Goal: Transaction & Acquisition: Subscribe to service/newsletter

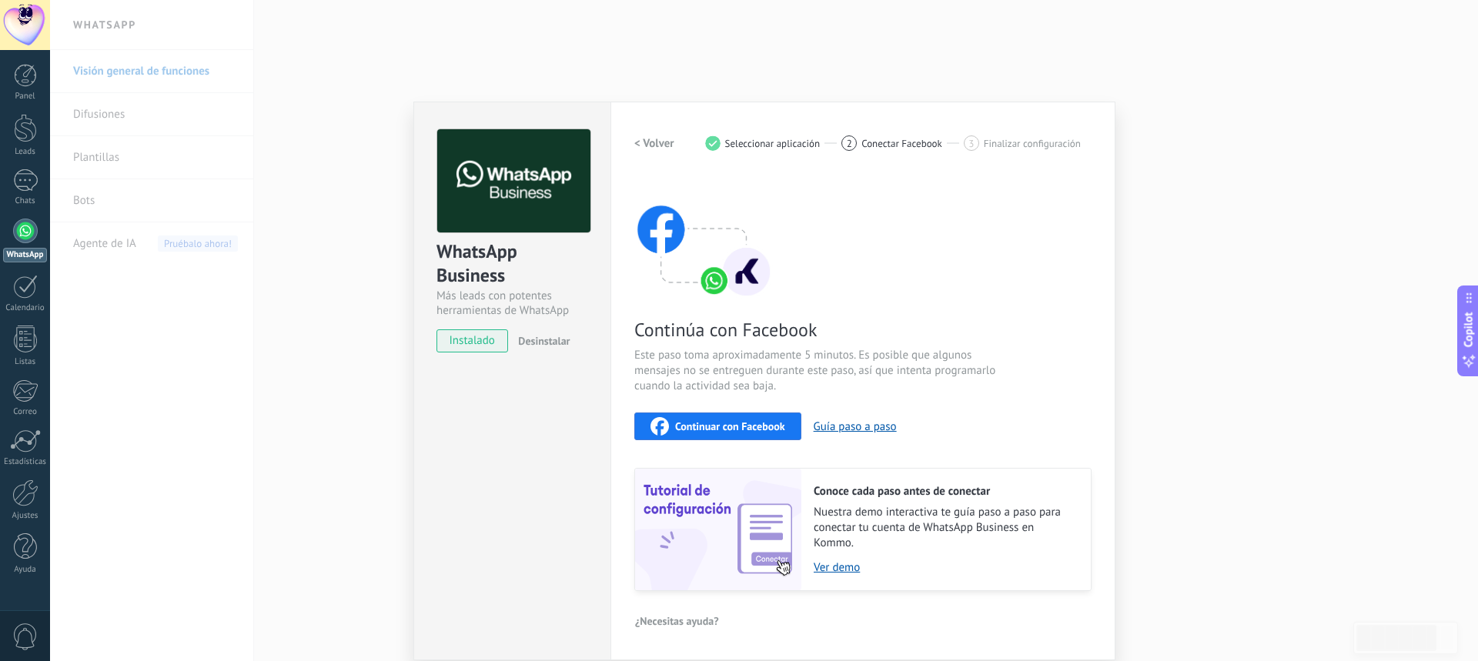
click at [890, 144] on span "Conectar Facebook" at bounding box center [902, 144] width 81 height 12
click at [839, 567] on link "Ver demo" at bounding box center [945, 568] width 262 height 15
click at [32, 149] on div "Leads" at bounding box center [25, 152] width 45 height 10
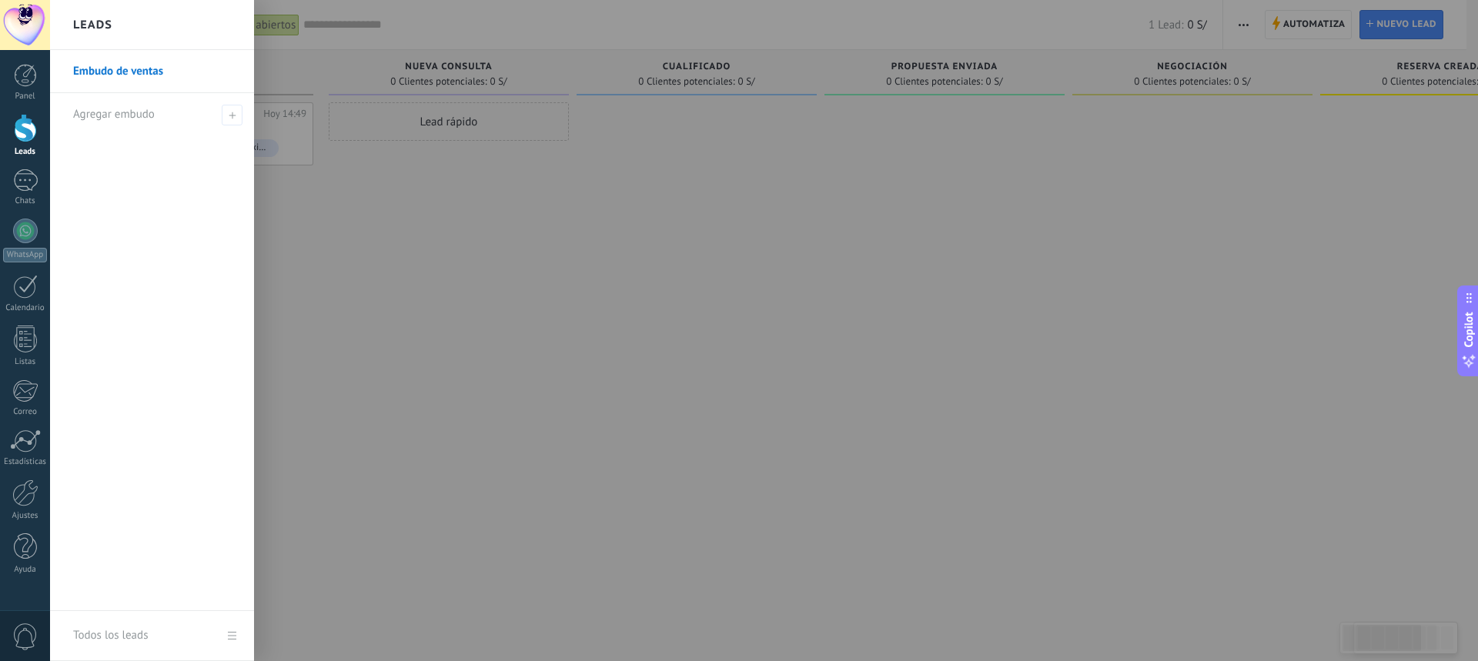
click at [179, 79] on link "Embudo de ventas" at bounding box center [156, 71] width 166 height 43
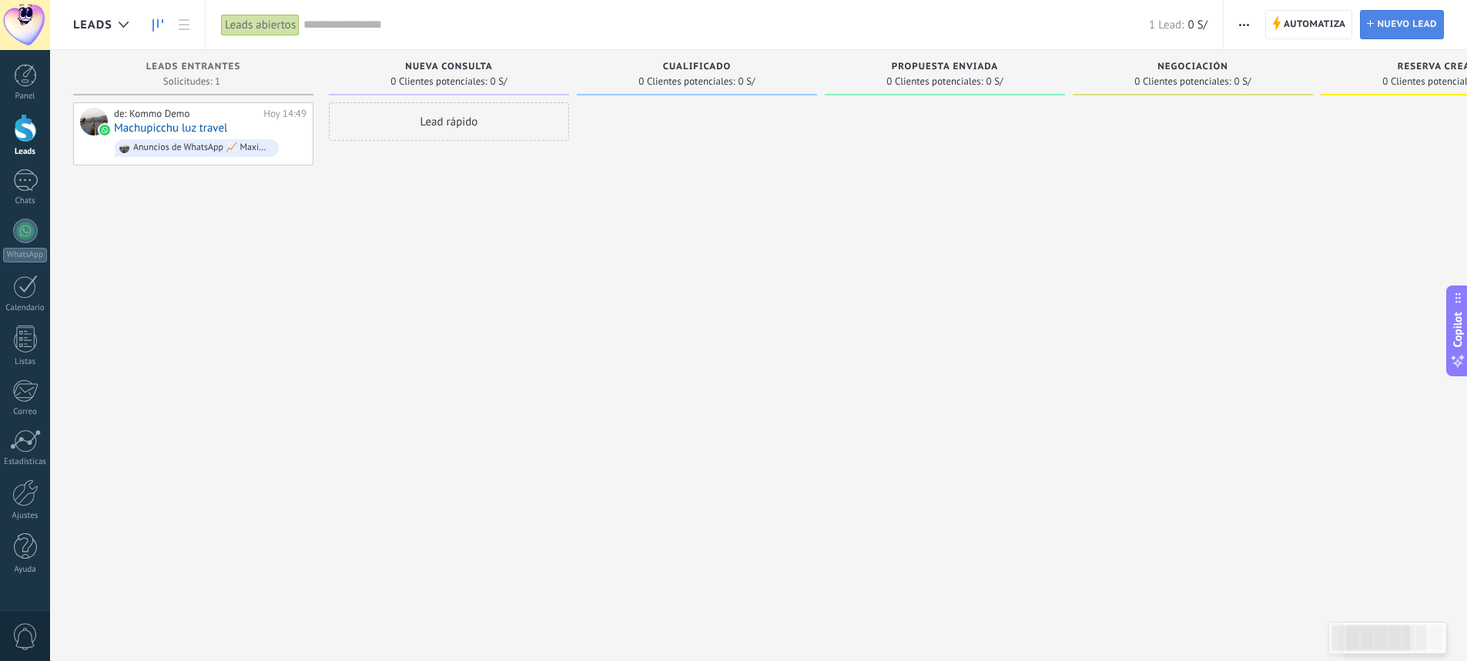
click at [1414, 25] on span "Nuevo lead" at bounding box center [1407, 25] width 60 height 28
click at [1324, 28] on span "Automatiza" at bounding box center [1314, 25] width 62 height 28
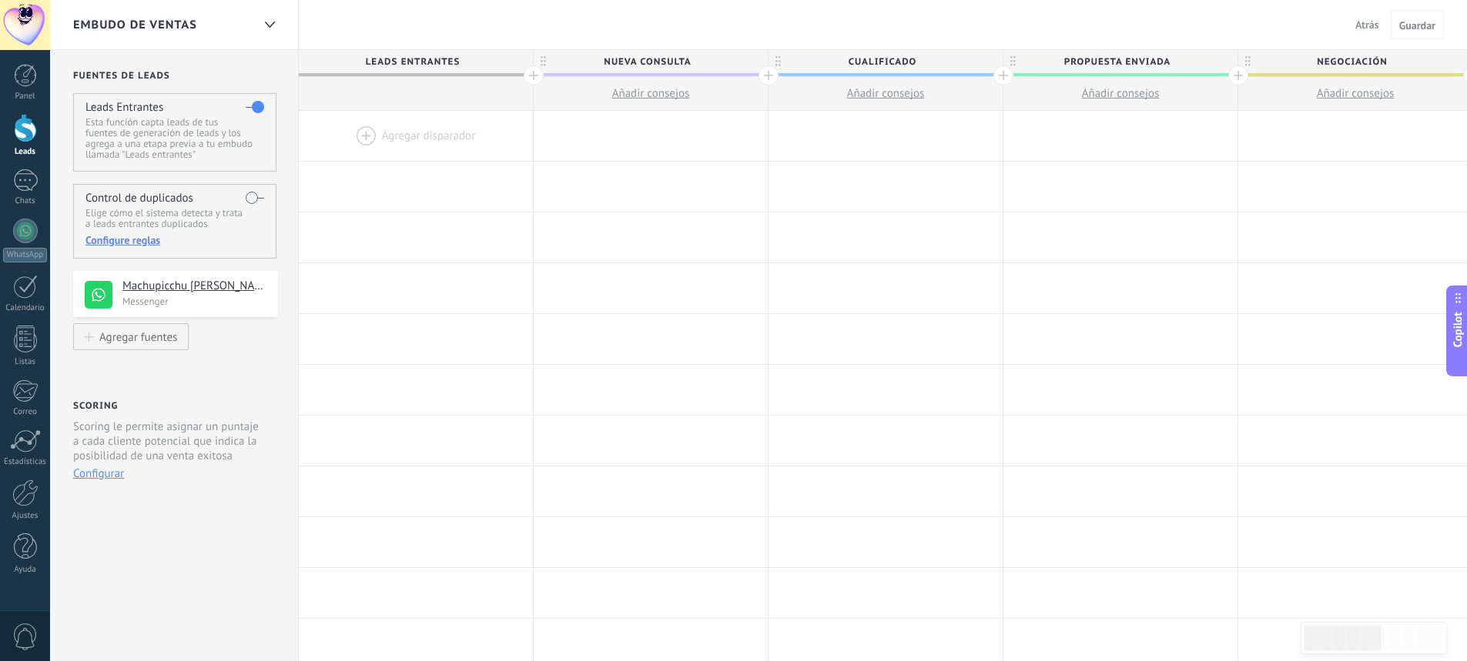
click at [1367, 23] on span "Atrás" at bounding box center [1367, 25] width 24 height 14
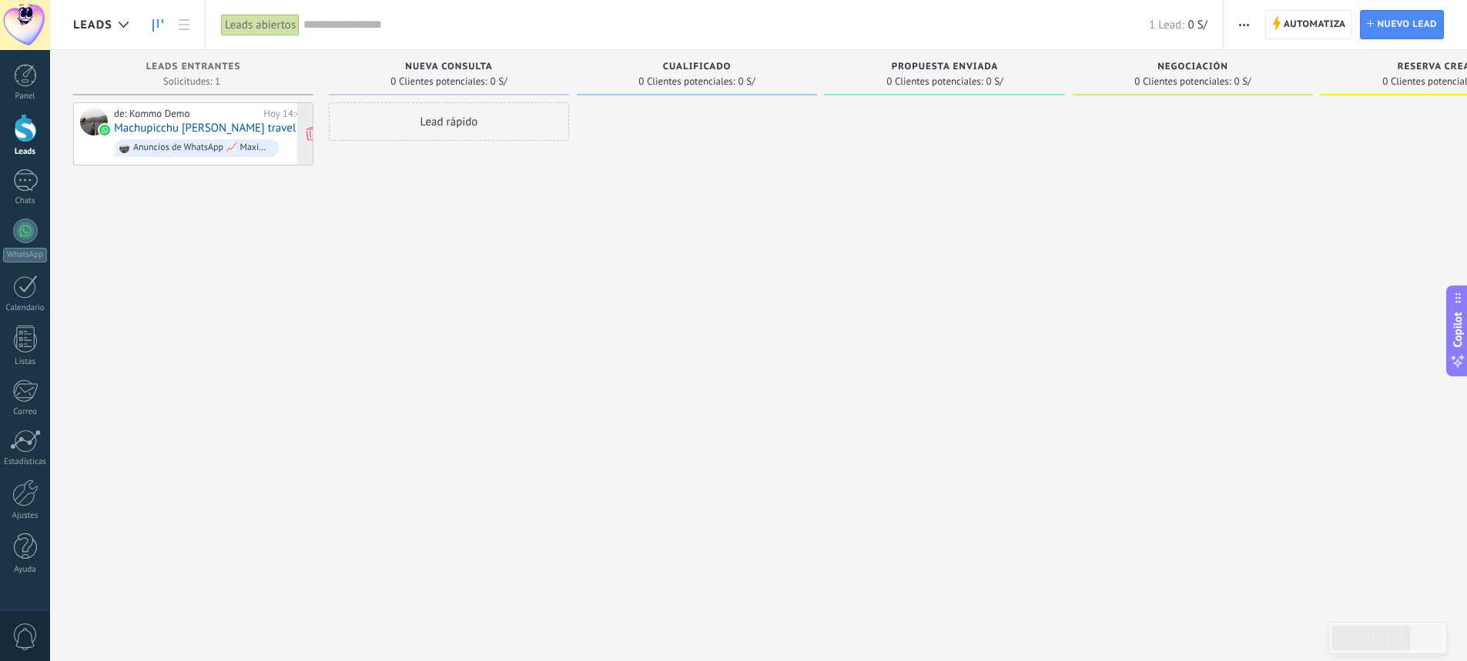
click at [197, 142] on div "Anuncios de WhatsApp 📈 Maximiza el rendimiento de la inversión publicitaria 💸" at bounding box center [202, 147] width 139 height 11
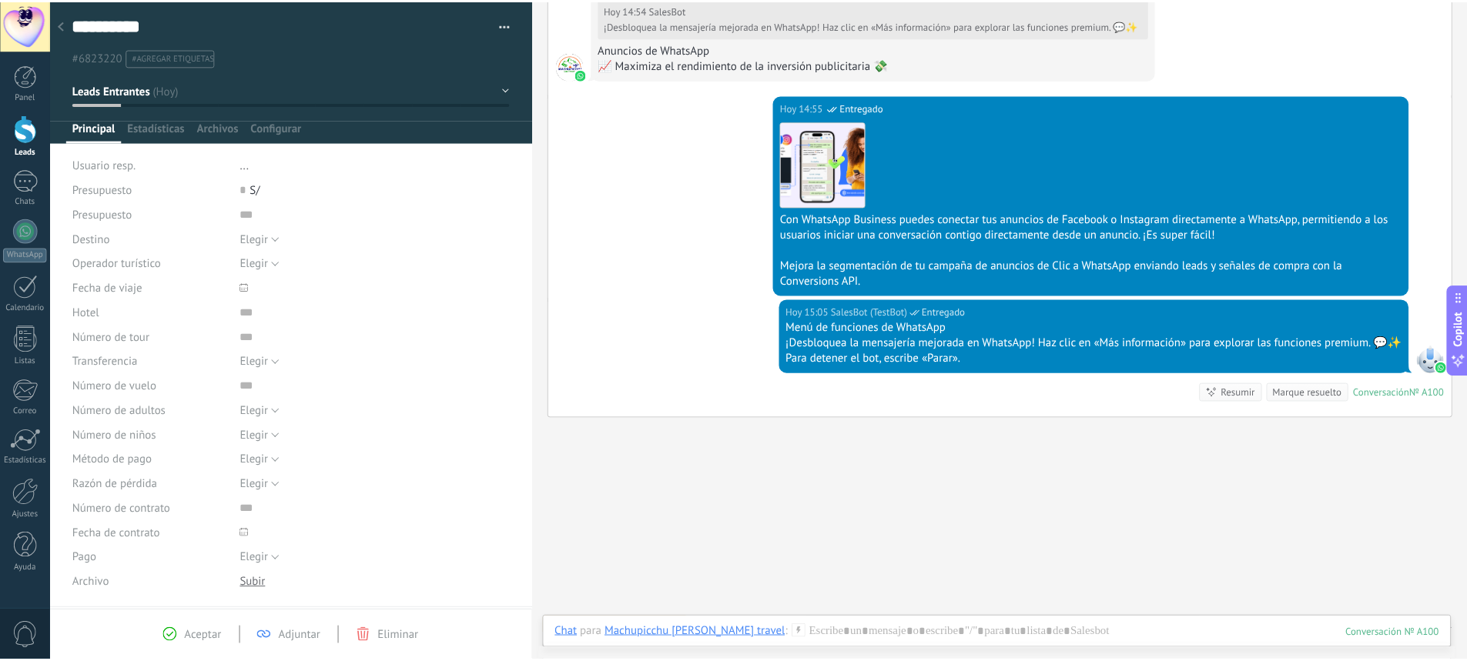
scroll to position [1402, 0]
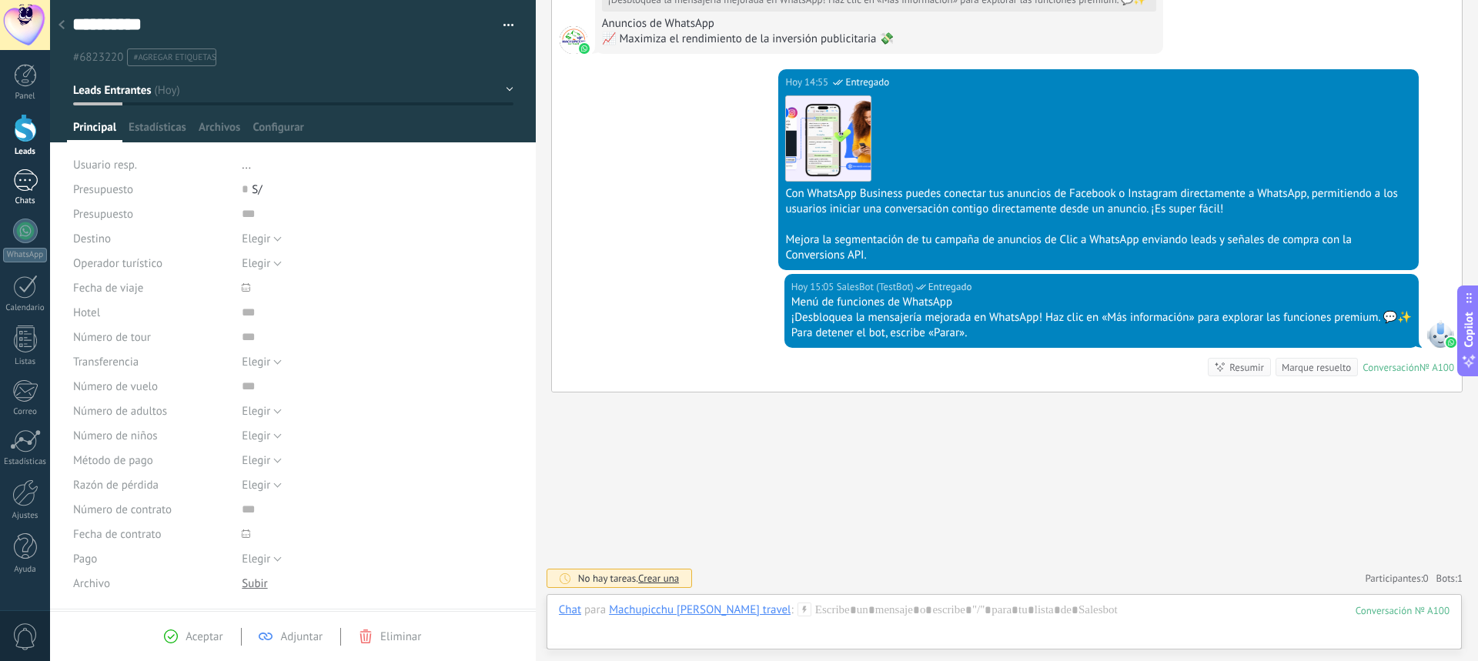
click at [22, 179] on div at bounding box center [25, 180] width 25 height 22
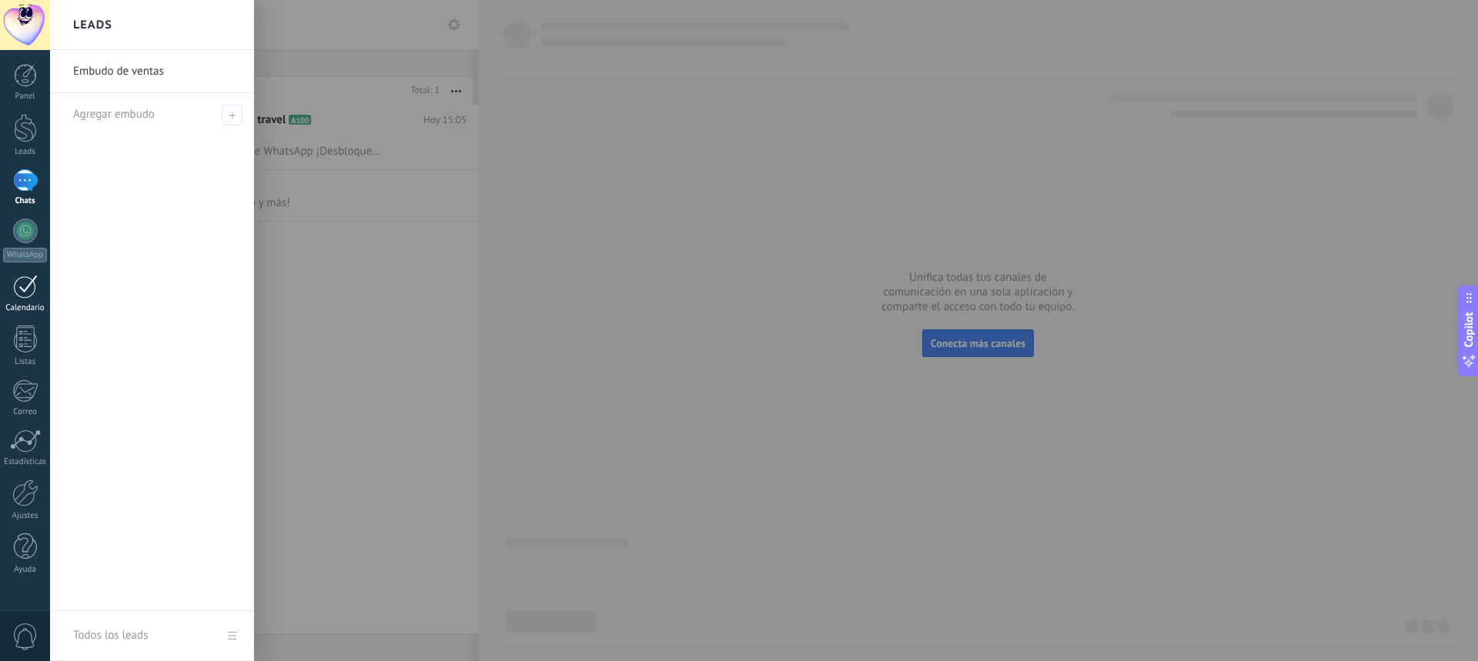
click at [23, 302] on link "Calendario" at bounding box center [25, 294] width 50 height 39
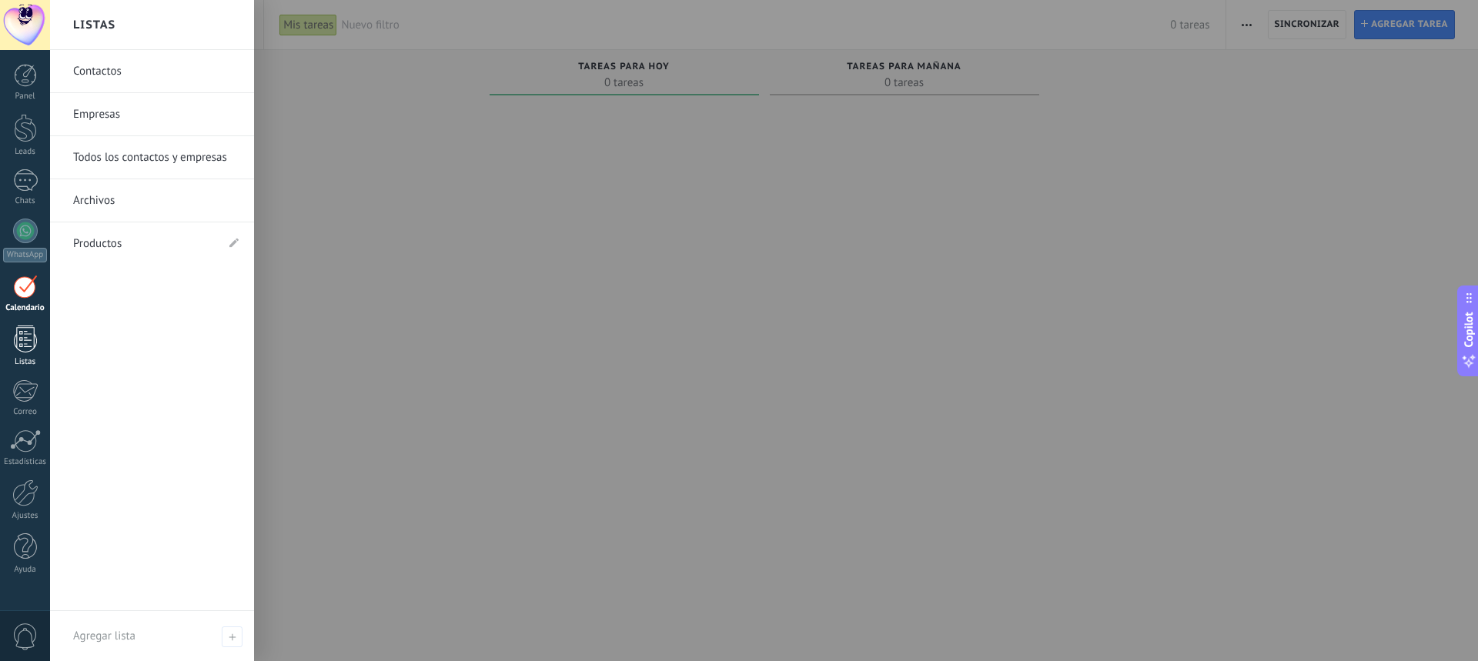
click at [29, 341] on div at bounding box center [25, 339] width 23 height 27
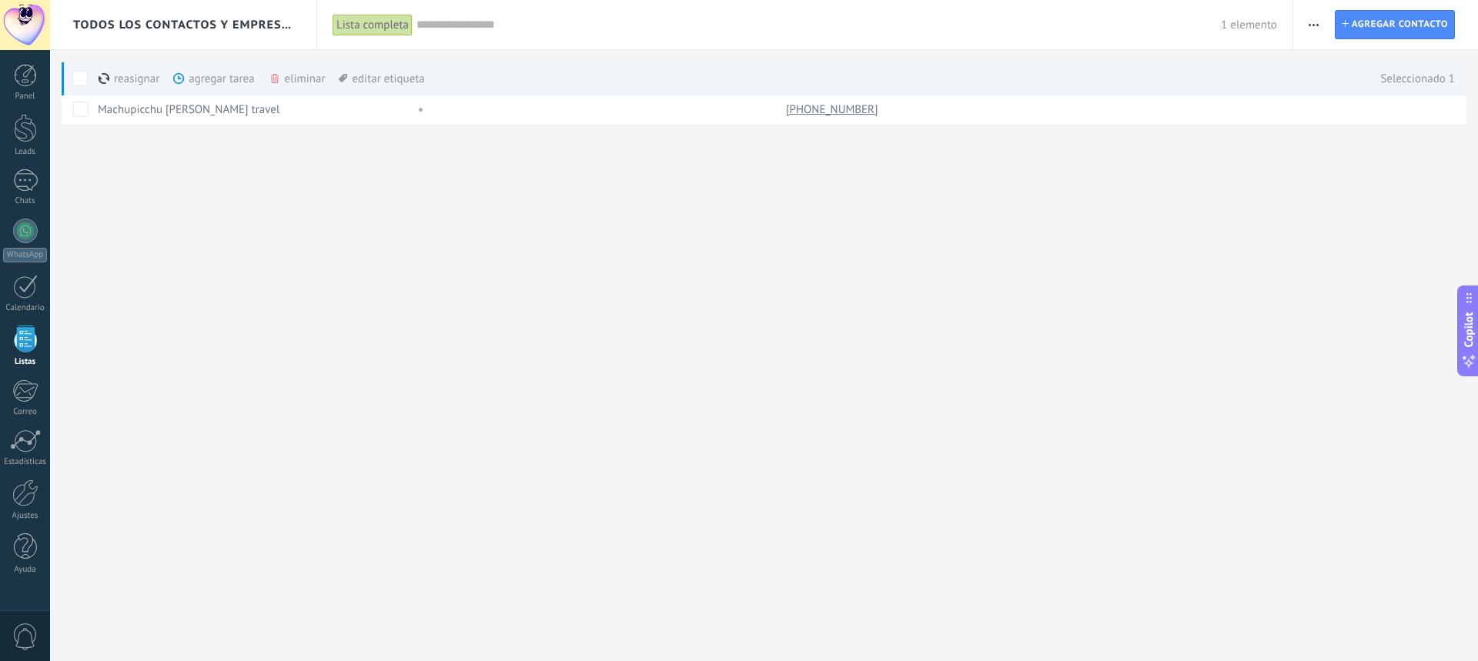
click at [916, 170] on div "Todos los contactos y empresas Lista completa Aplicar 1 elemento Lista completa…" at bounding box center [764, 87] width 1428 height 174
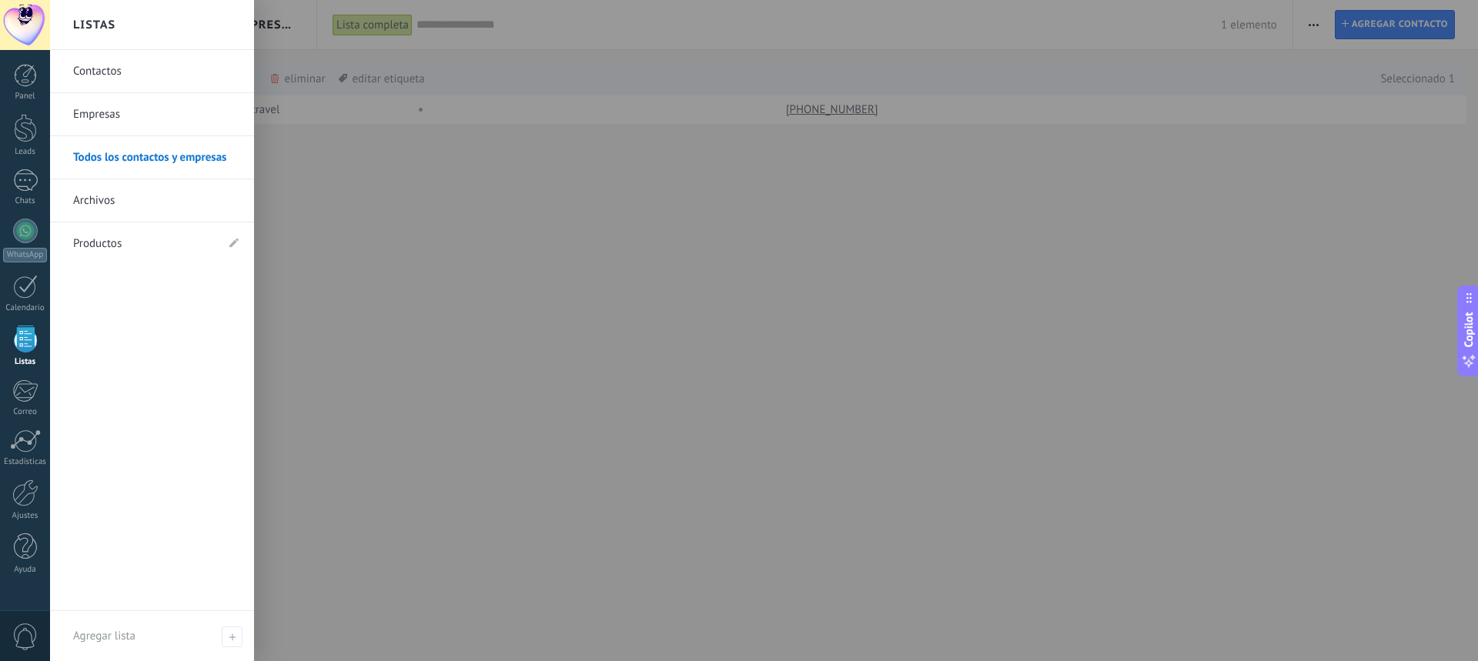
click at [139, 109] on link "Empresas" at bounding box center [156, 114] width 166 height 43
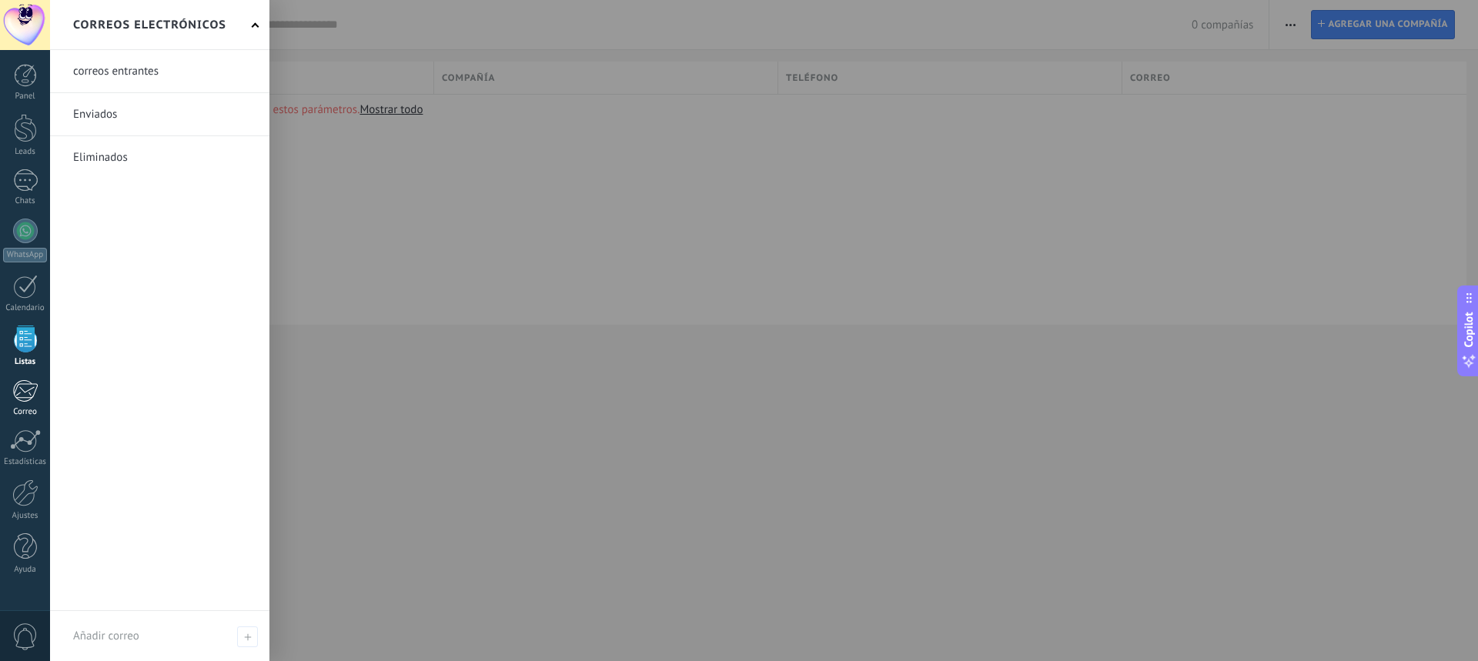
click at [20, 394] on div at bounding box center [24, 391] width 25 height 23
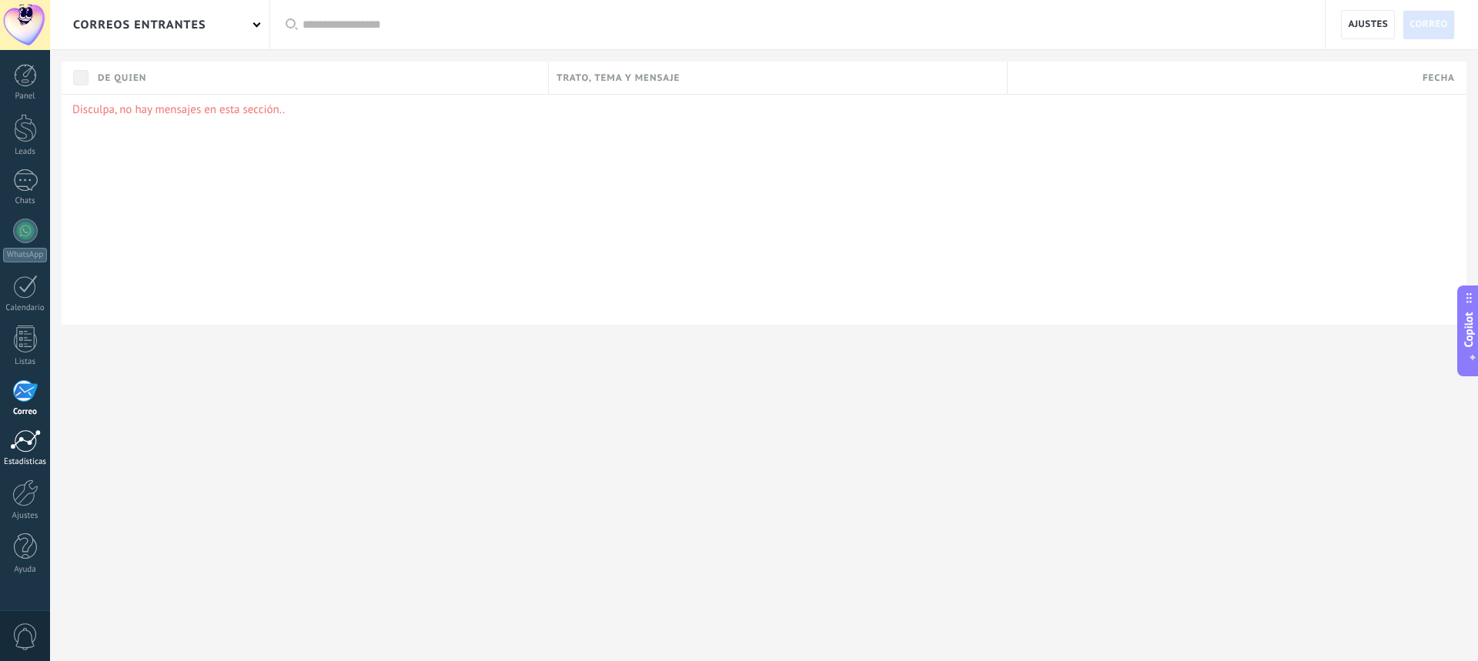
click at [22, 437] on div at bounding box center [25, 441] width 31 height 23
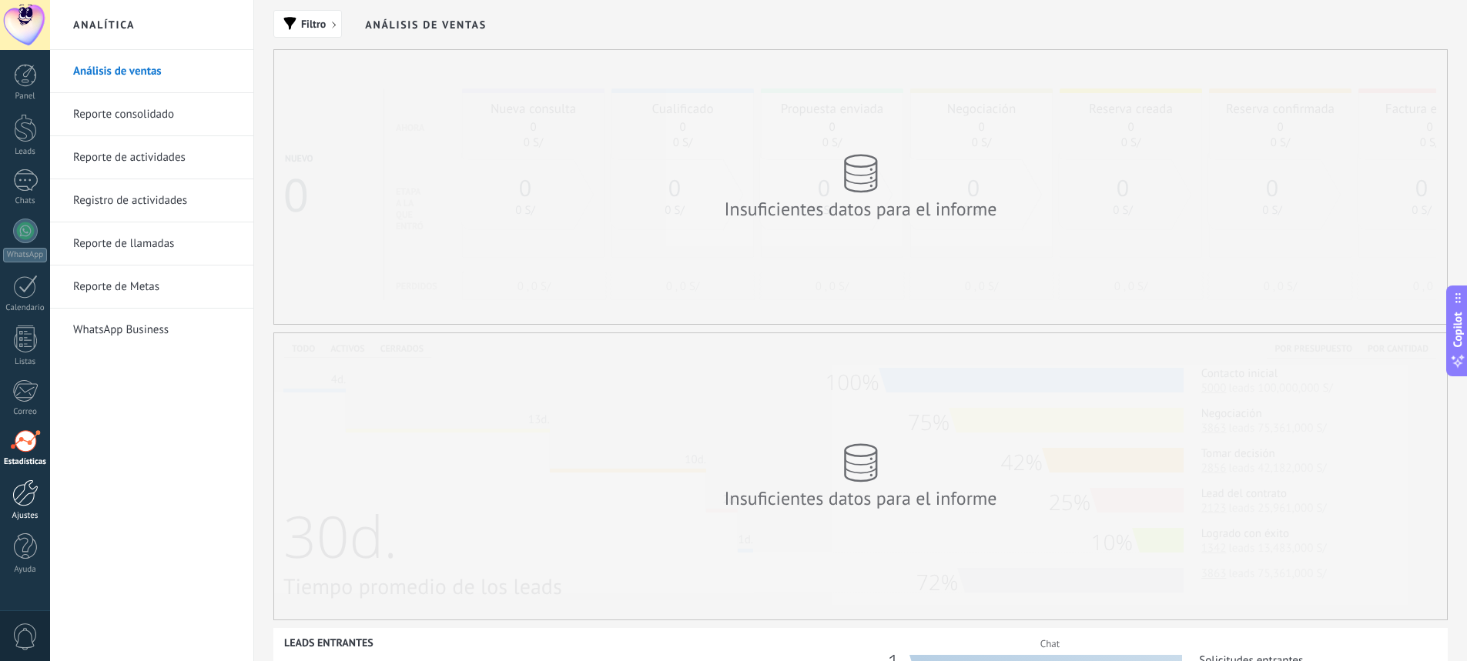
click at [16, 501] on div at bounding box center [25, 493] width 26 height 27
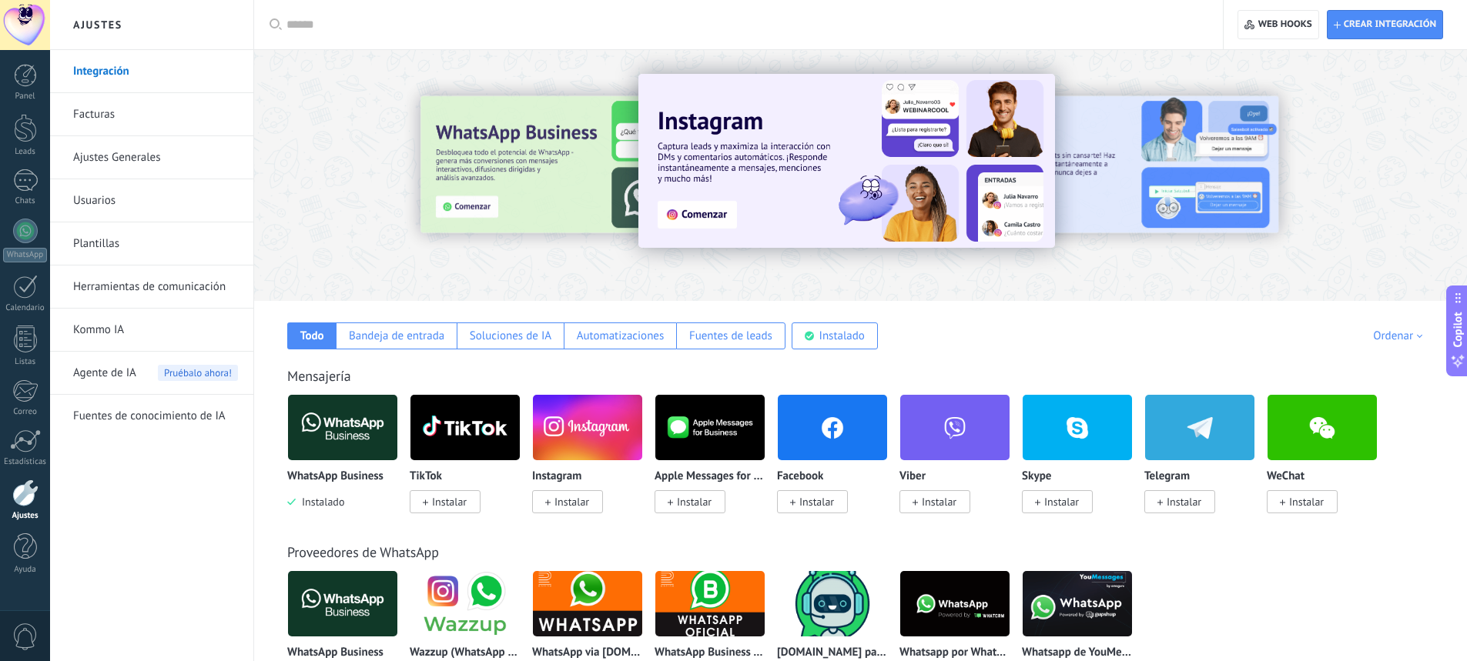
click at [353, 200] on div at bounding box center [483, 174] width 337 height 139
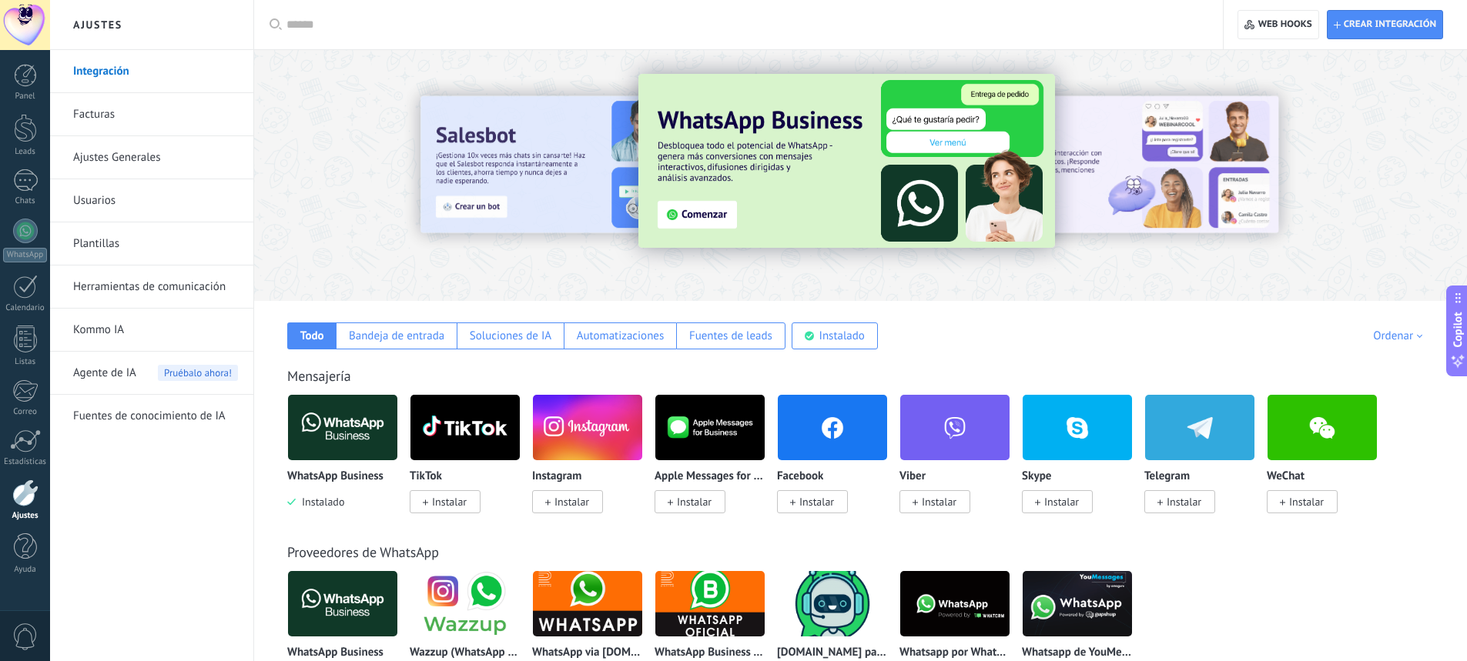
click at [700, 206] on img at bounding box center [846, 161] width 417 height 174
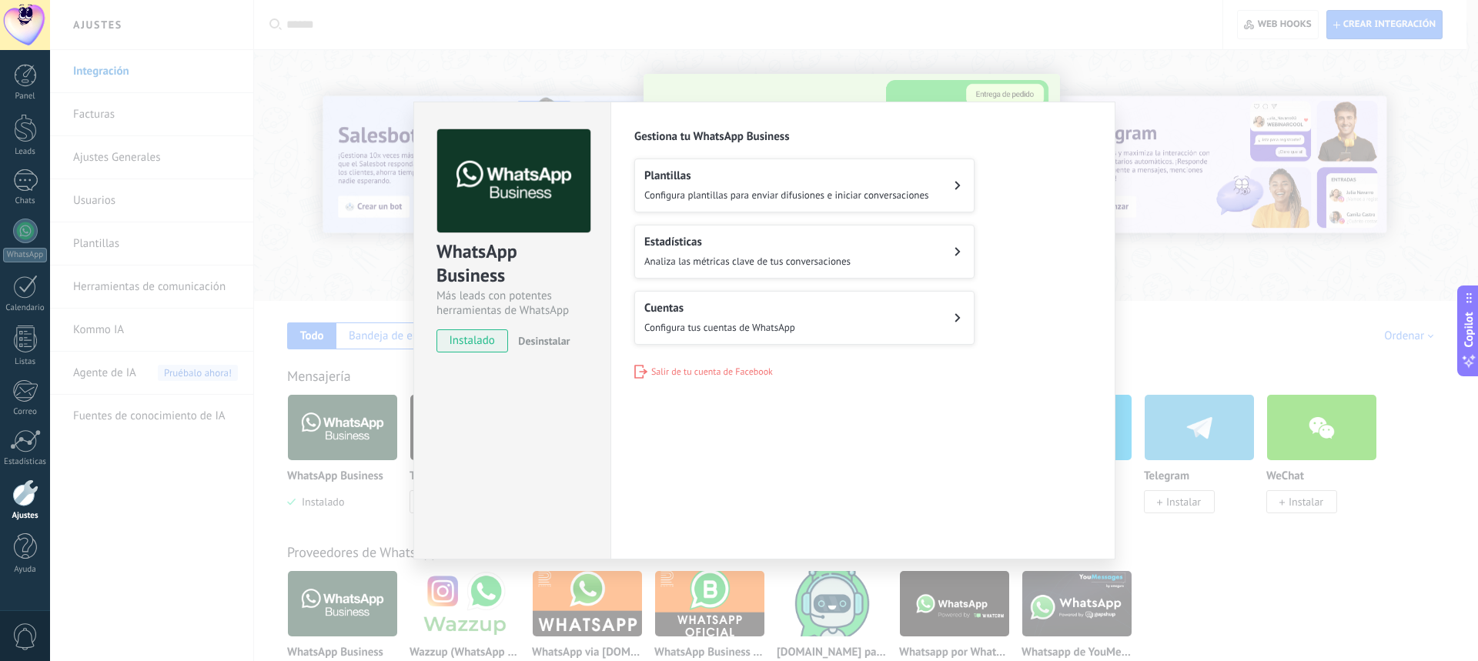
click at [1140, 252] on div "WhatsApp Business Más leads con potentes herramientas de WhatsApp instalado Des…" at bounding box center [764, 330] width 1428 height 661
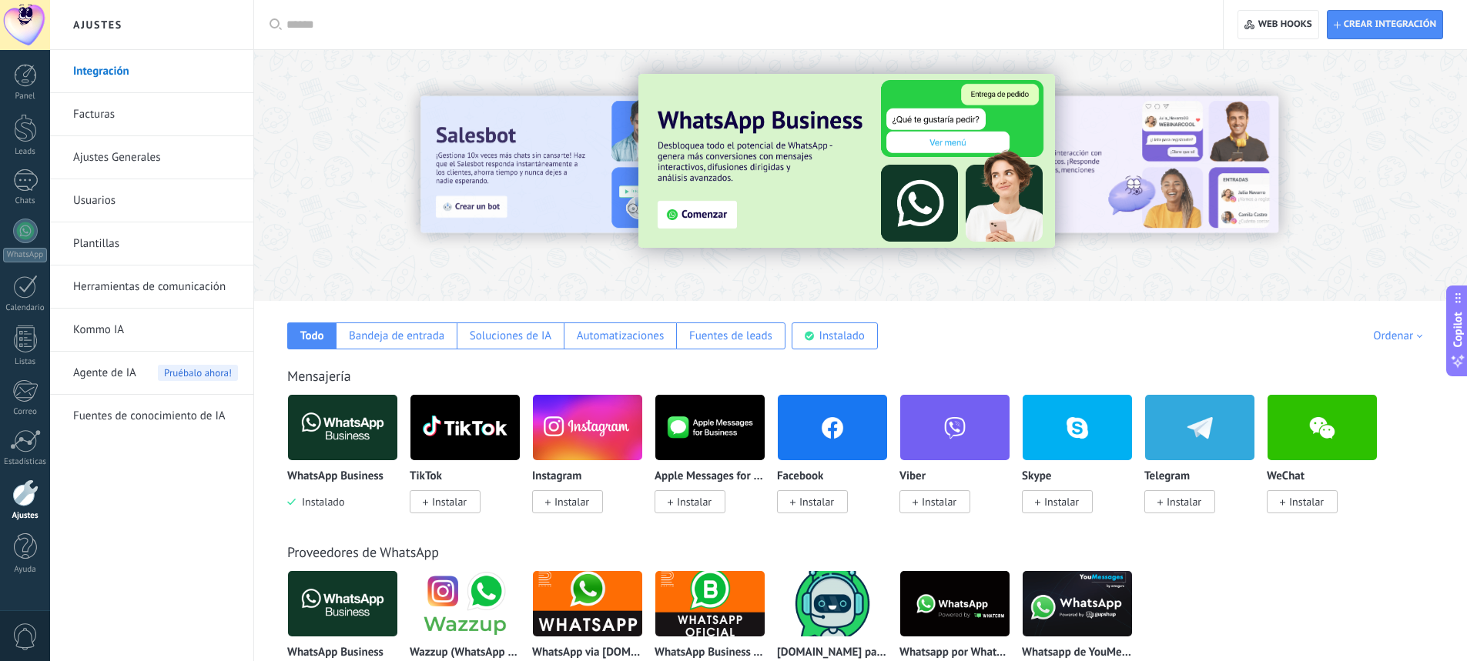
click at [804, 497] on span "Instalar" at bounding box center [816, 502] width 35 height 14
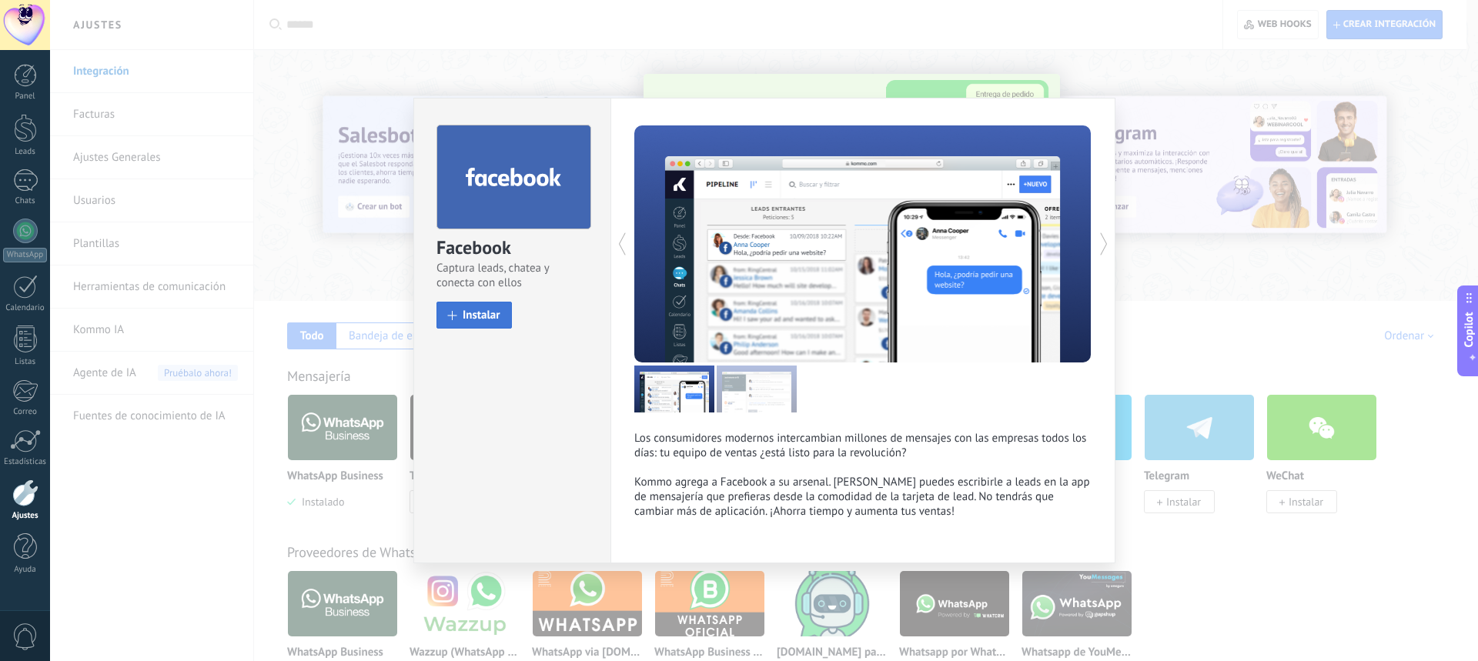
click at [485, 316] on span "Instalar" at bounding box center [482, 316] width 38 height 12
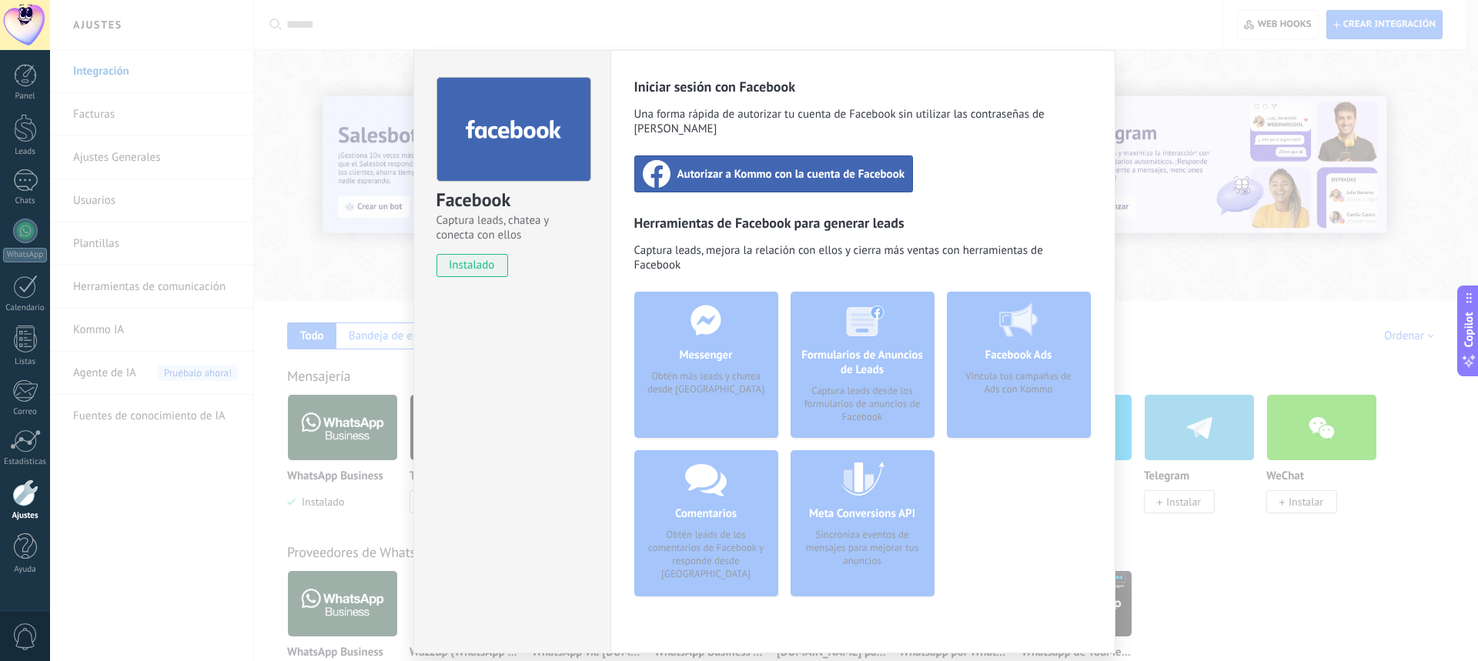
click at [773, 166] on span "Autorizar a Kommo con la cuenta de Facebook" at bounding box center [792, 173] width 228 height 15
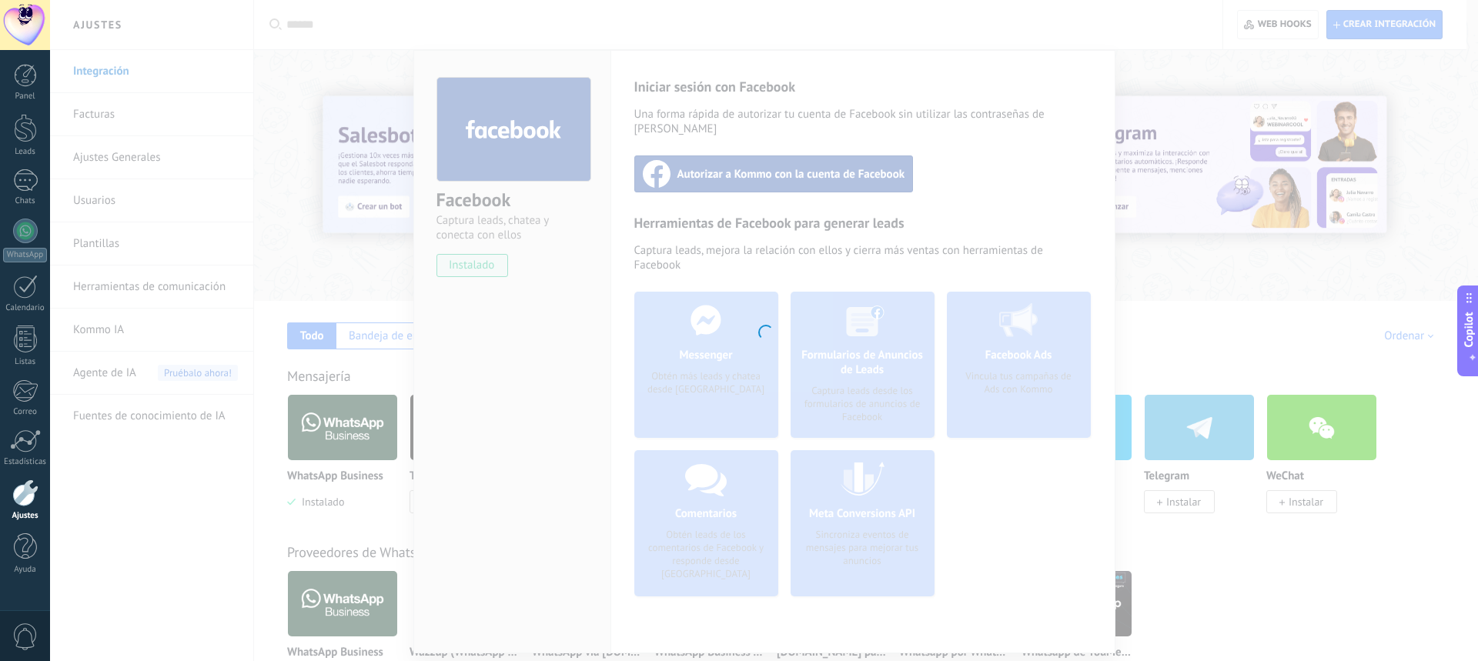
drag, startPoint x: 795, startPoint y: 301, endPoint x: 781, endPoint y: 303, distance: 14.1
click at [786, 303] on div at bounding box center [764, 330] width 1428 height 661
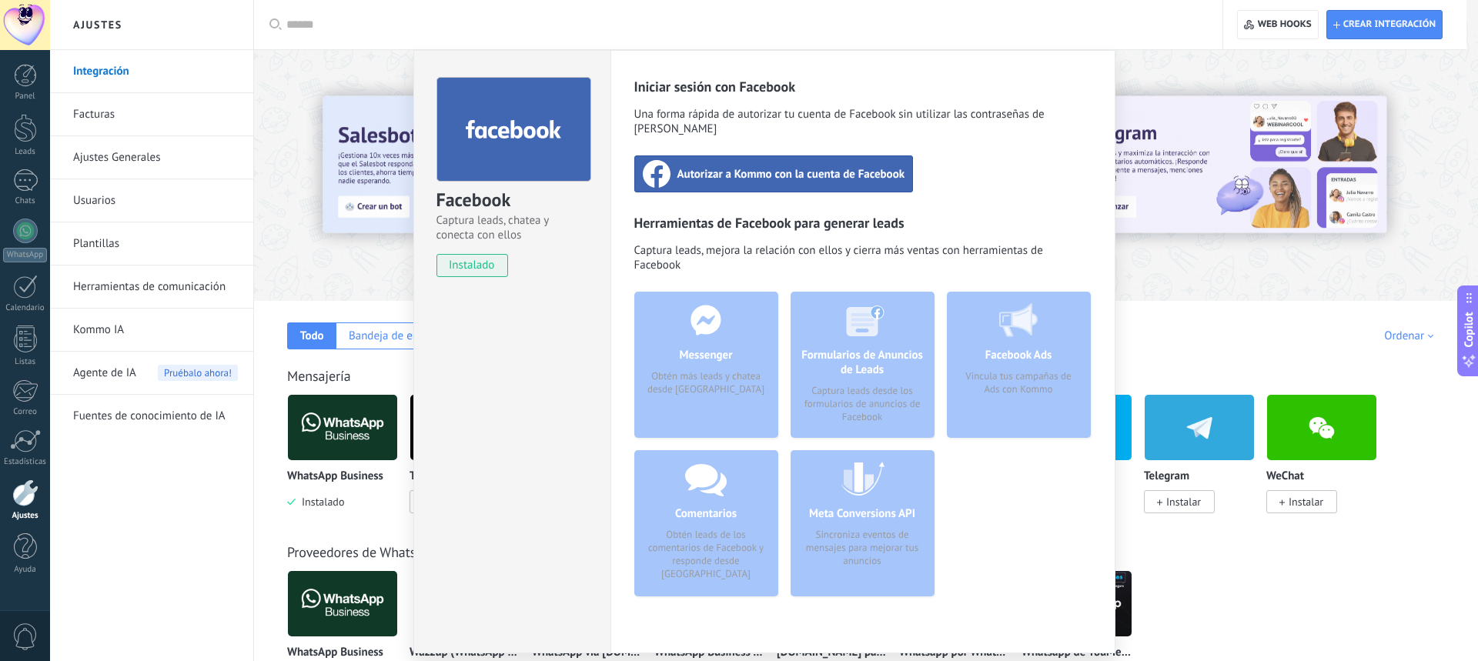
click at [310, 74] on div "Facebook Captura leads, chatea y conecta con ellos instalado Desinstalar Inicia…" at bounding box center [764, 330] width 1428 height 661
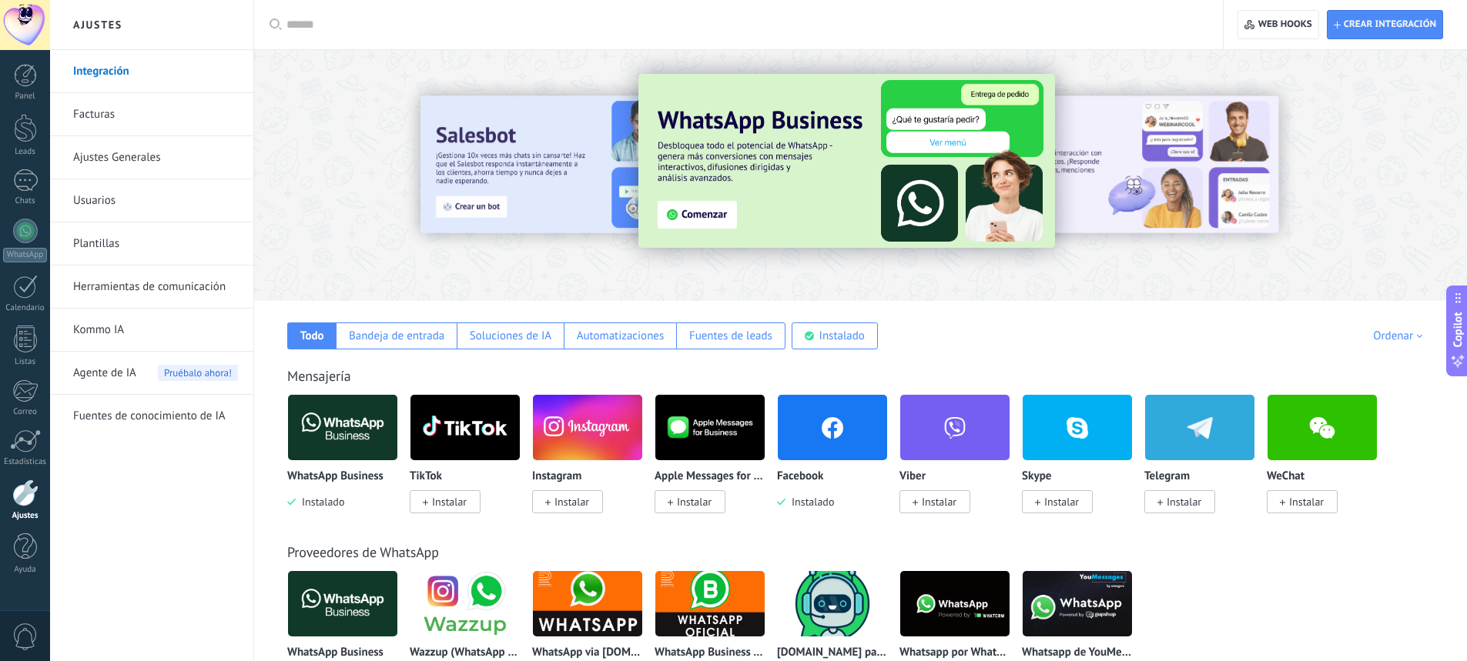
click at [1203, 182] on div at bounding box center [1243, 174] width 347 height 139
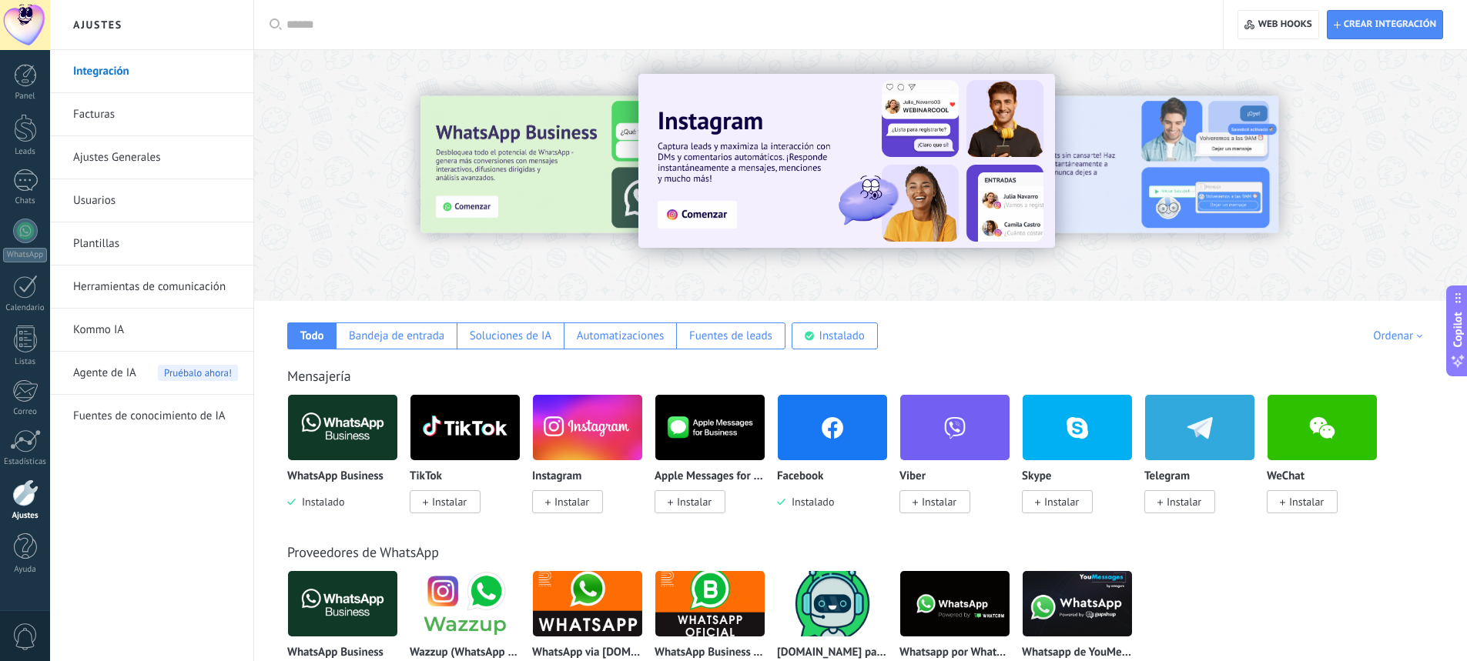
click at [1204, 181] on div at bounding box center [1243, 174] width 347 height 139
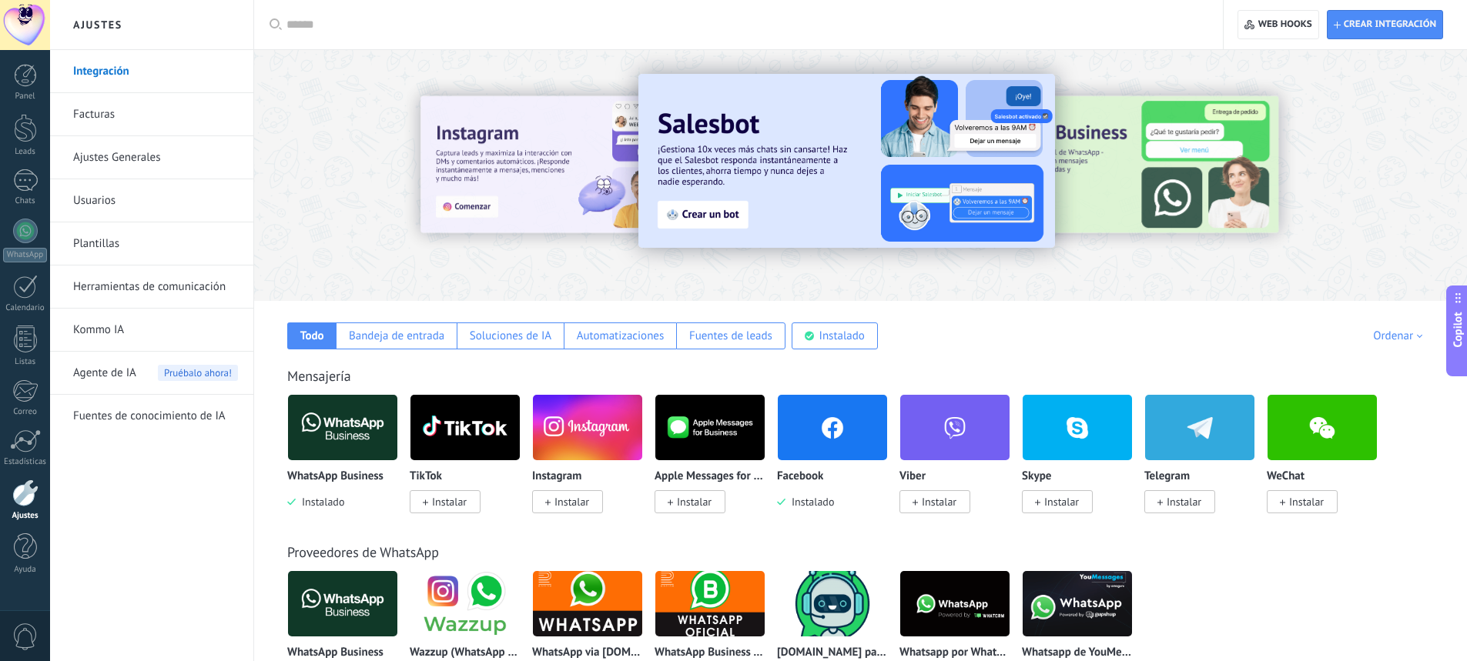
click at [1203, 181] on div at bounding box center [1243, 174] width 347 height 139
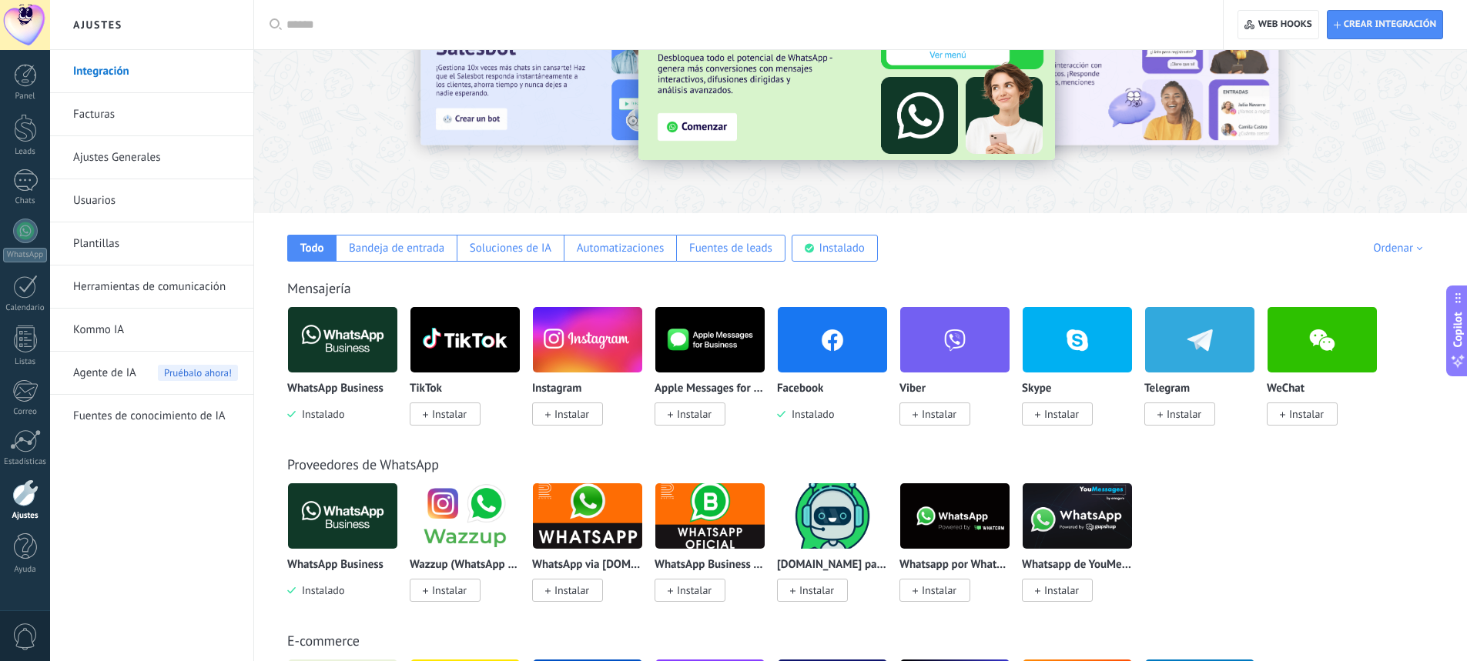
scroll to position [77, 0]
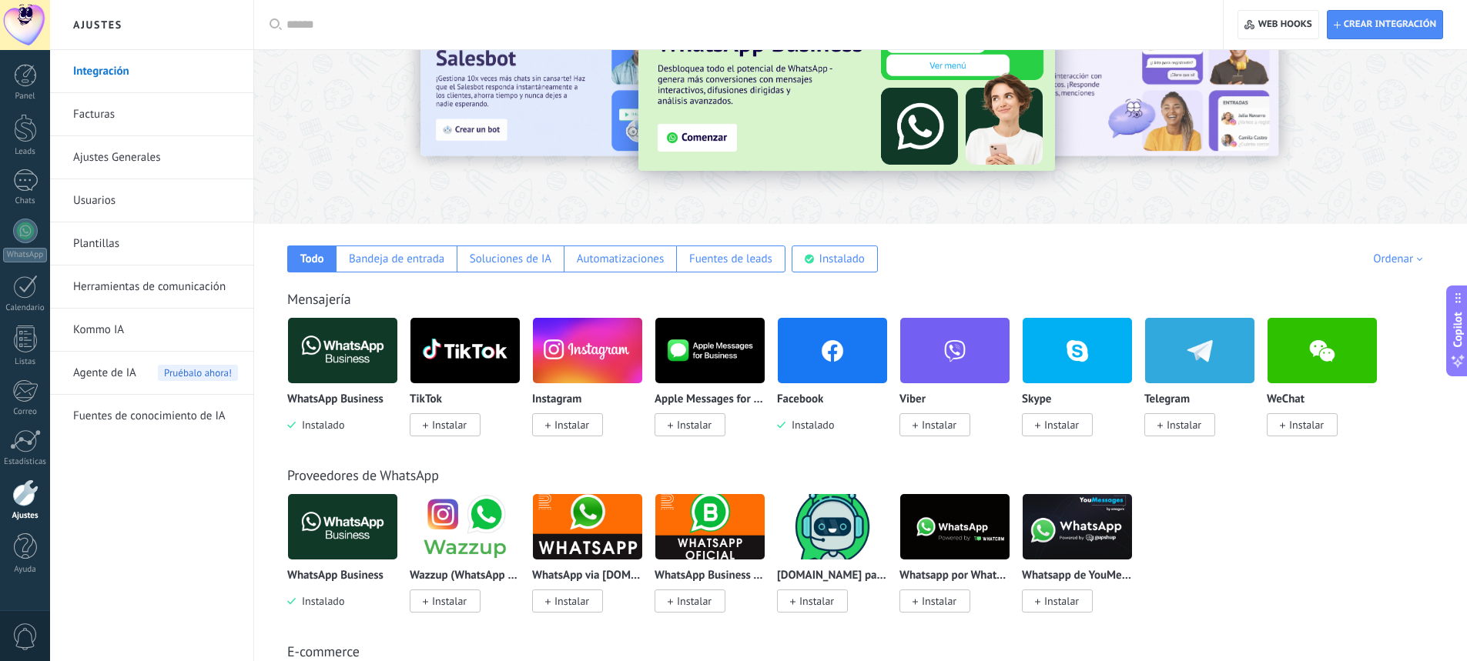
click at [795, 421] on span "Instalado" at bounding box center [809, 425] width 49 height 14
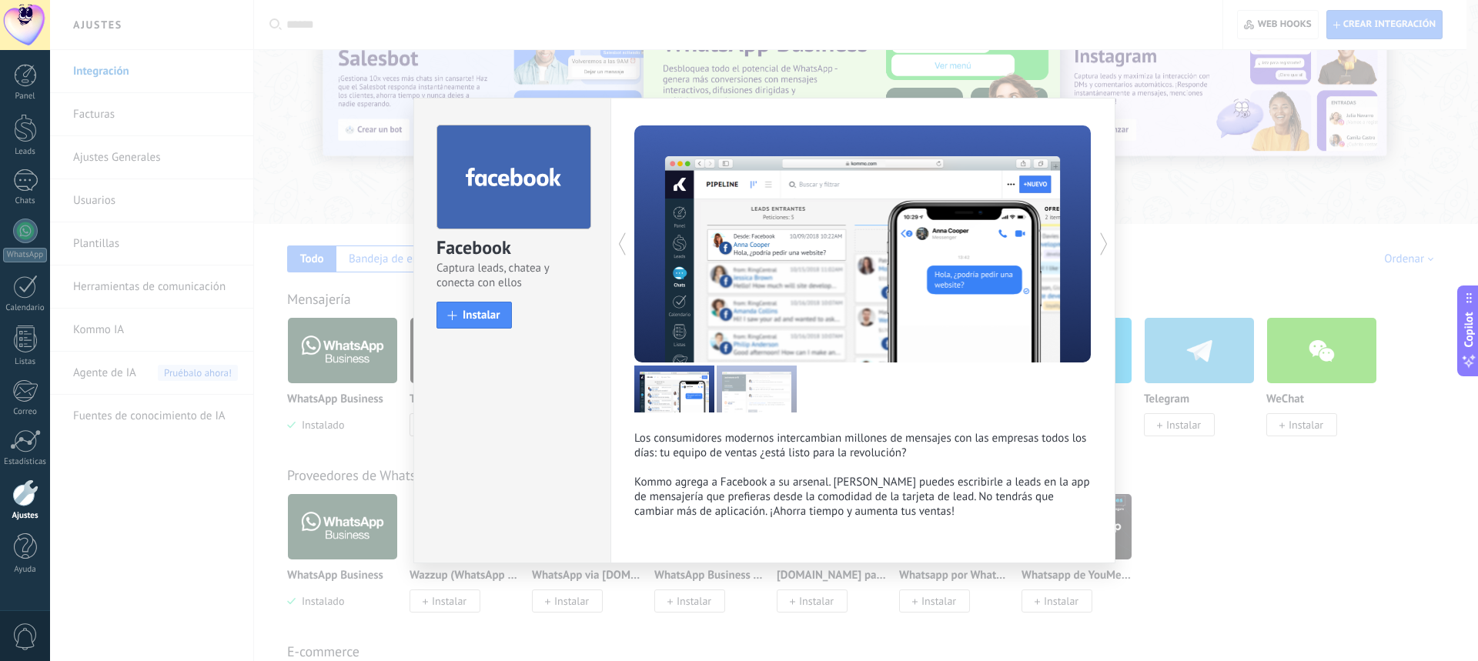
click at [1280, 464] on div "Facebook Captura leads, chatea y conecta con ellos install Instalar Los consumi…" at bounding box center [764, 330] width 1428 height 661
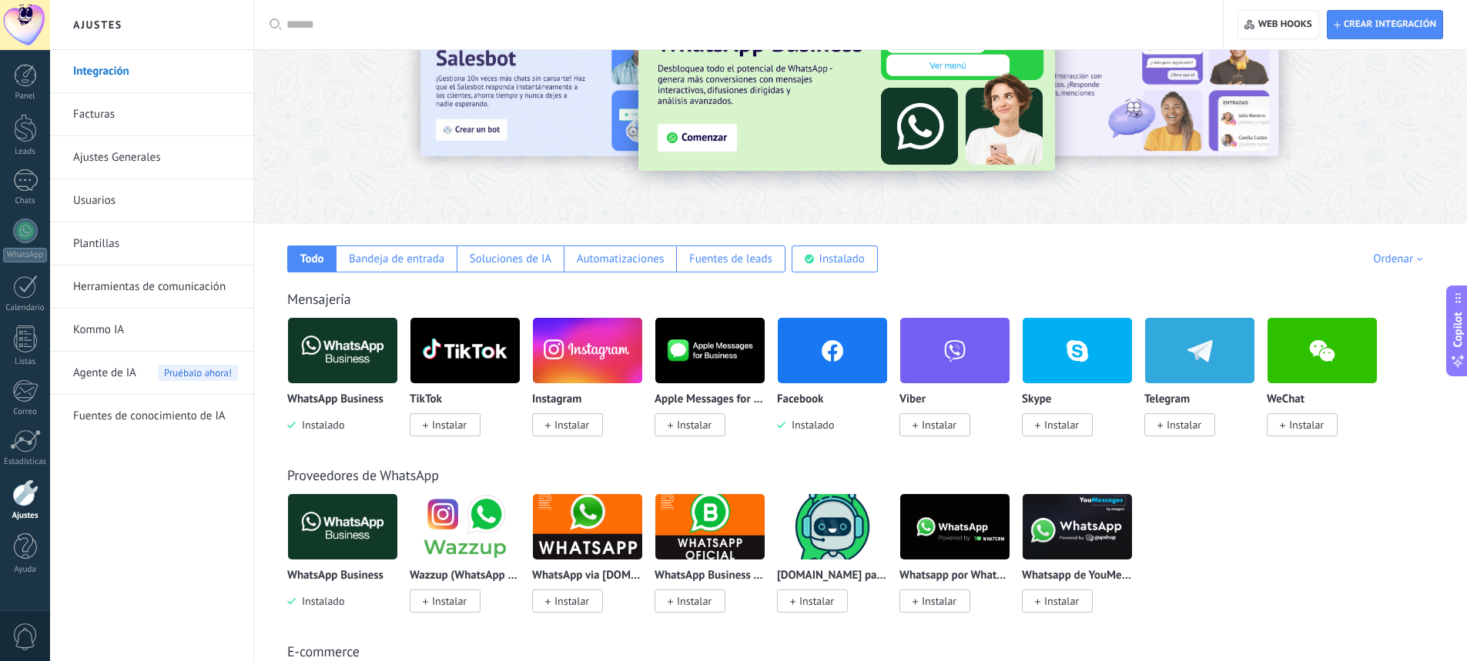
click at [581, 428] on span "Instalar" at bounding box center [571, 425] width 35 height 14
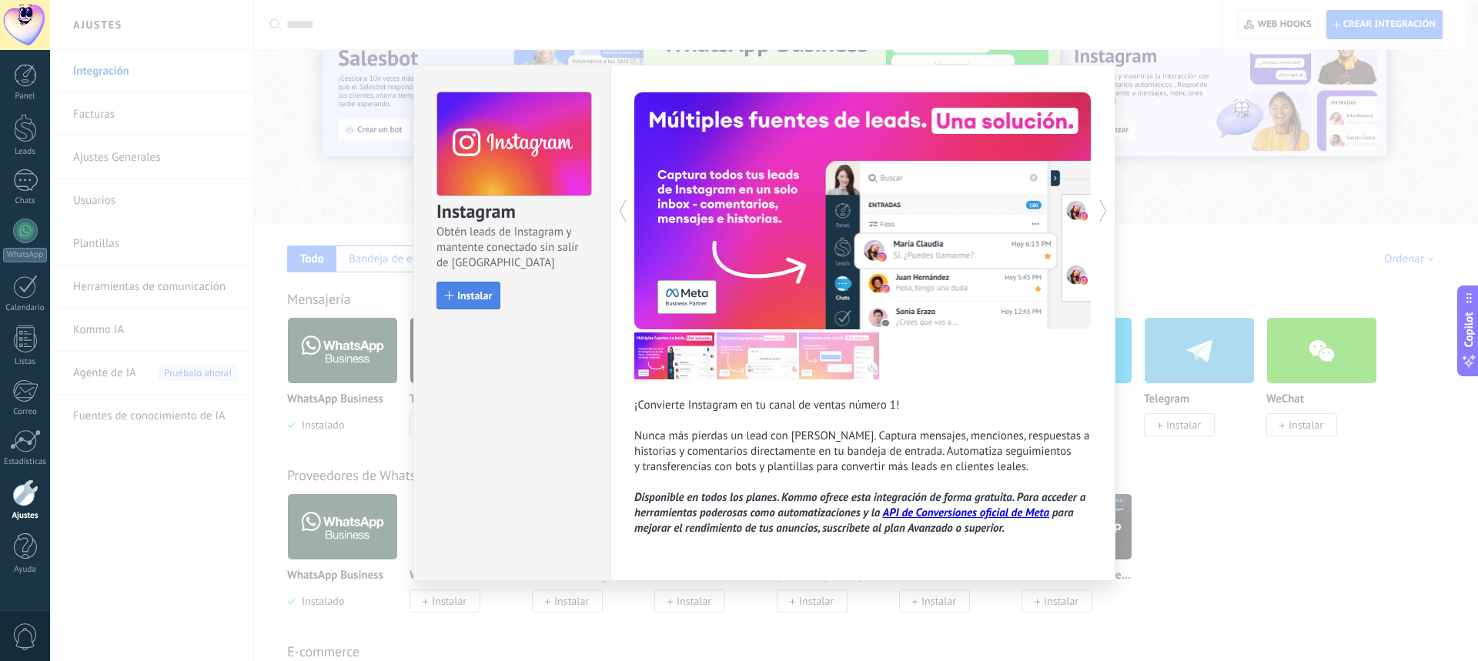
click at [465, 289] on button "Instalar" at bounding box center [469, 296] width 64 height 28
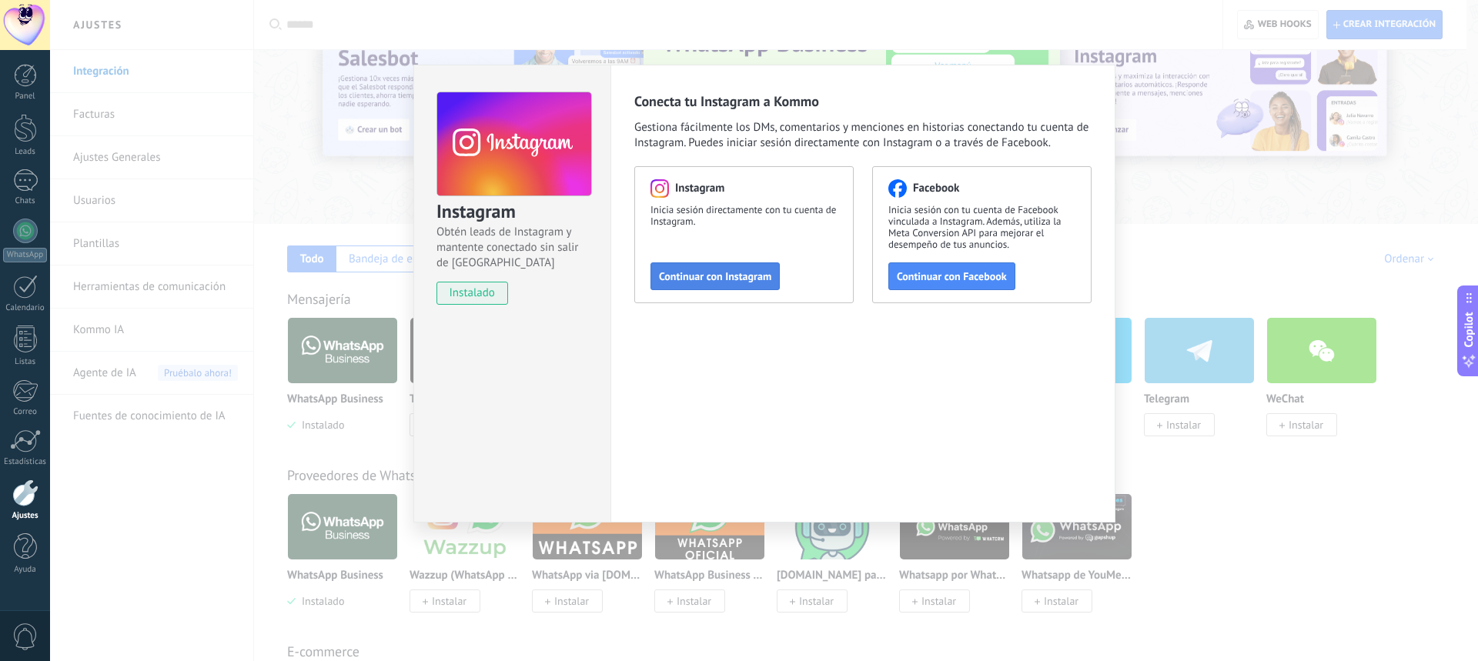
click at [742, 278] on span "Continuar con Instagram" at bounding box center [715, 276] width 112 height 11
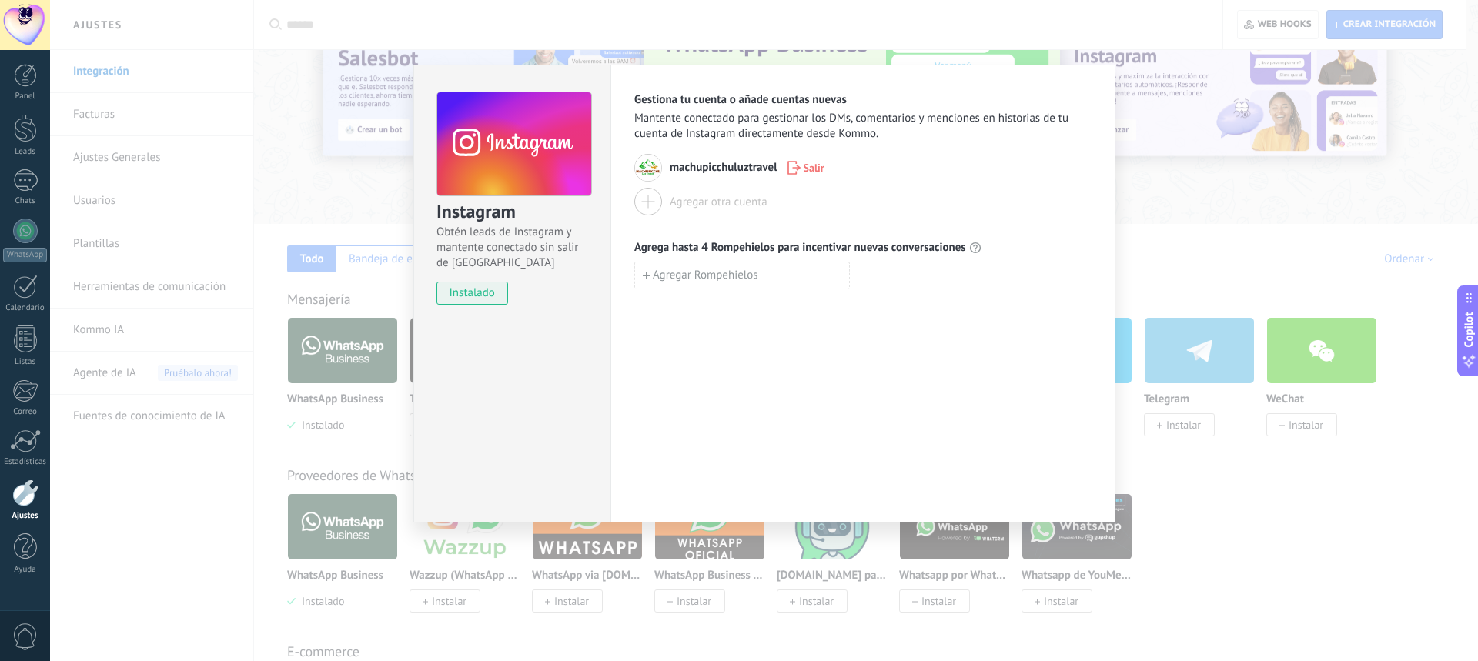
click at [454, 296] on span "instalado" at bounding box center [472, 293] width 70 height 23
click at [1167, 201] on div "Instagram Obtén leads de Instagram y mantente conectado sin salir de Kommo inst…" at bounding box center [764, 330] width 1428 height 661
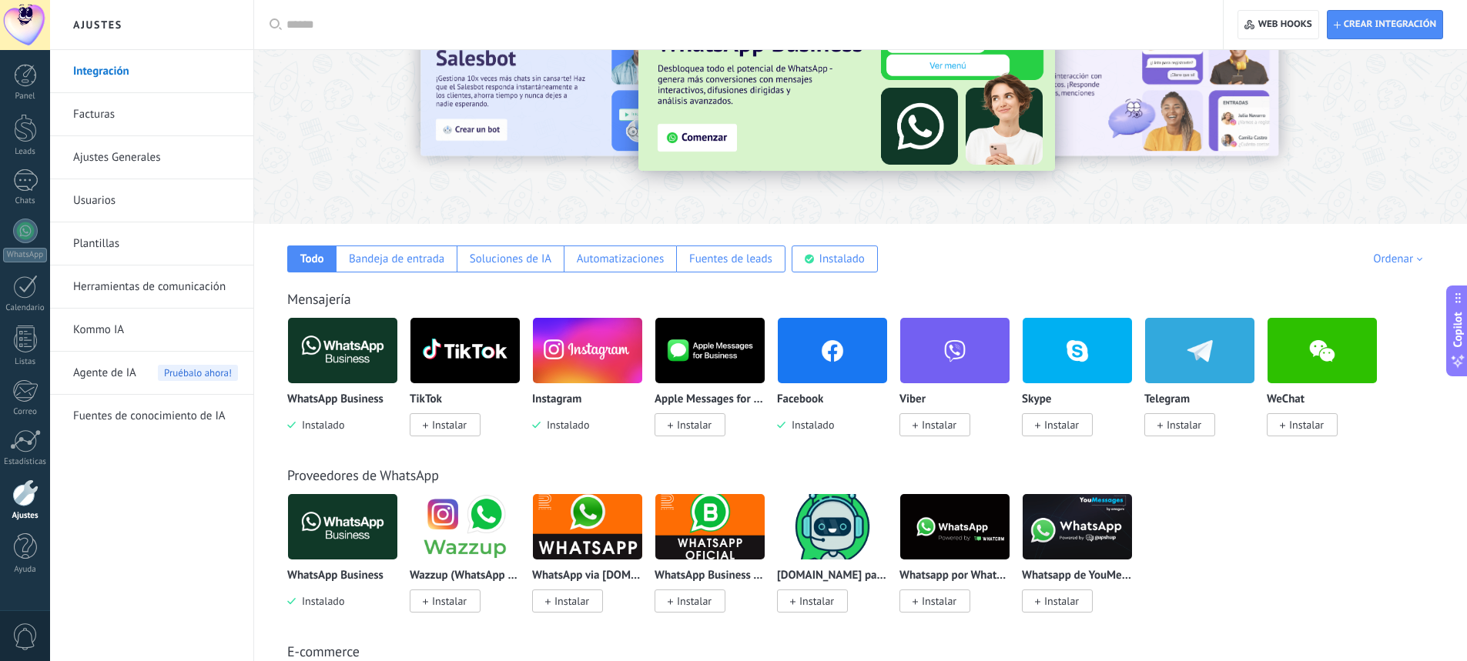
click at [442, 429] on span "Instalar" at bounding box center [449, 425] width 35 height 14
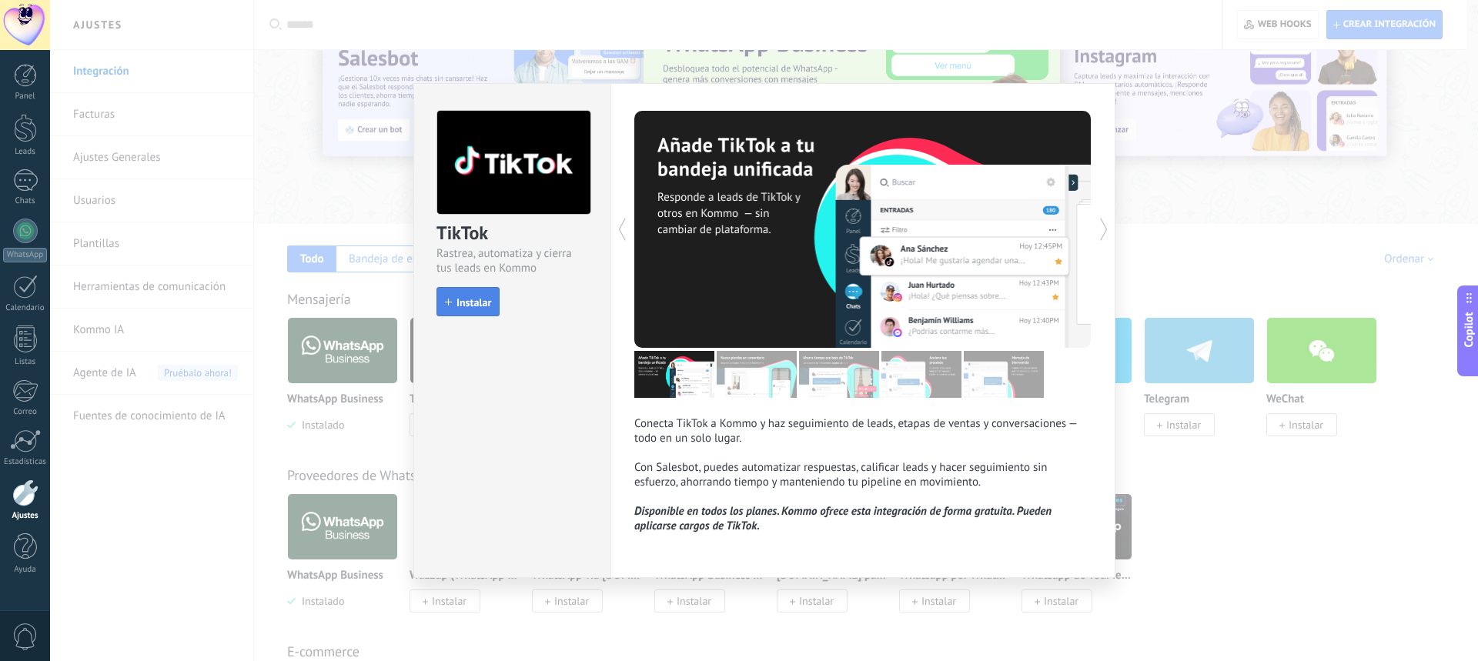
click at [474, 302] on span "Instalar" at bounding box center [474, 302] width 35 height 11
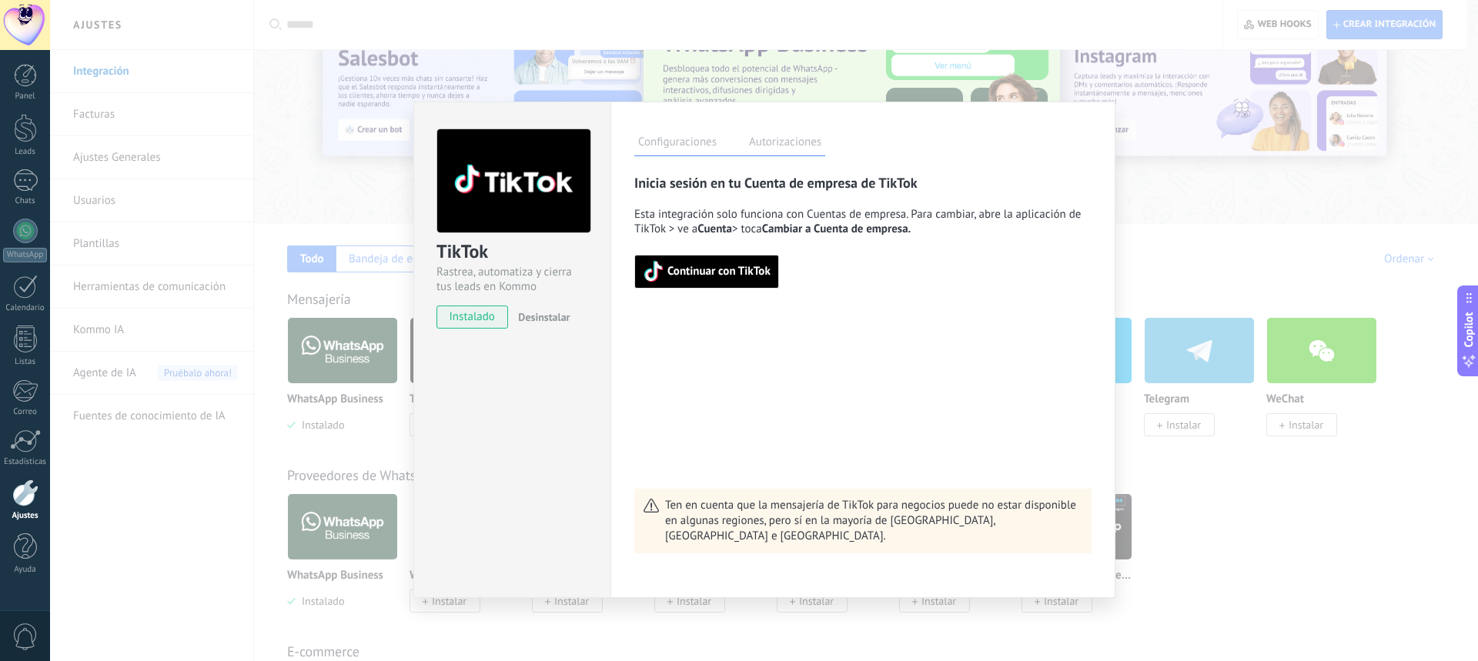
click at [739, 277] on span "Continuar con TikTok" at bounding box center [719, 271] width 103 height 11
click at [1239, 504] on div "TikTok Rastrea, automatiza y cierra tus leads en Kommo instalado Desinstalar Co…" at bounding box center [764, 330] width 1428 height 661
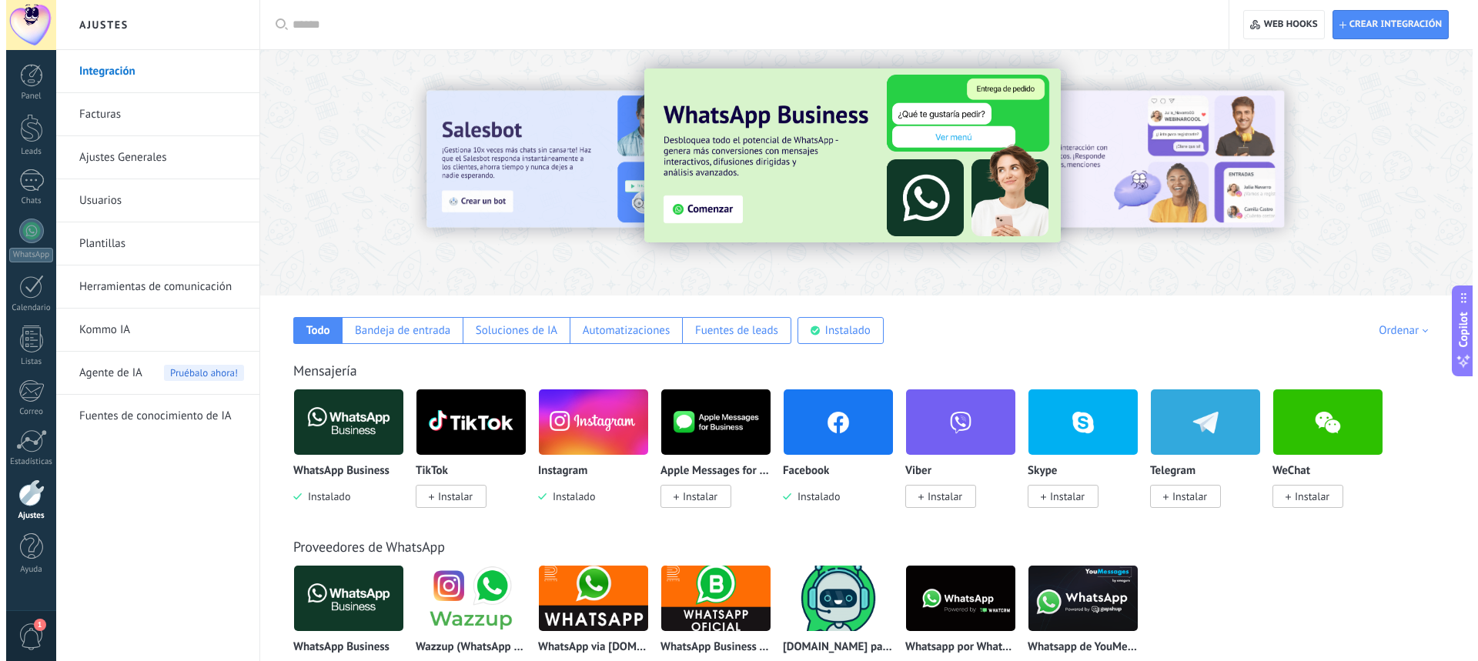
scroll to position [0, 0]
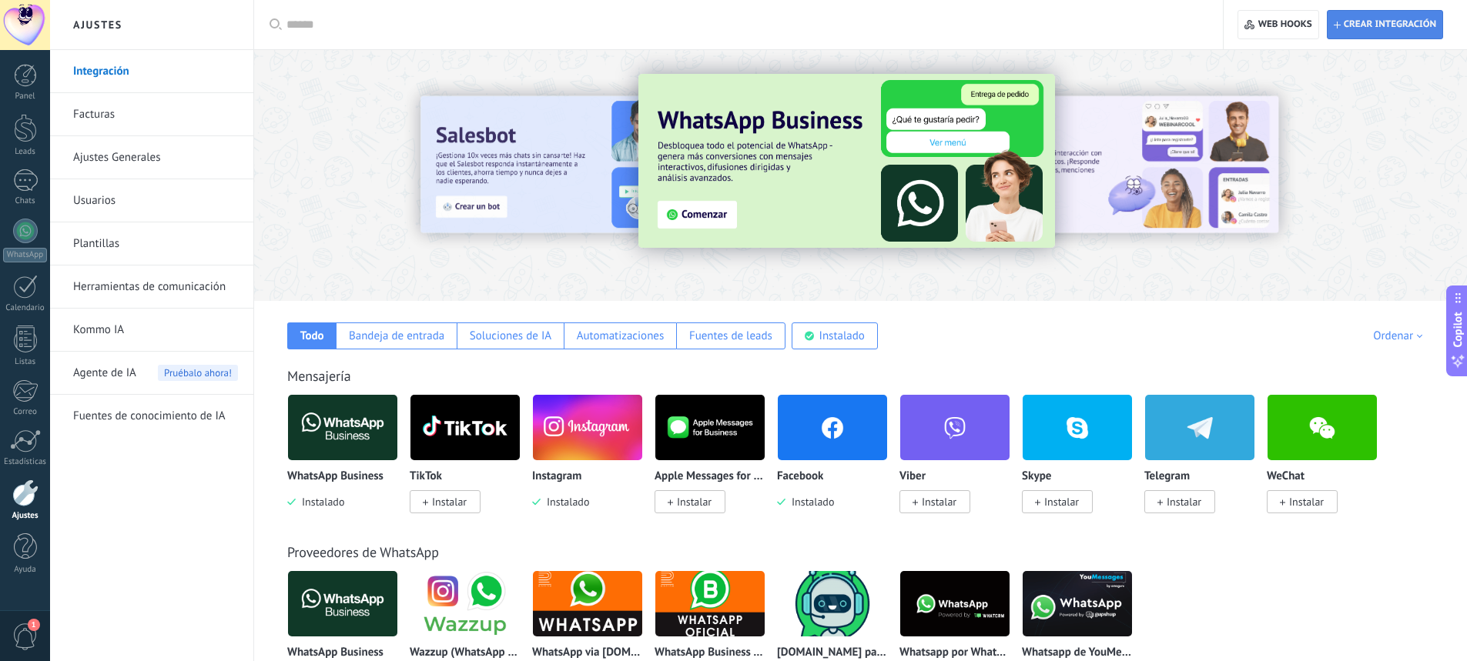
click at [1373, 25] on span "Crear integración" at bounding box center [1390, 24] width 92 height 12
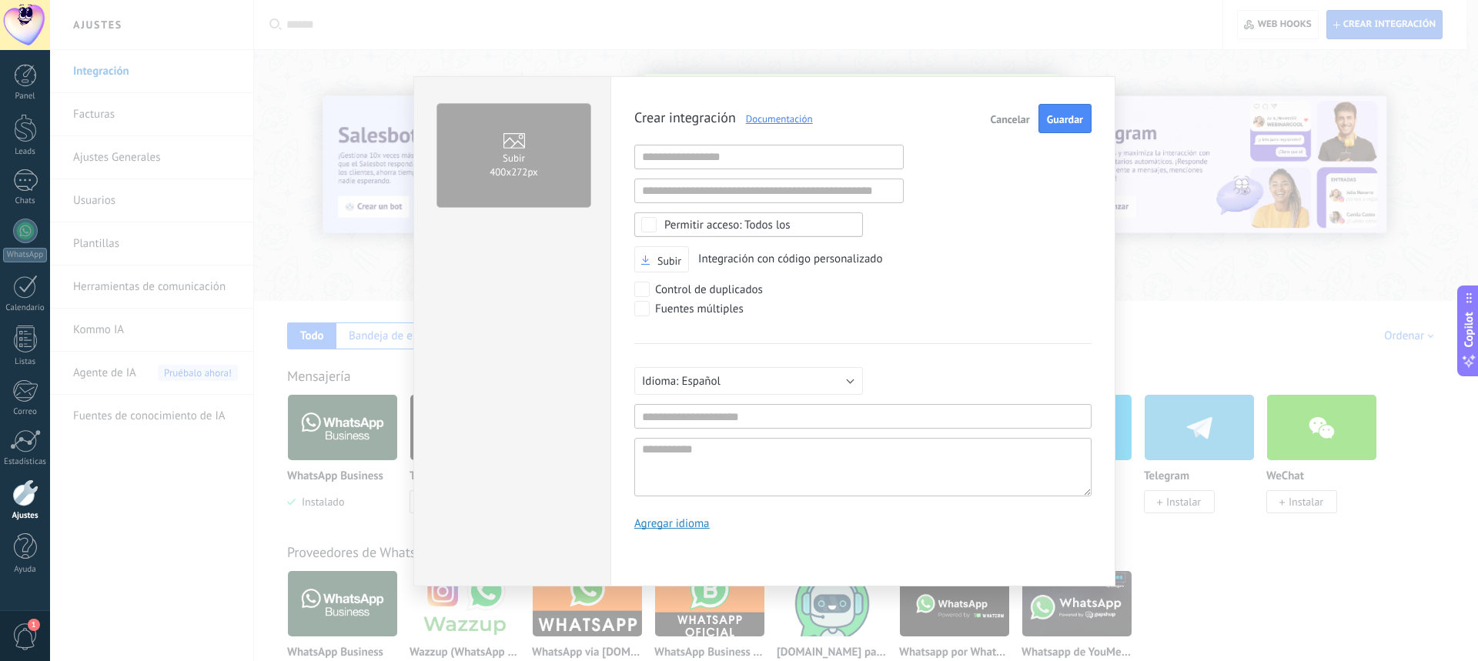
scroll to position [15, 0]
click at [552, 166] on label "Subir 400х272px" at bounding box center [513, 155] width 153 height 103
click at [0, 0] on input "Subir 400х272px" at bounding box center [0, 0] width 0 height 0
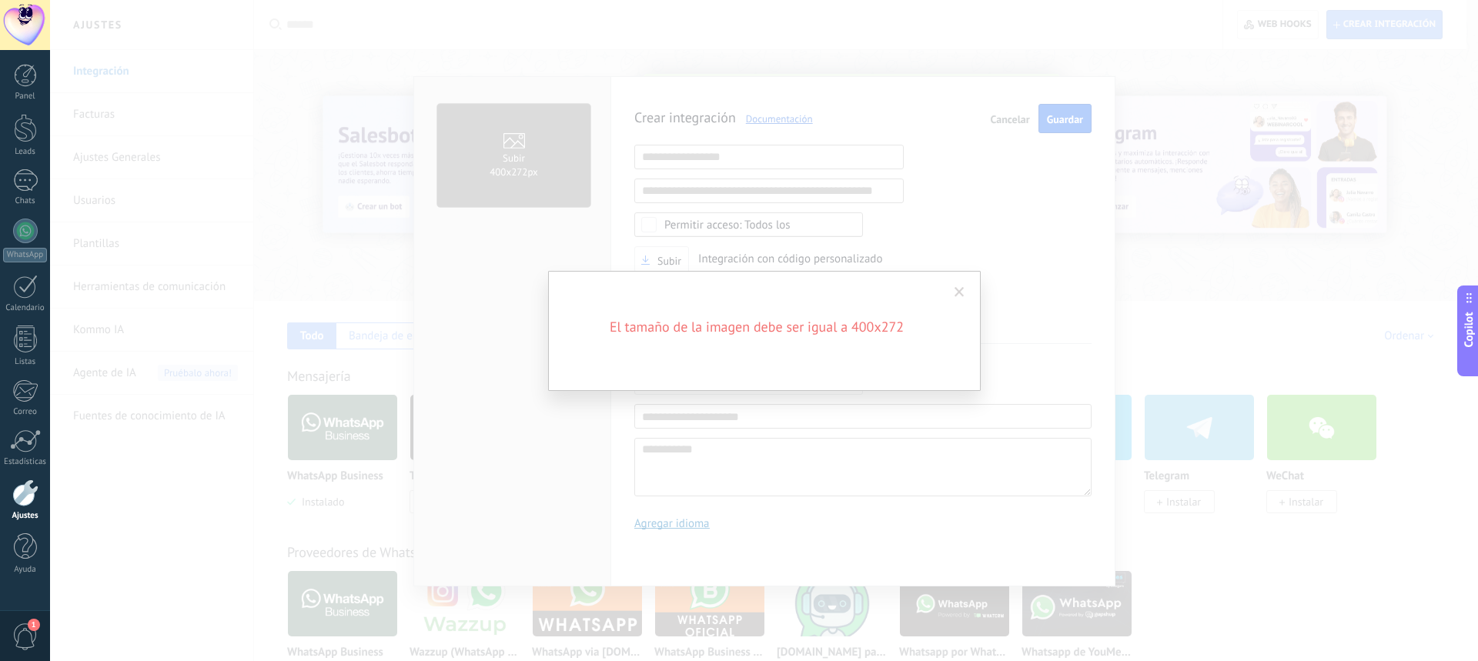
click at [965, 286] on span at bounding box center [959, 293] width 25 height 26
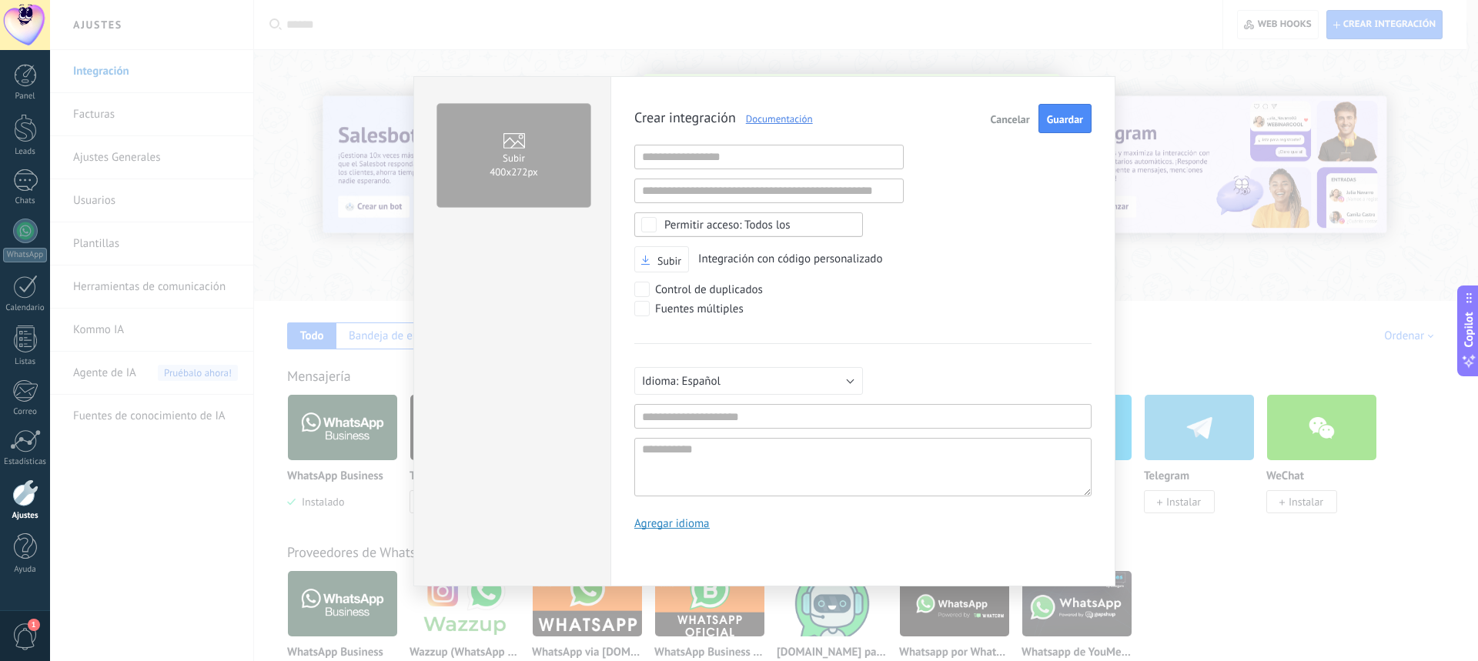
click at [516, 159] on span "Subir" at bounding box center [514, 157] width 22 height 16
click at [0, 0] on input "Subir 400х272px" at bounding box center [0, 0] width 0 height 0
click at [524, 174] on span "400х272px" at bounding box center [514, 172] width 49 height 13
click at [0, 0] on input "Subir 400х272px" at bounding box center [0, 0] width 0 height 0
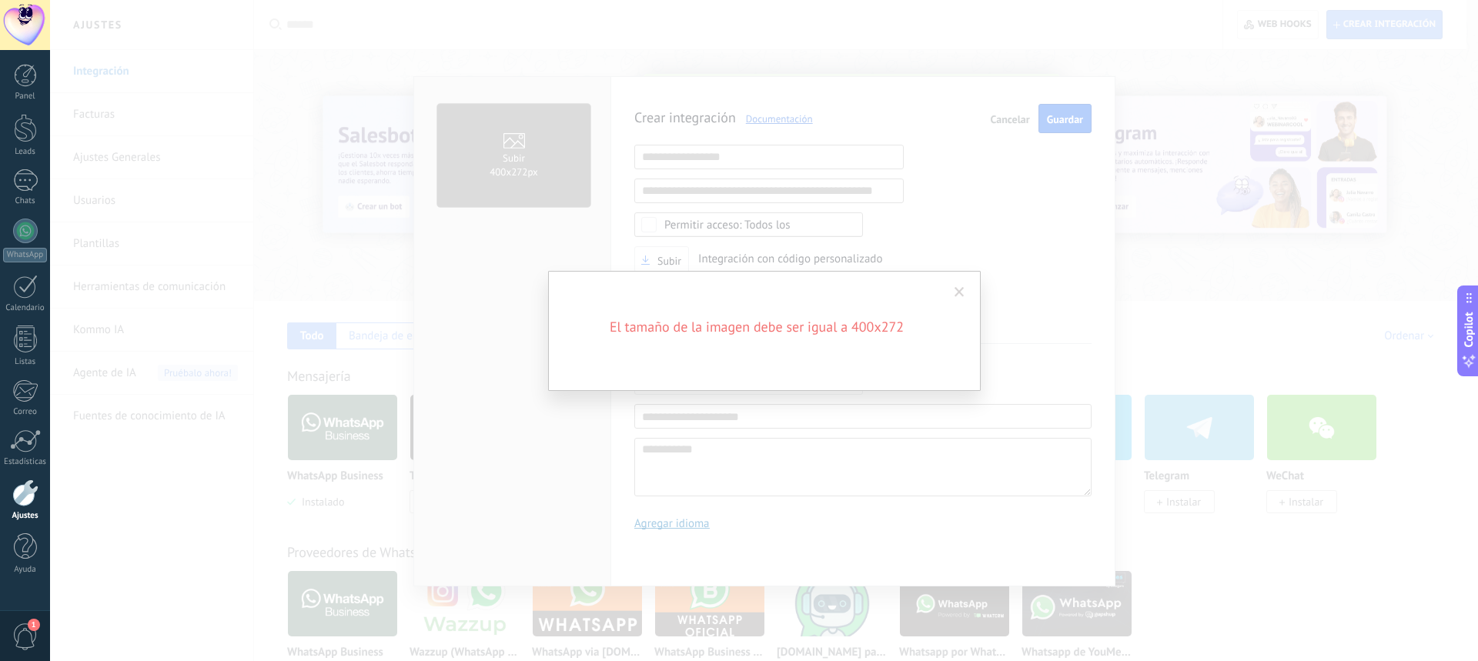
click at [964, 288] on span at bounding box center [960, 292] width 10 height 11
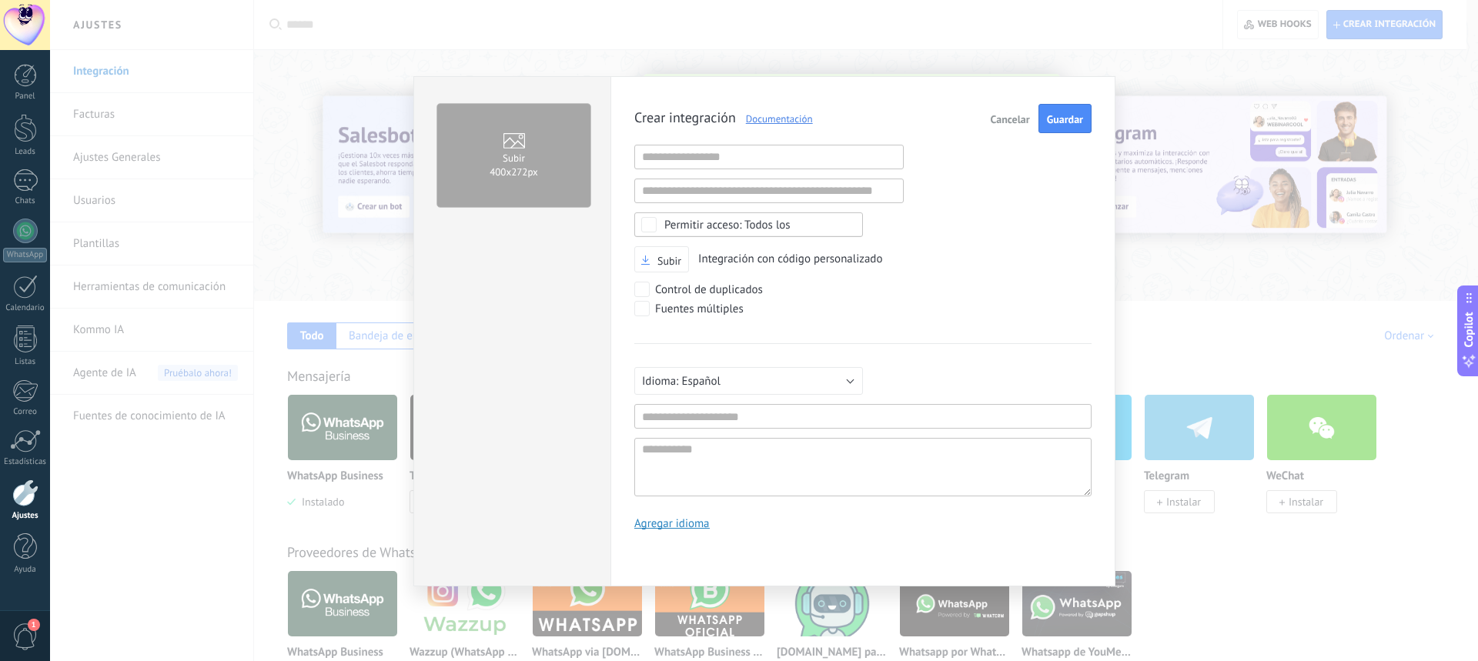
click at [1013, 115] on span "Cancelar" at bounding box center [1010, 119] width 39 height 11
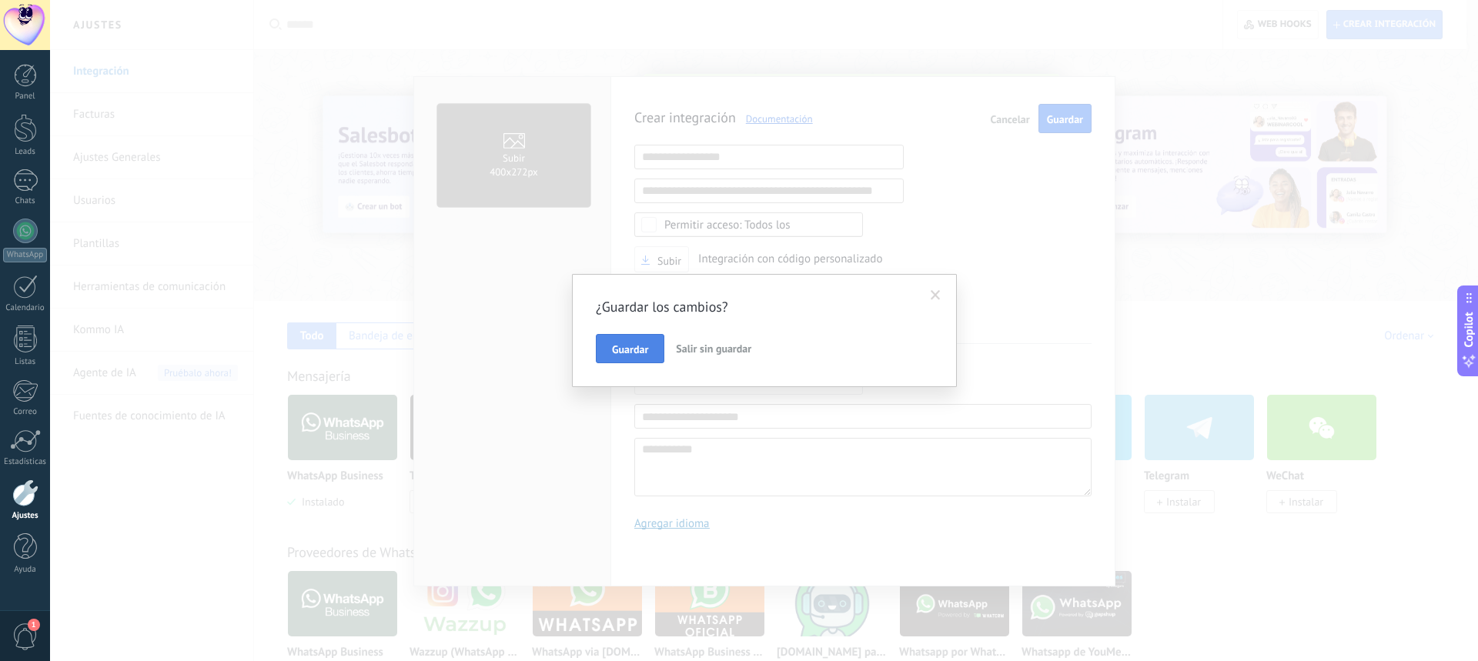
click at [630, 353] on span "Guardar" at bounding box center [630, 349] width 36 height 11
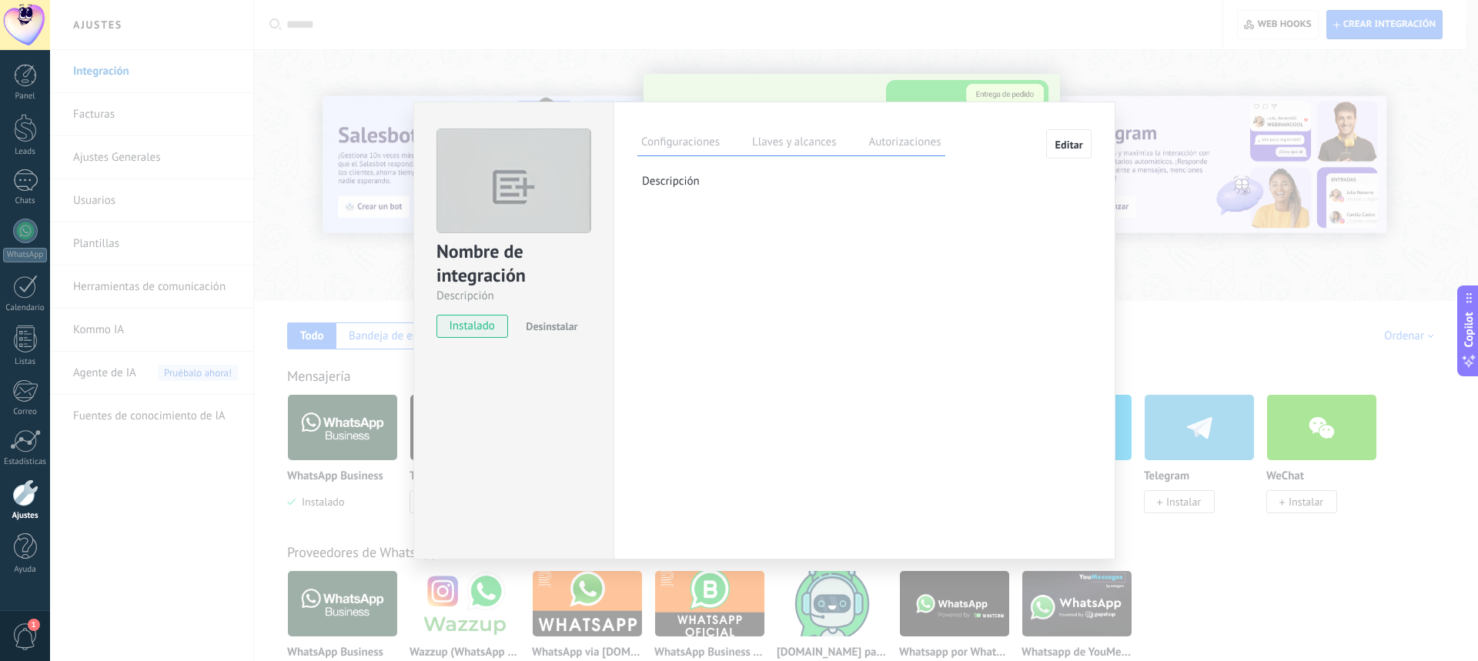
click at [799, 149] on label "Llaves y alcances" at bounding box center [794, 144] width 92 height 22
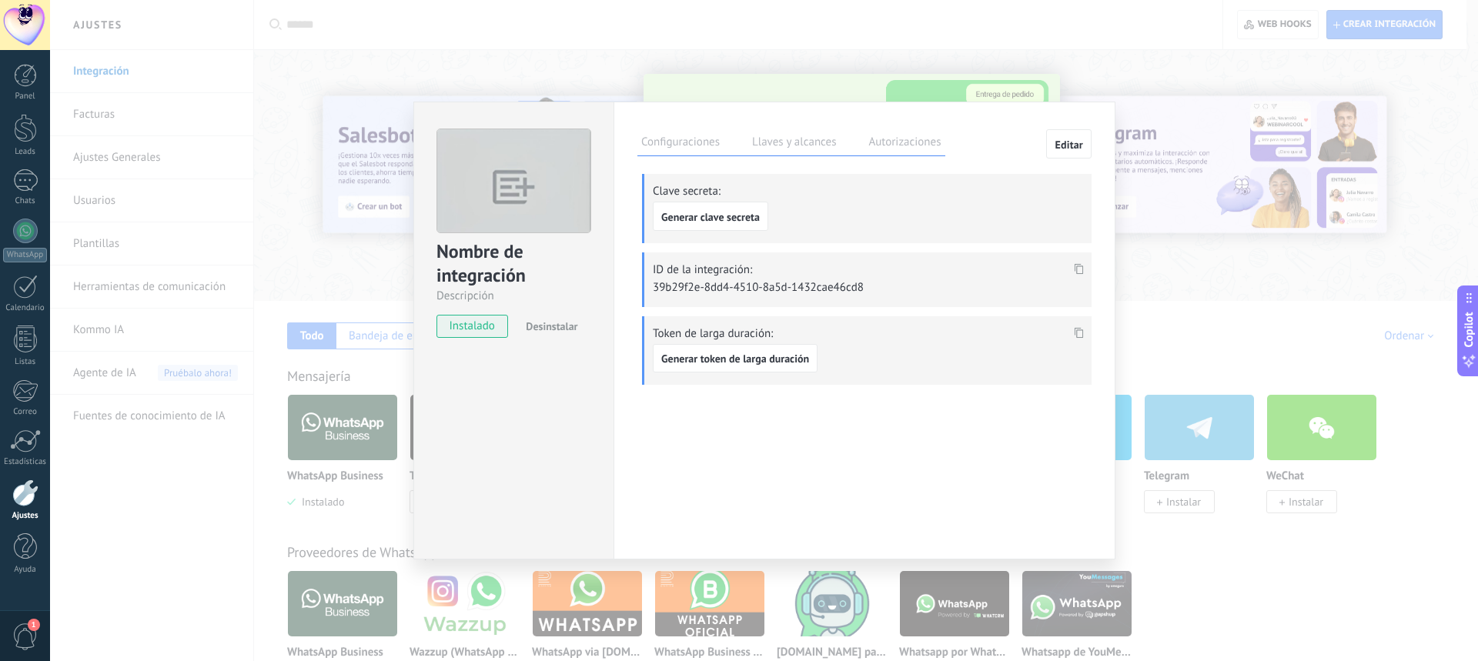
click at [929, 142] on label "Autorizaciones" at bounding box center [905, 144] width 80 height 22
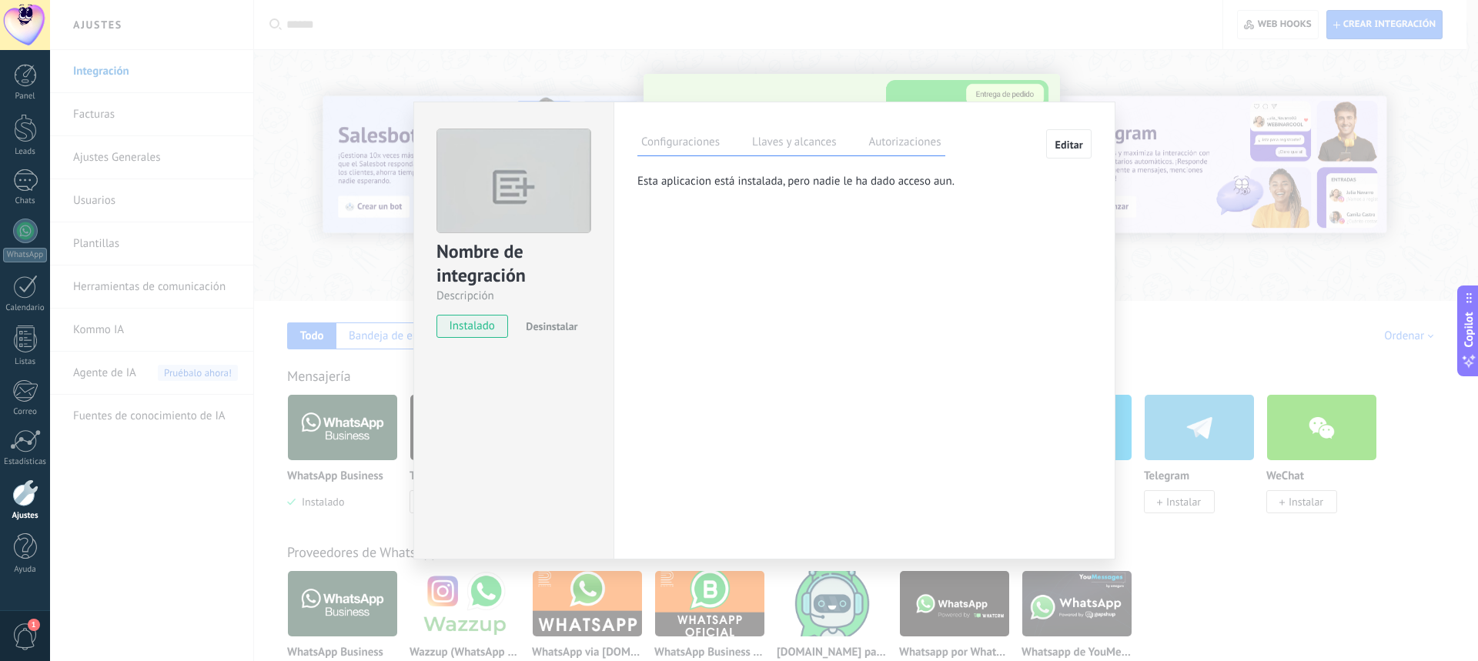
click at [795, 144] on label "Llaves y alcances" at bounding box center [794, 144] width 92 height 22
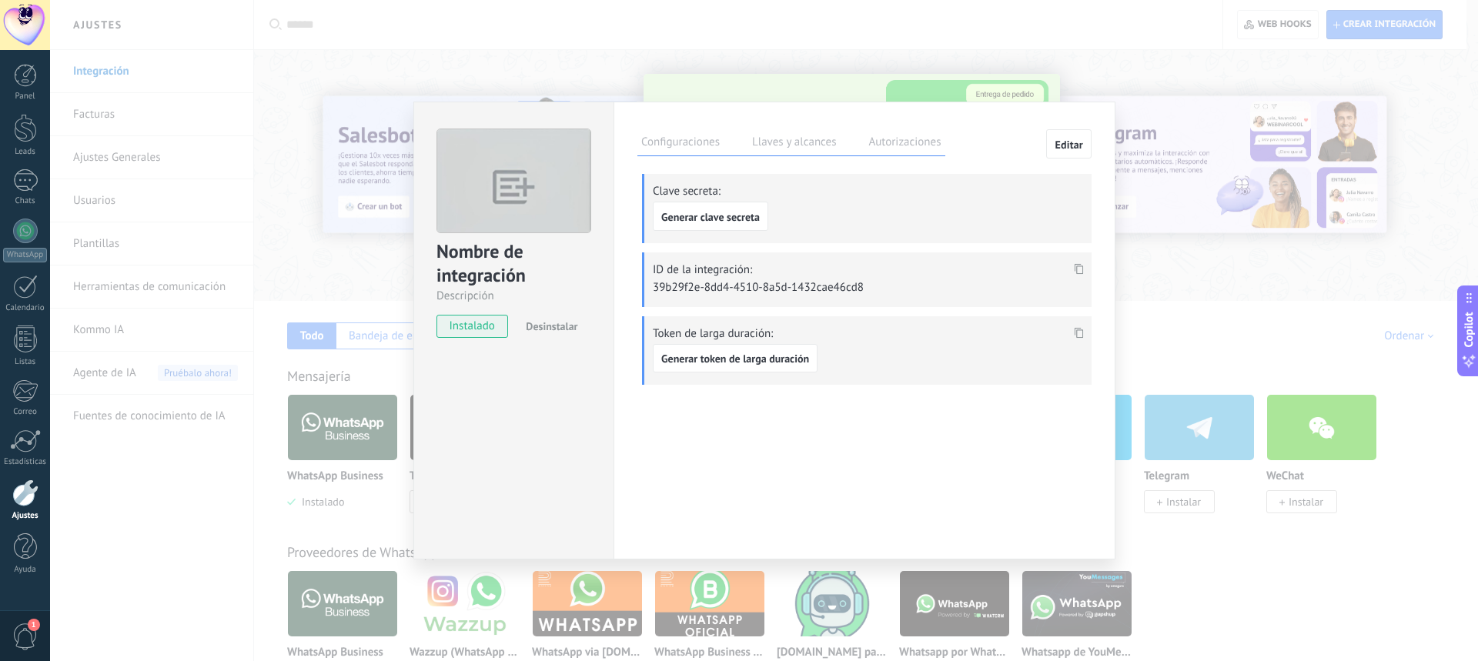
click at [701, 138] on label "Configuraciones" at bounding box center [681, 144] width 86 height 22
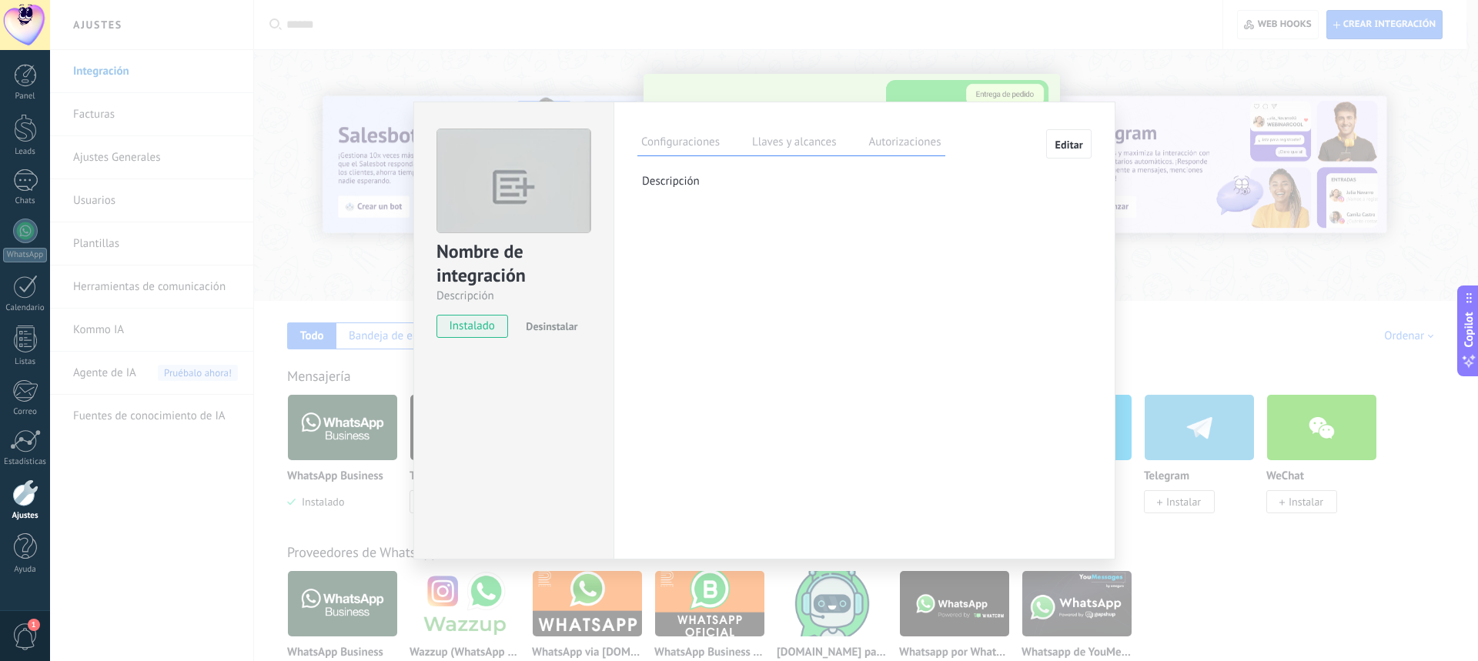
click at [1067, 146] on span "Editar" at bounding box center [1069, 144] width 28 height 11
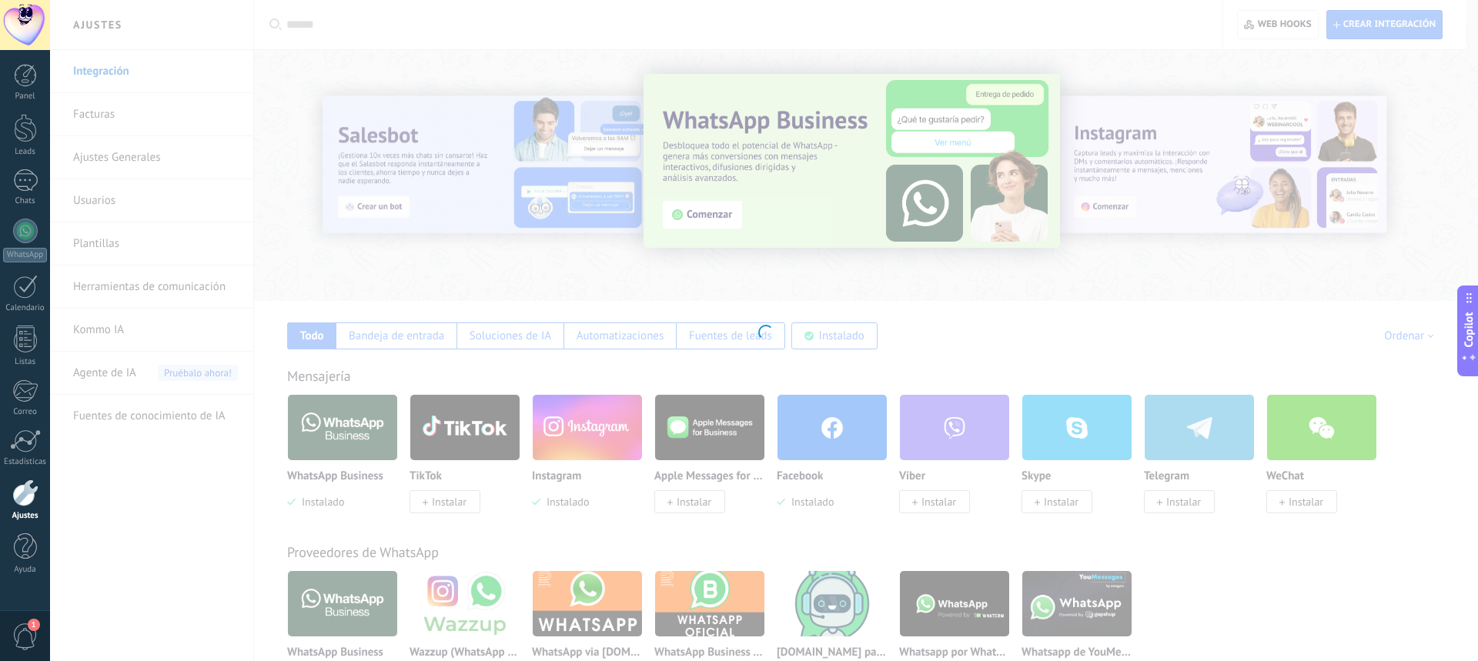
type textarea "**********"
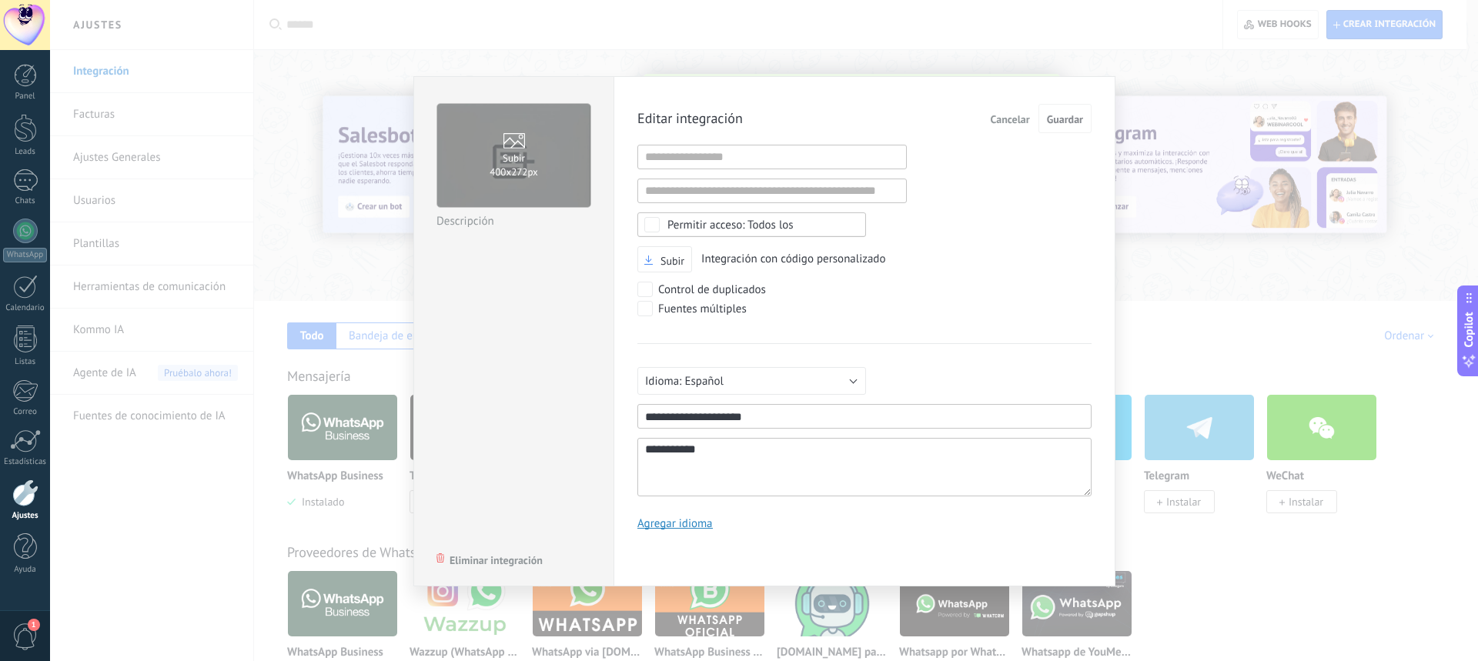
click at [1161, 273] on div "**********" at bounding box center [764, 330] width 1428 height 661
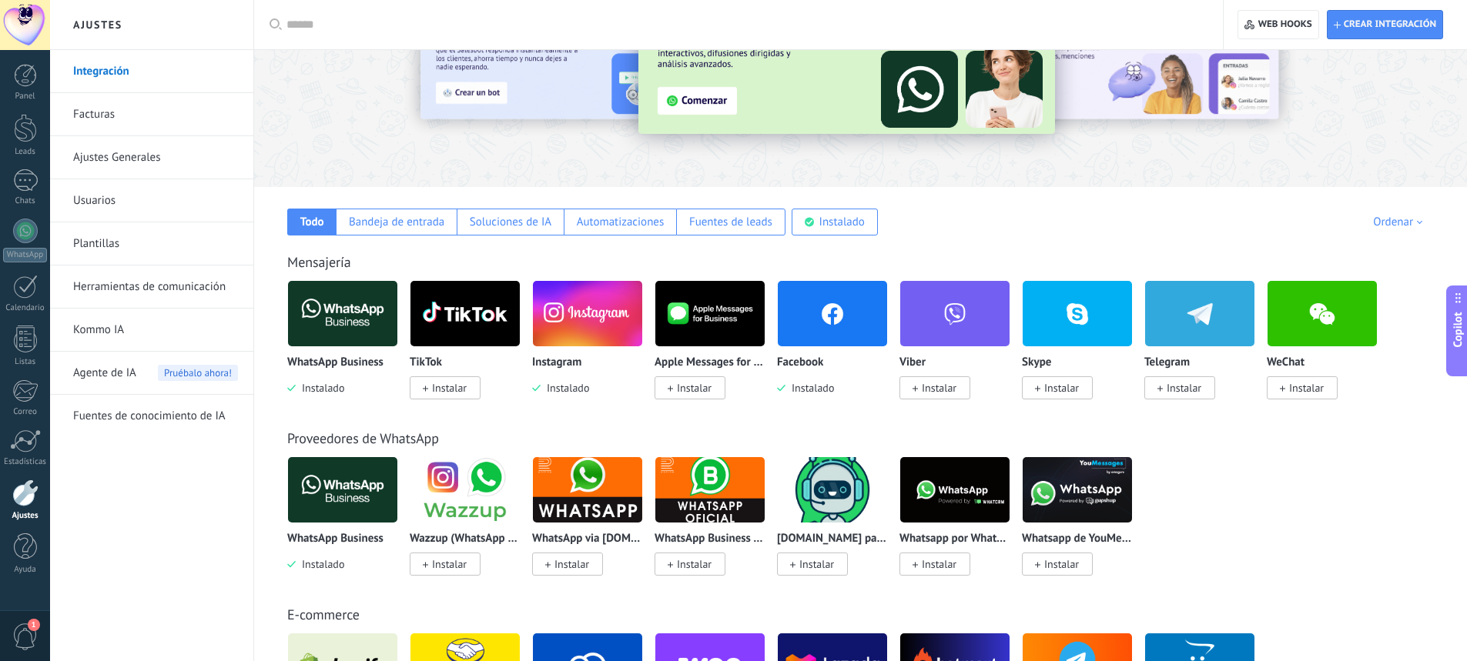
scroll to position [77, 0]
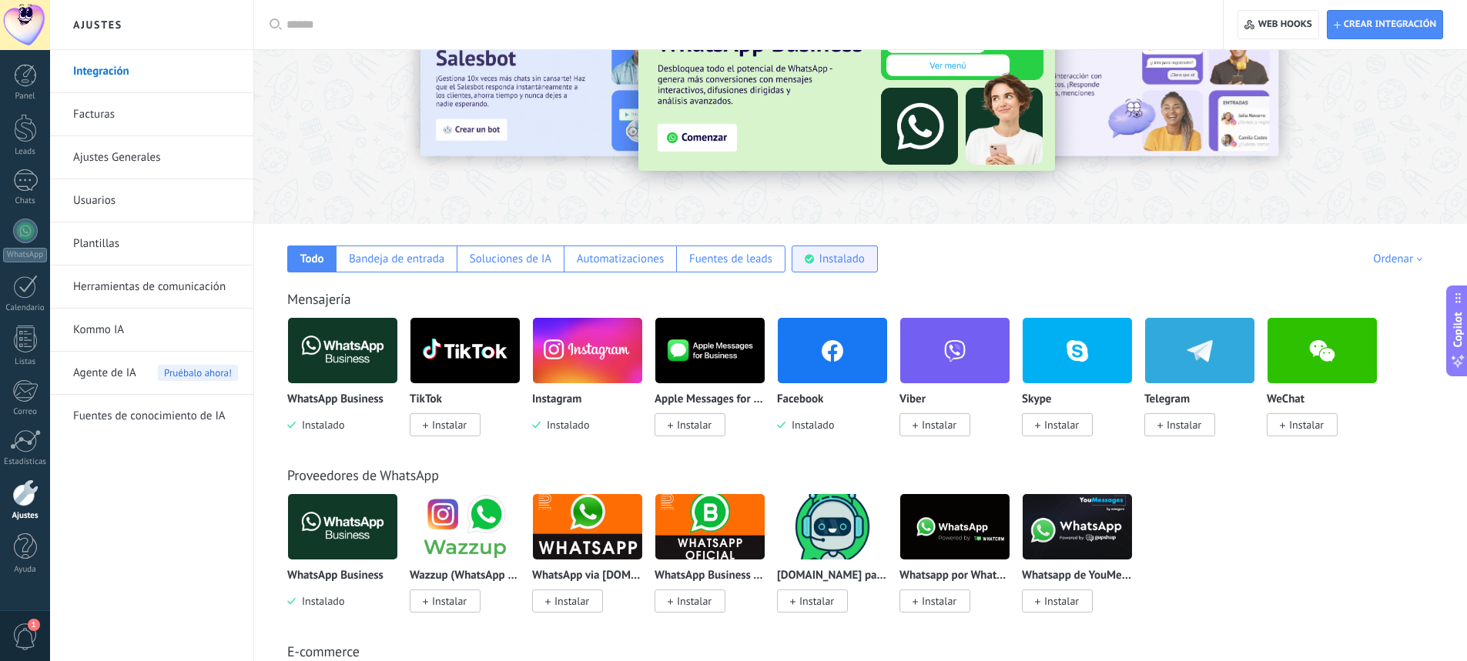
click at [838, 261] on div "Instalado" at bounding box center [841, 259] width 45 height 15
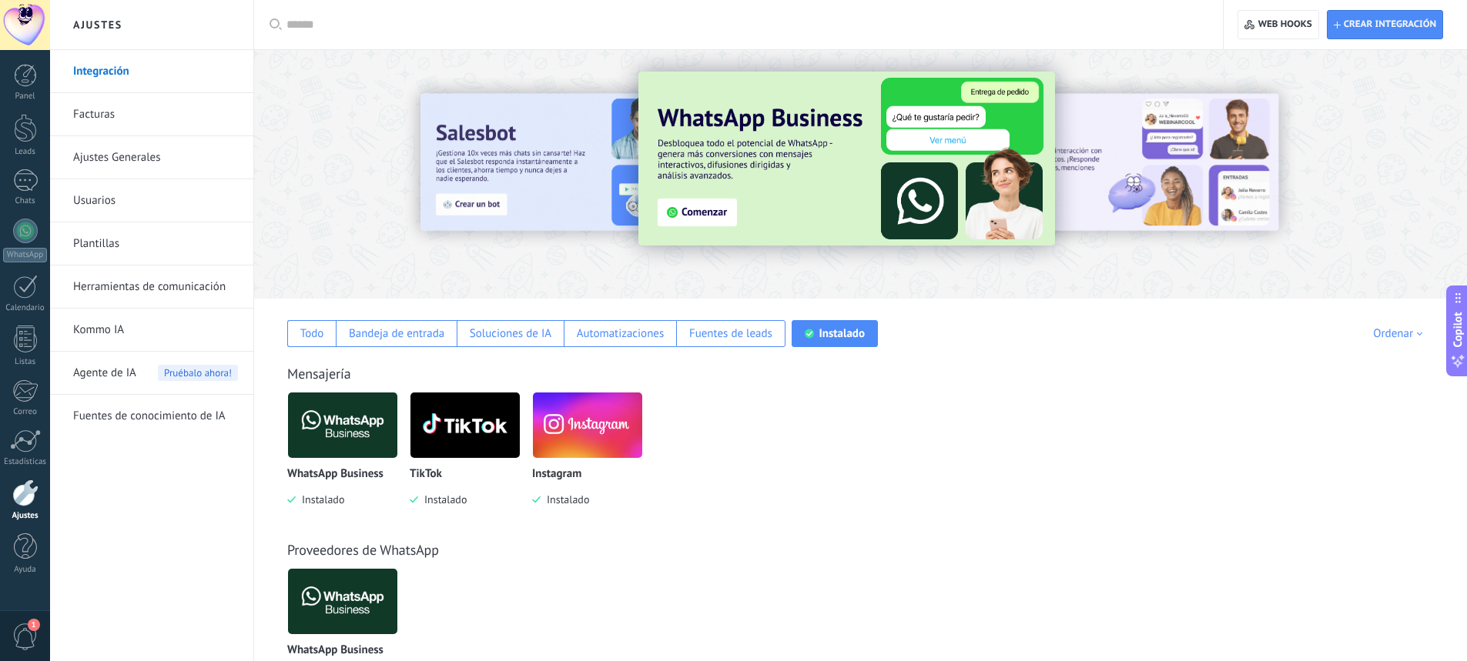
scroll to position [0, 0]
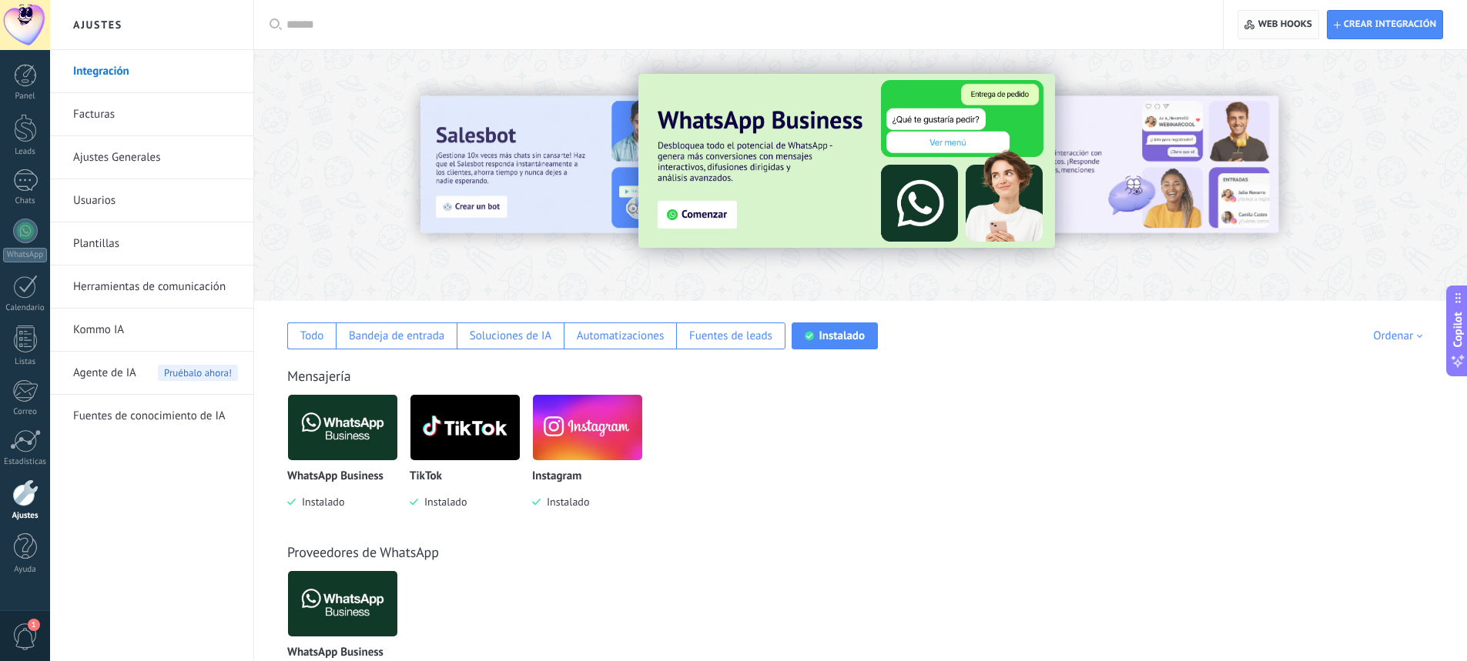
click at [1300, 21] on span "Web hooks 0" at bounding box center [1285, 24] width 54 height 12
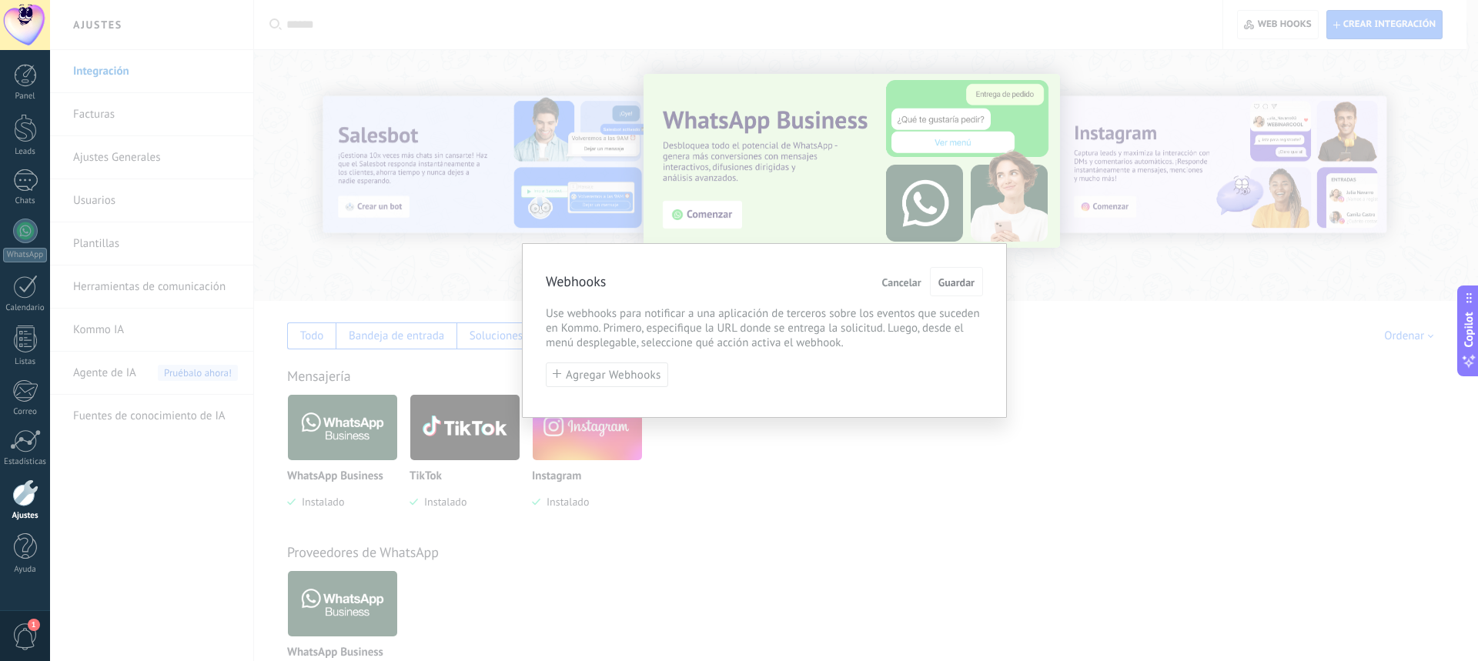
click at [886, 282] on span "Cancelar" at bounding box center [901, 282] width 39 height 11
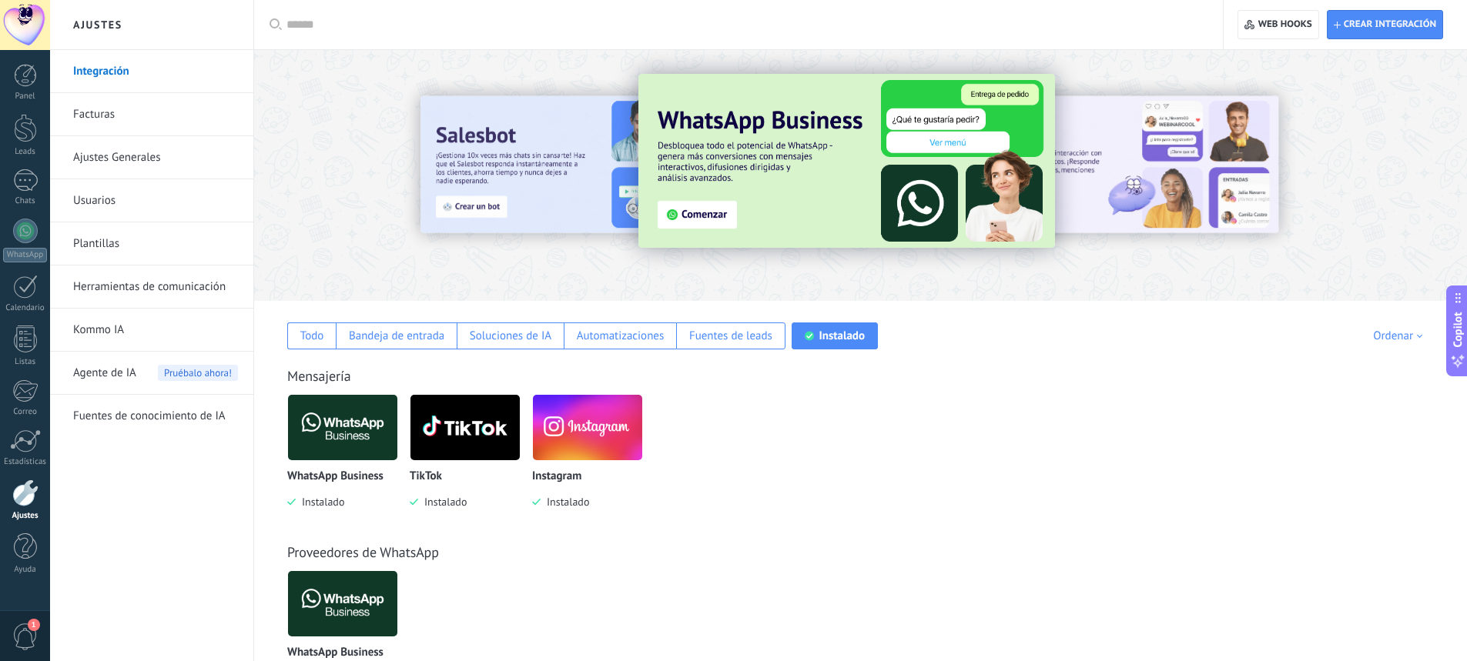
drag, startPoint x: 371, startPoint y: 204, endPoint x: 381, endPoint y: 276, distance: 72.3
click at [440, 283] on div "Aplicar Aplicar Restablecer Crear integración Web hooks 0 Todo Bandeja de entra…" at bounding box center [860, 452] width 1213 height 904
click at [203, 286] on link "Herramientas de comunicación" at bounding box center [155, 287] width 165 height 43
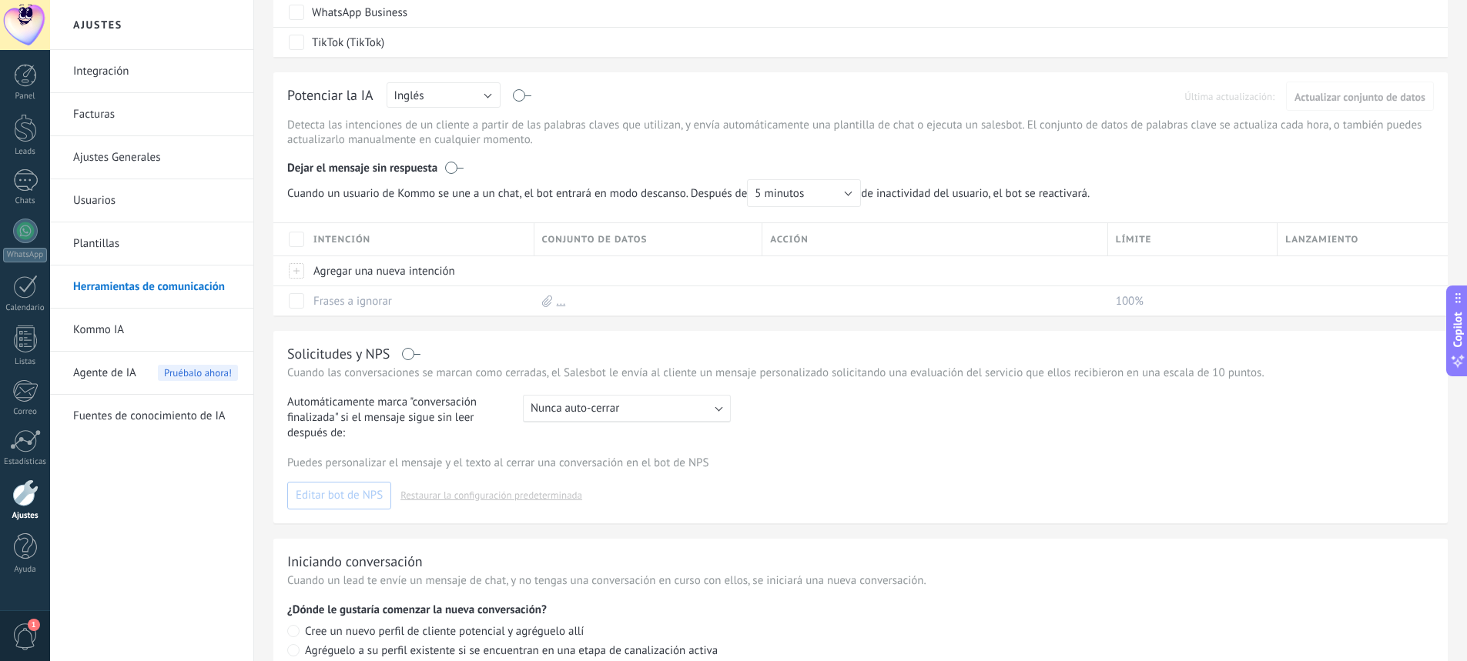
scroll to position [514, 0]
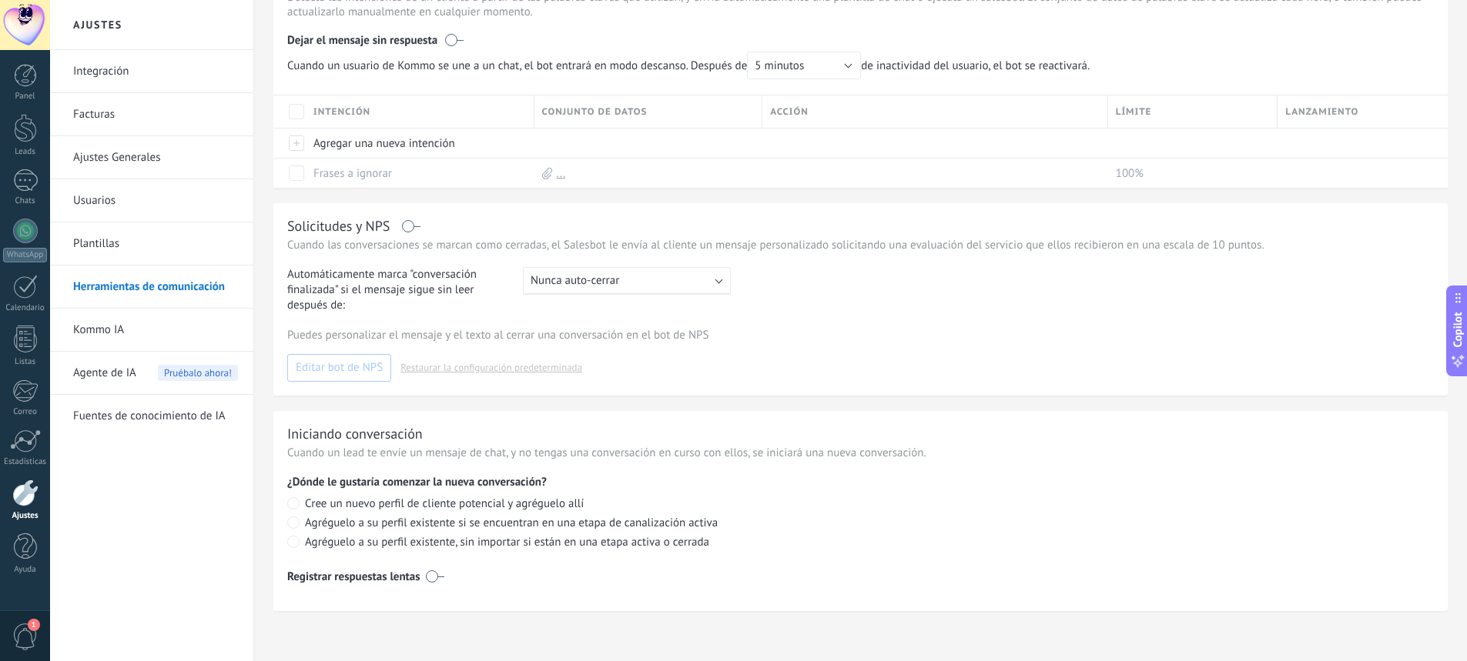
click at [152, 320] on link "Kommo IA" at bounding box center [155, 330] width 165 height 43
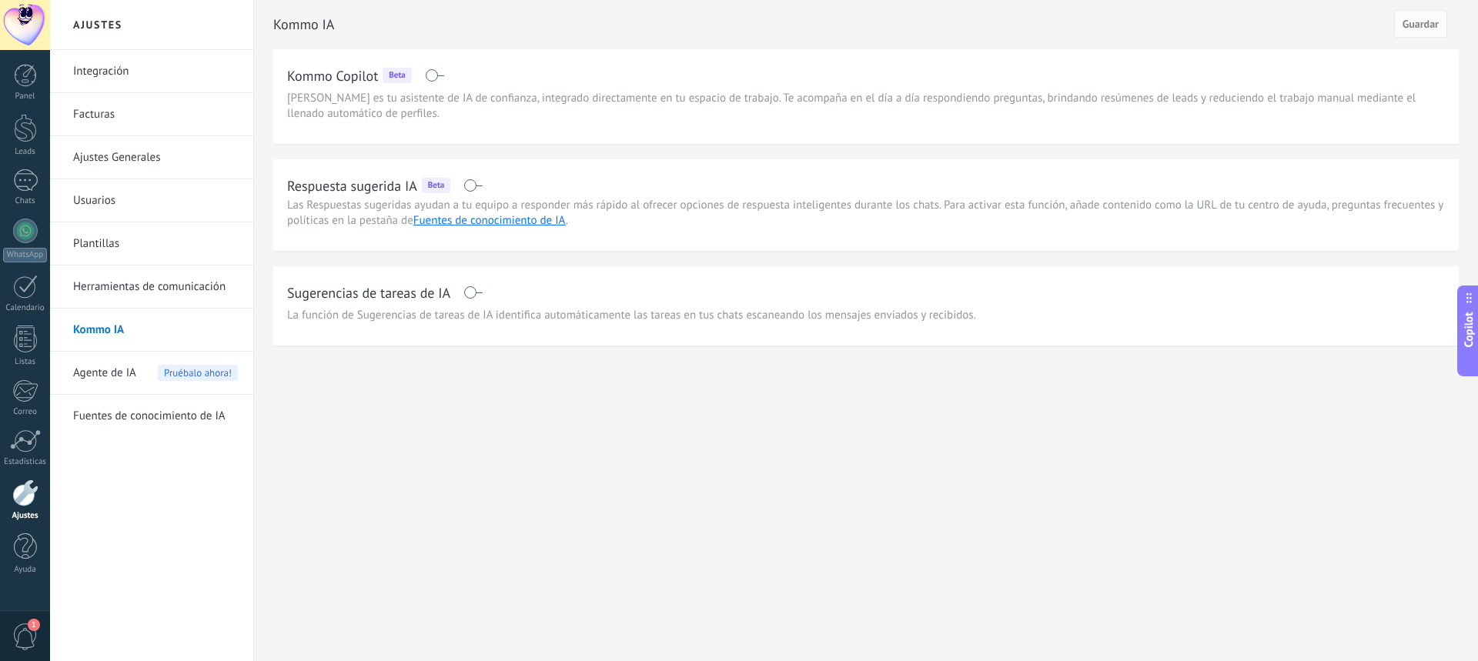
click at [121, 380] on span "Agente de IA" at bounding box center [104, 373] width 63 height 43
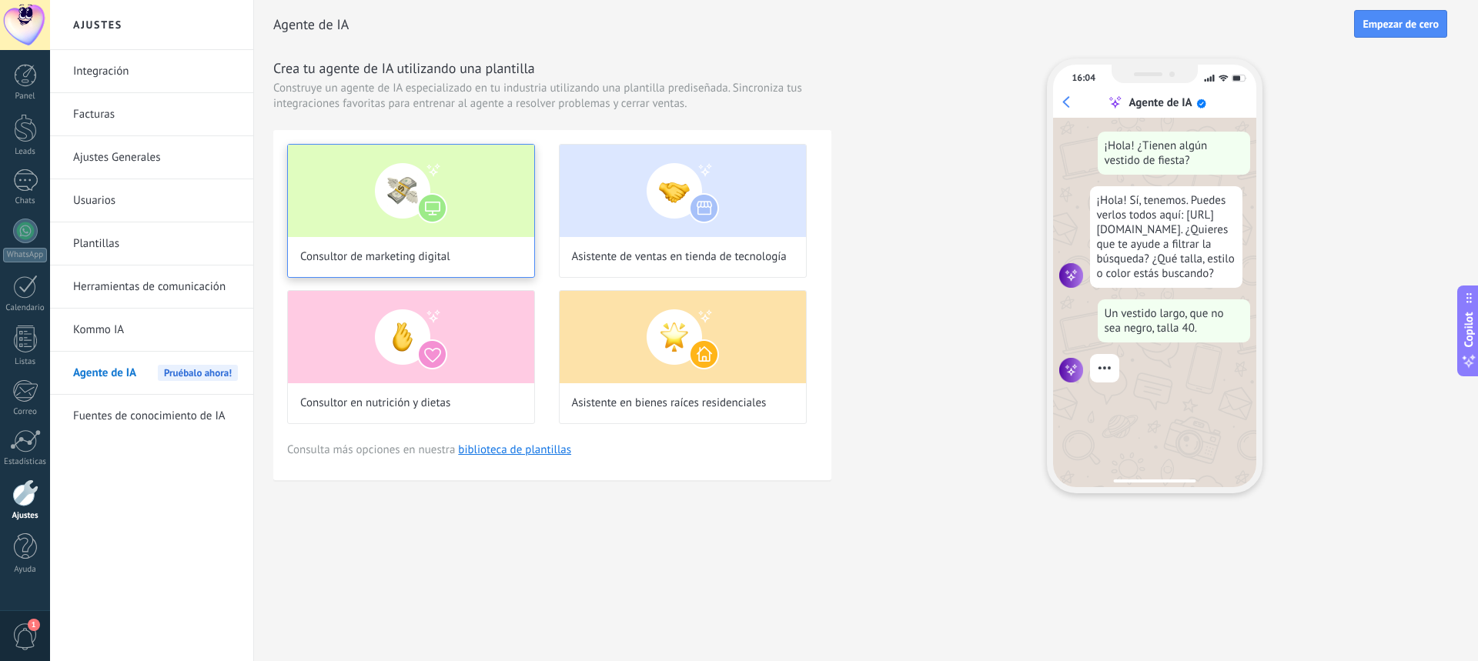
scroll to position [46, 0]
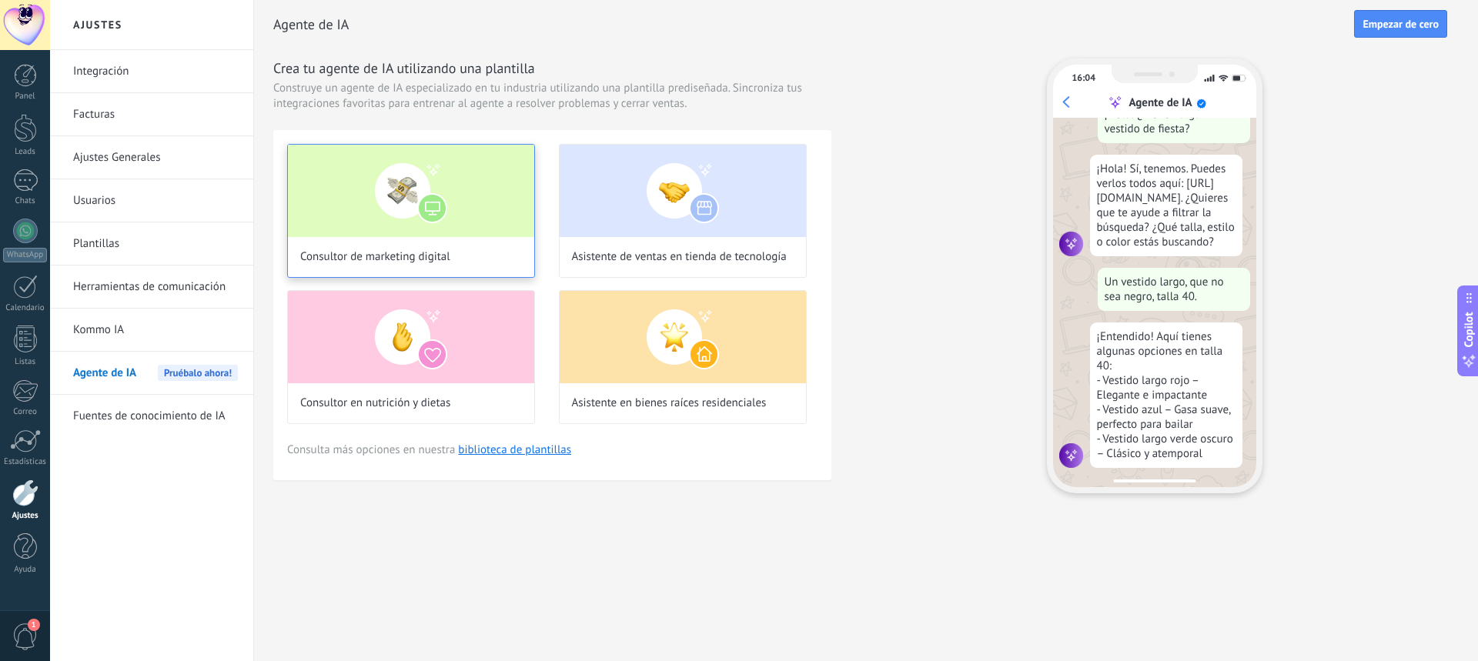
click at [487, 219] on img at bounding box center [411, 191] width 246 height 92
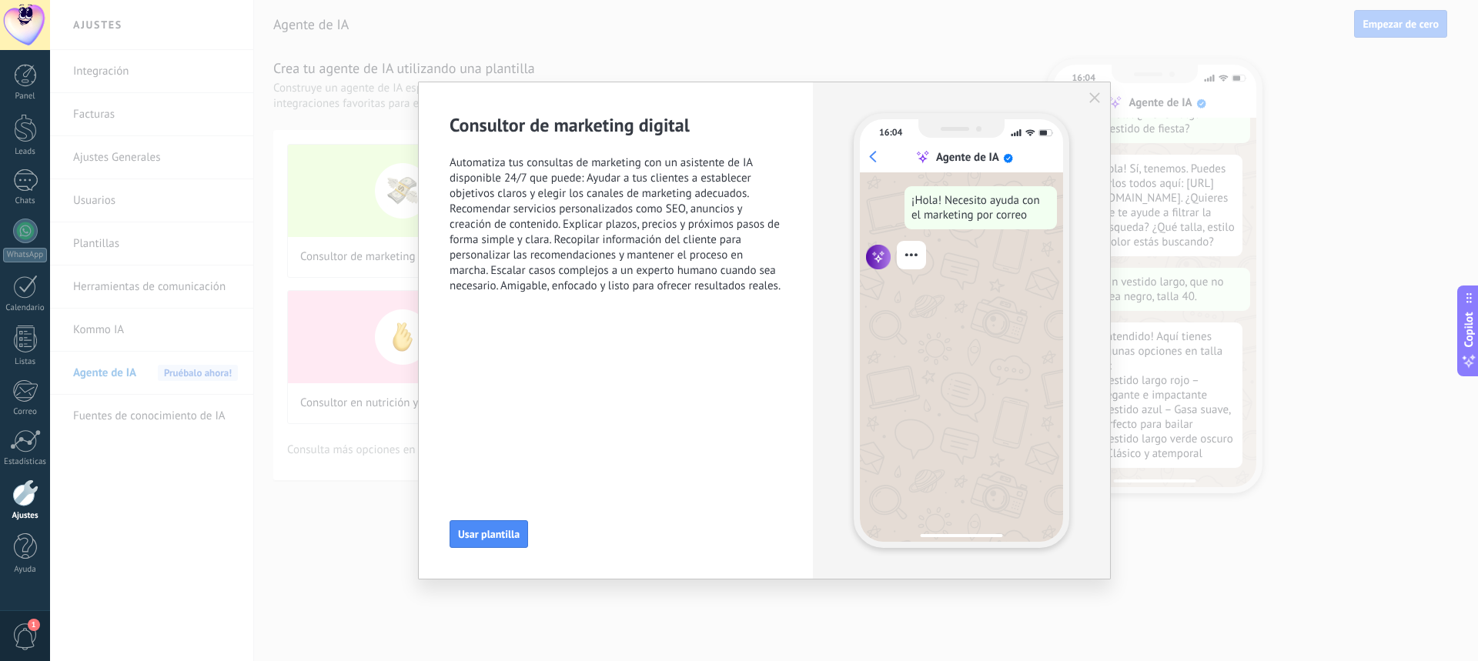
drag, startPoint x: 487, startPoint y: 219, endPoint x: 913, endPoint y: 336, distance: 441.4
click at [913, 336] on div "¡Hola! Necesito ayuda con el marketing por correo" at bounding box center [961, 357] width 203 height 370
click at [507, 538] on span "Usar plantilla" at bounding box center [489, 534] width 62 height 11
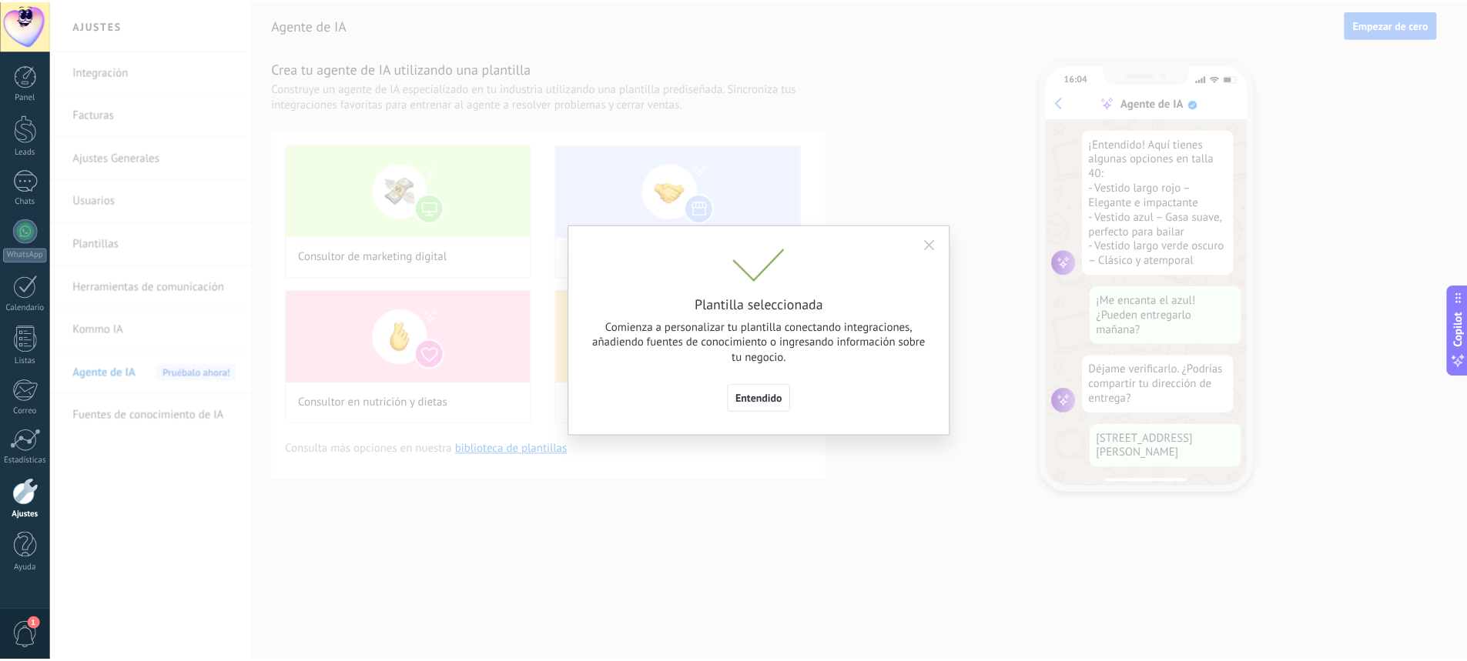
scroll to position [280, 0]
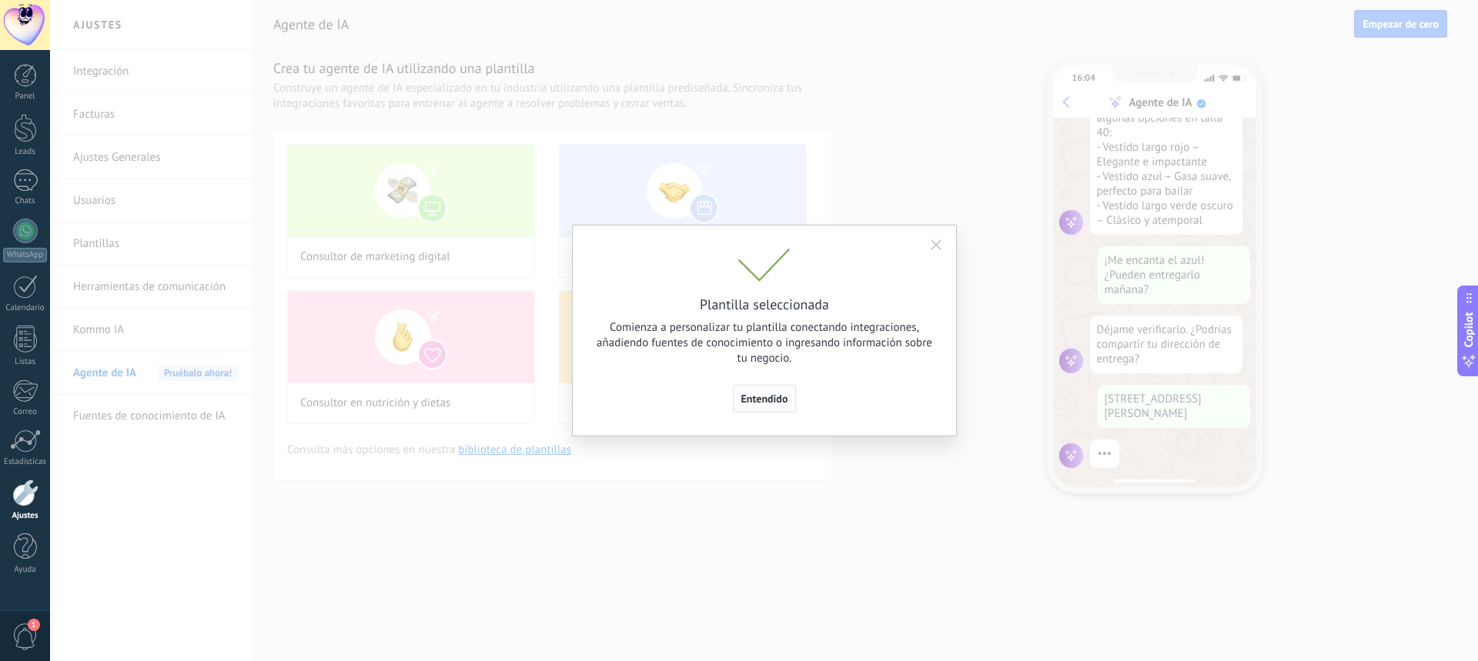
click at [775, 408] on button "Entendido" at bounding box center [765, 399] width 64 height 28
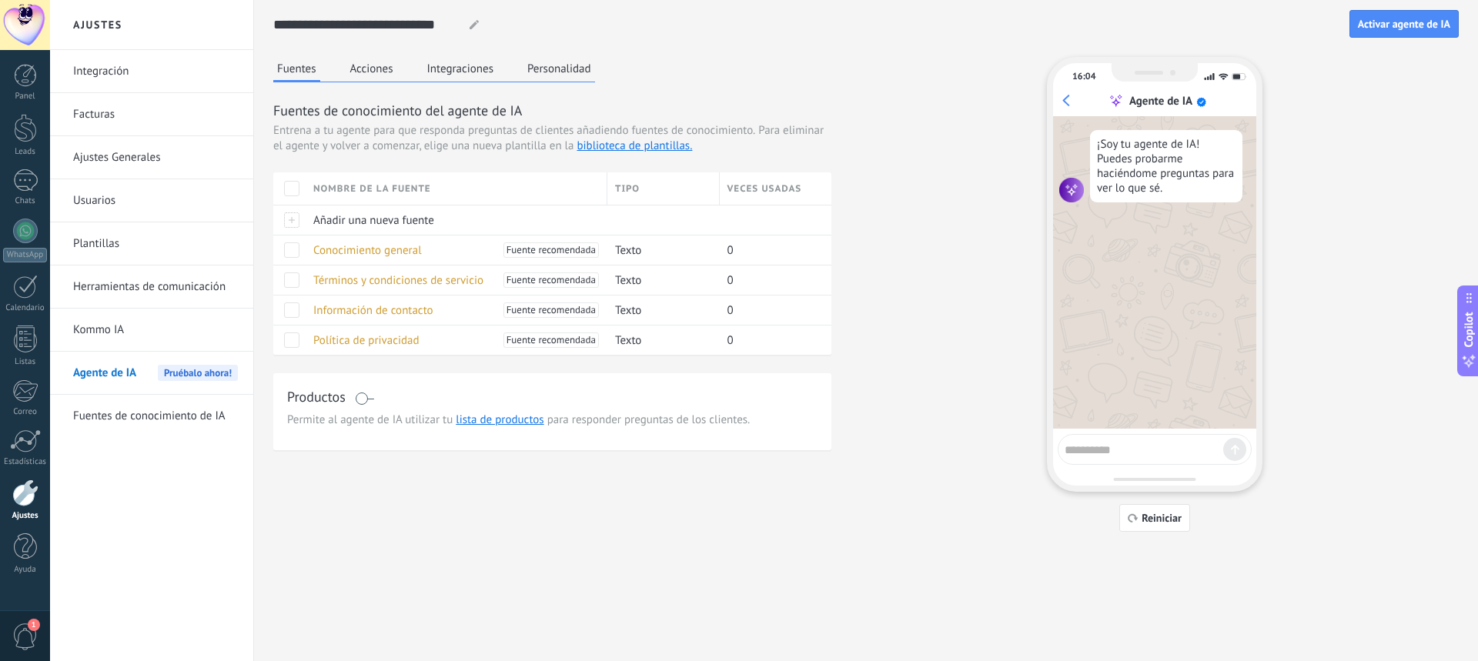
click at [174, 419] on link "Fuentes de conocimiento de IA" at bounding box center [155, 416] width 165 height 43
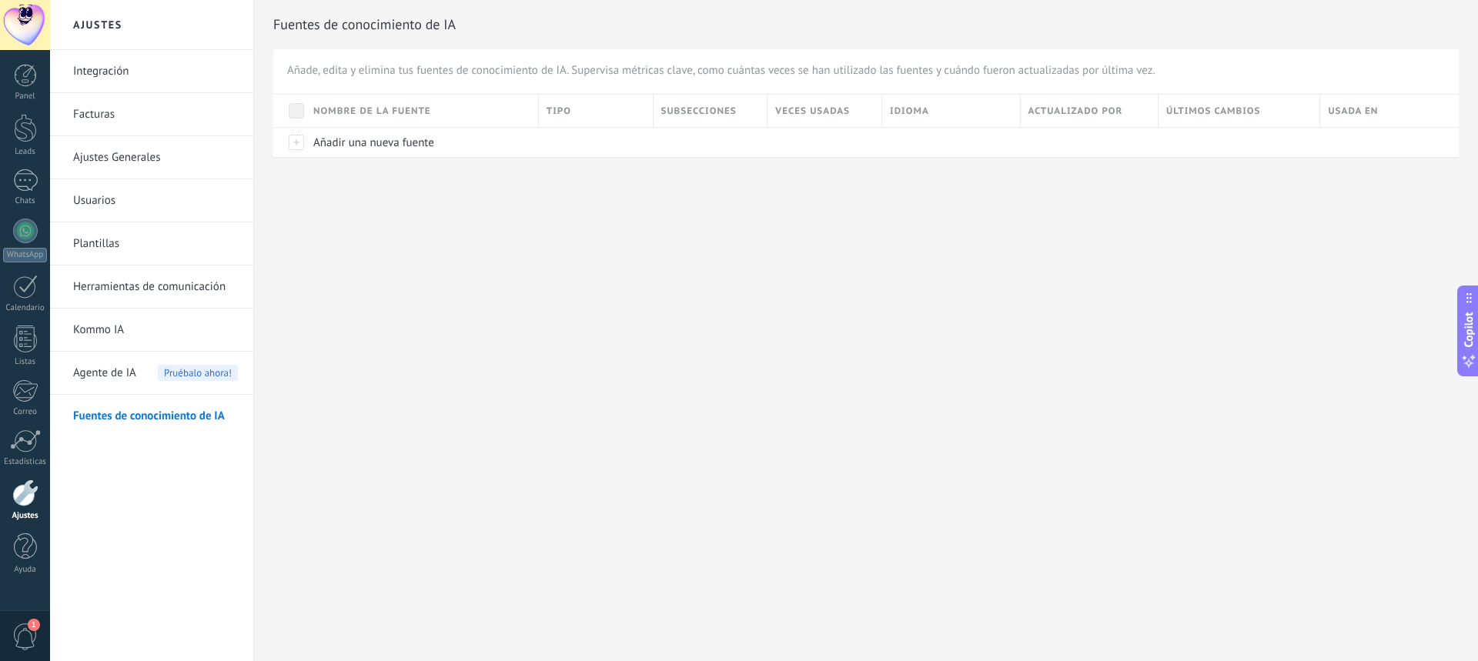
click at [147, 245] on link "Plantillas" at bounding box center [155, 244] width 165 height 43
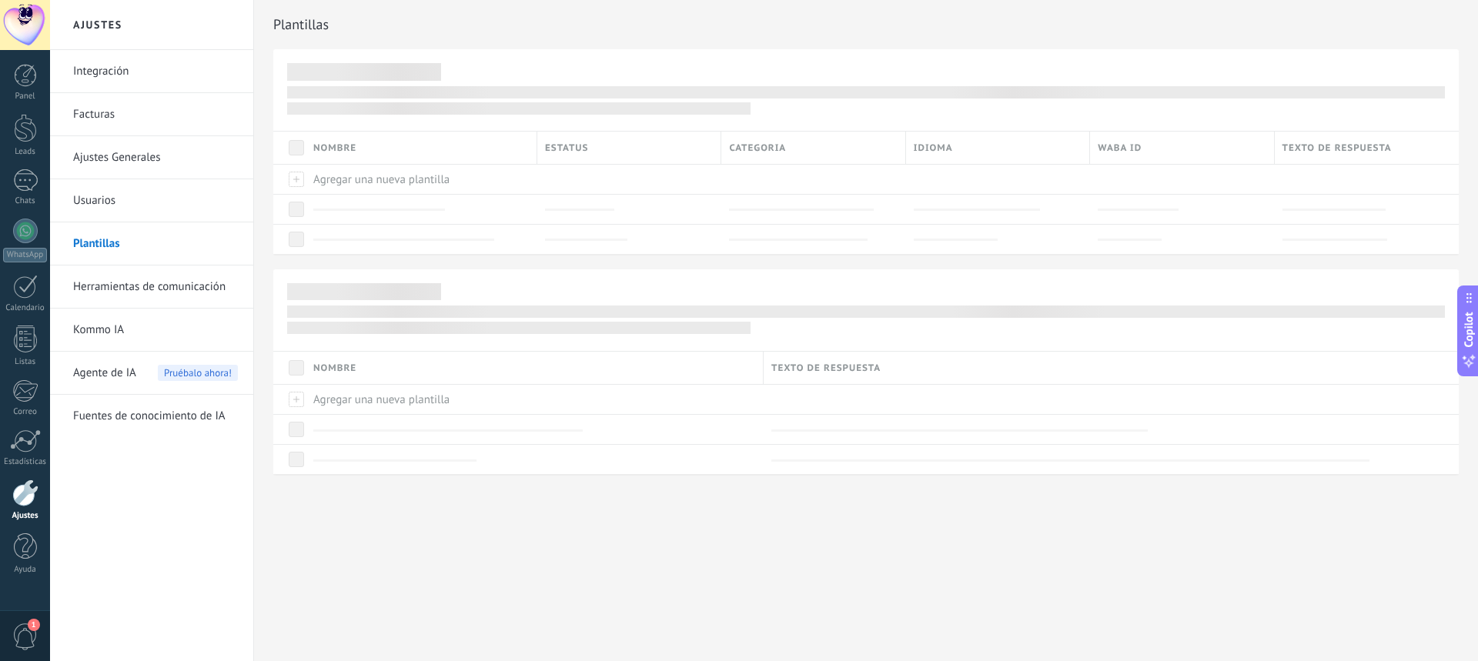
click at [156, 198] on link "Usuarios" at bounding box center [155, 200] width 165 height 43
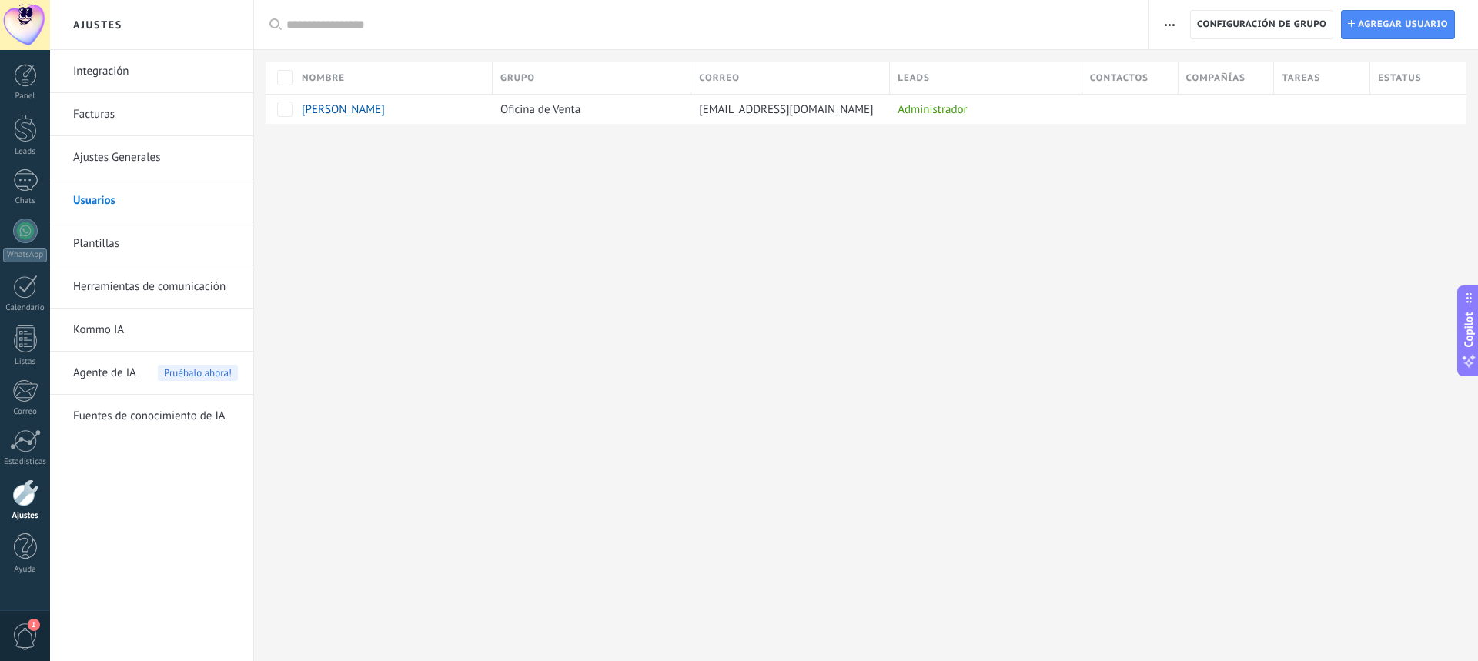
click at [178, 157] on link "Ajustes Generales" at bounding box center [155, 157] width 165 height 43
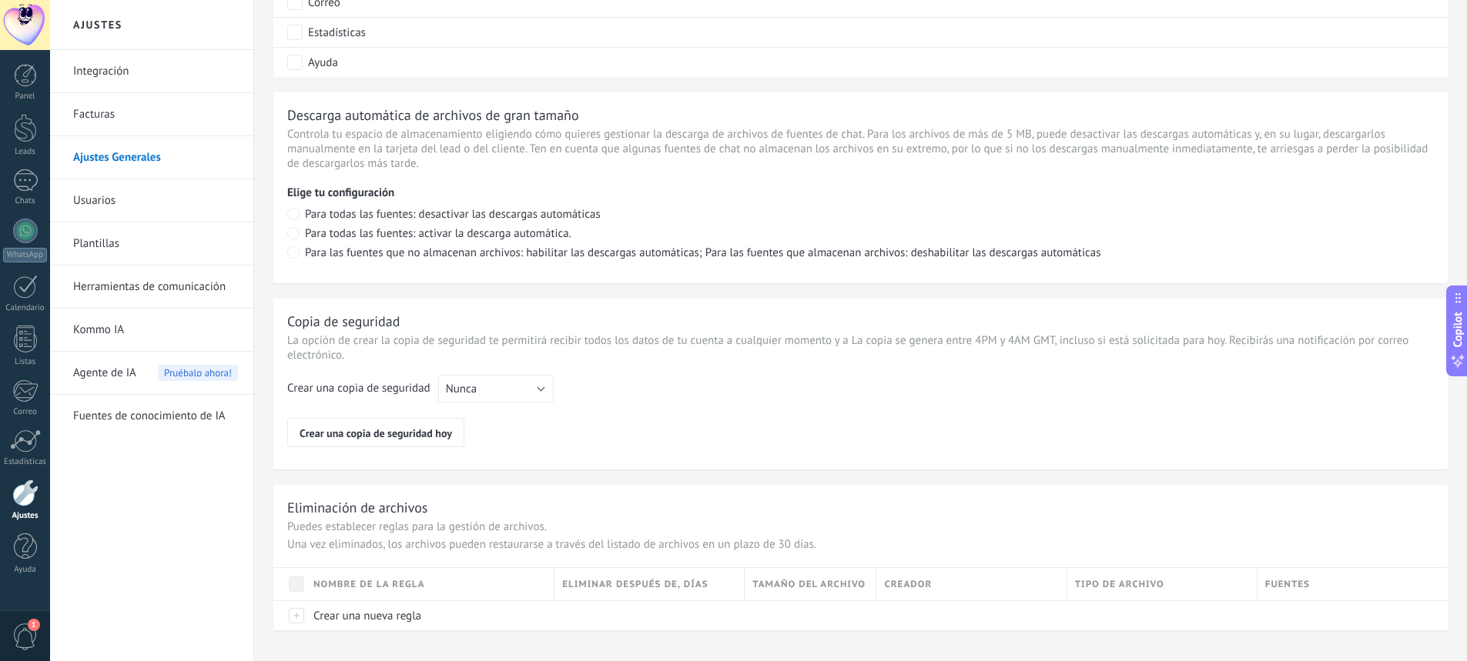
scroll to position [1020, 0]
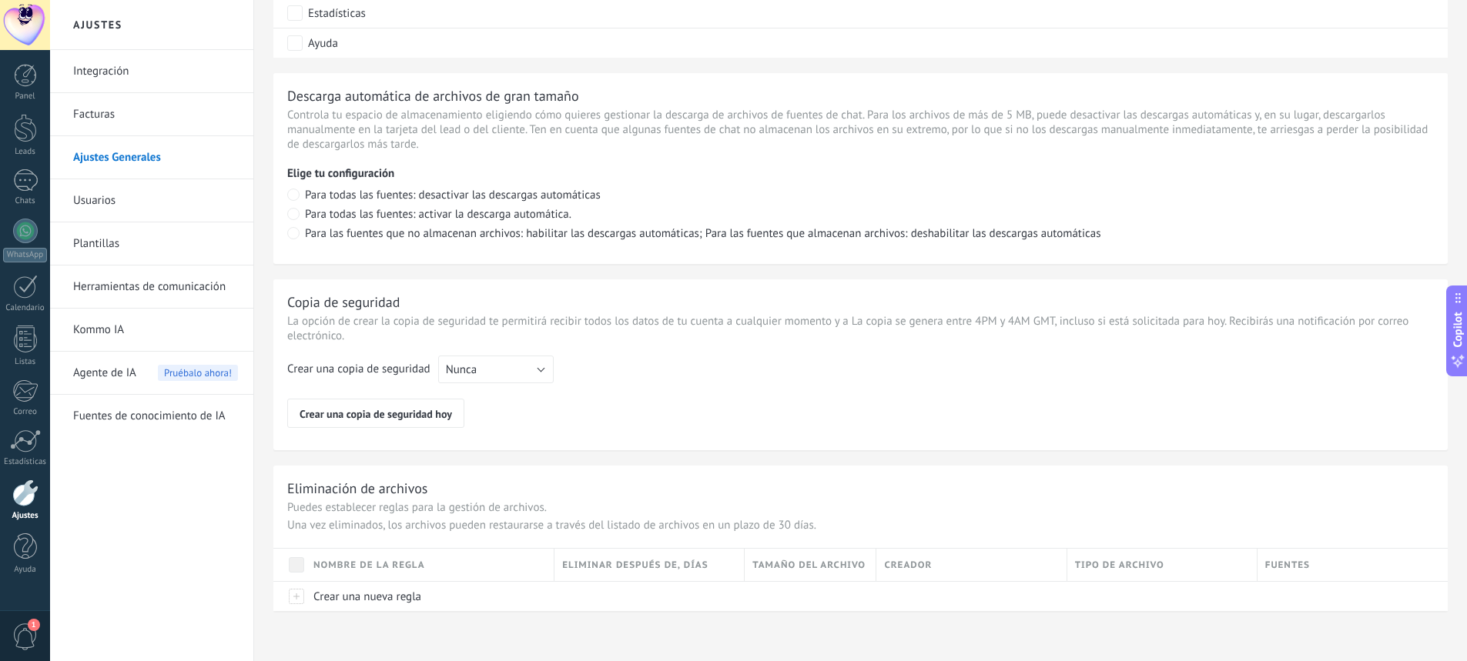
click at [122, 116] on link "Facturas" at bounding box center [155, 114] width 165 height 43
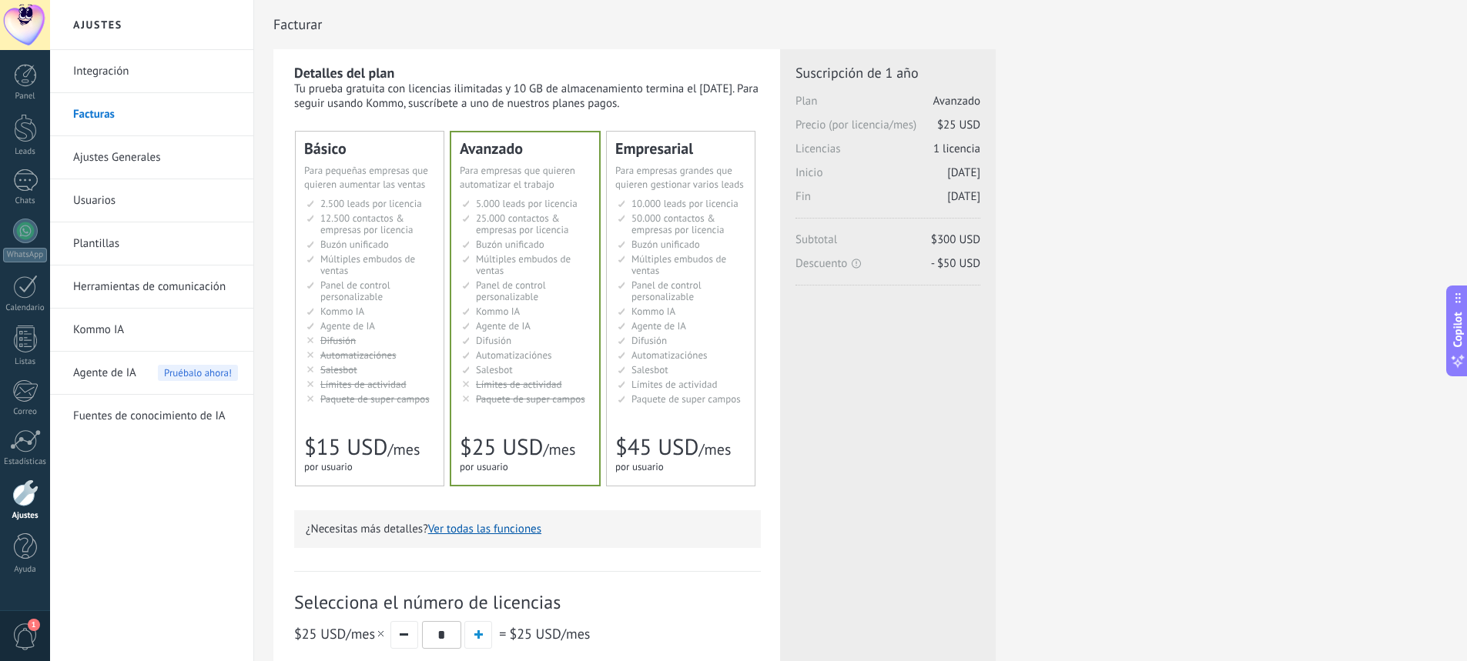
click at [370, 444] on span "$15 USD" at bounding box center [345, 447] width 83 height 29
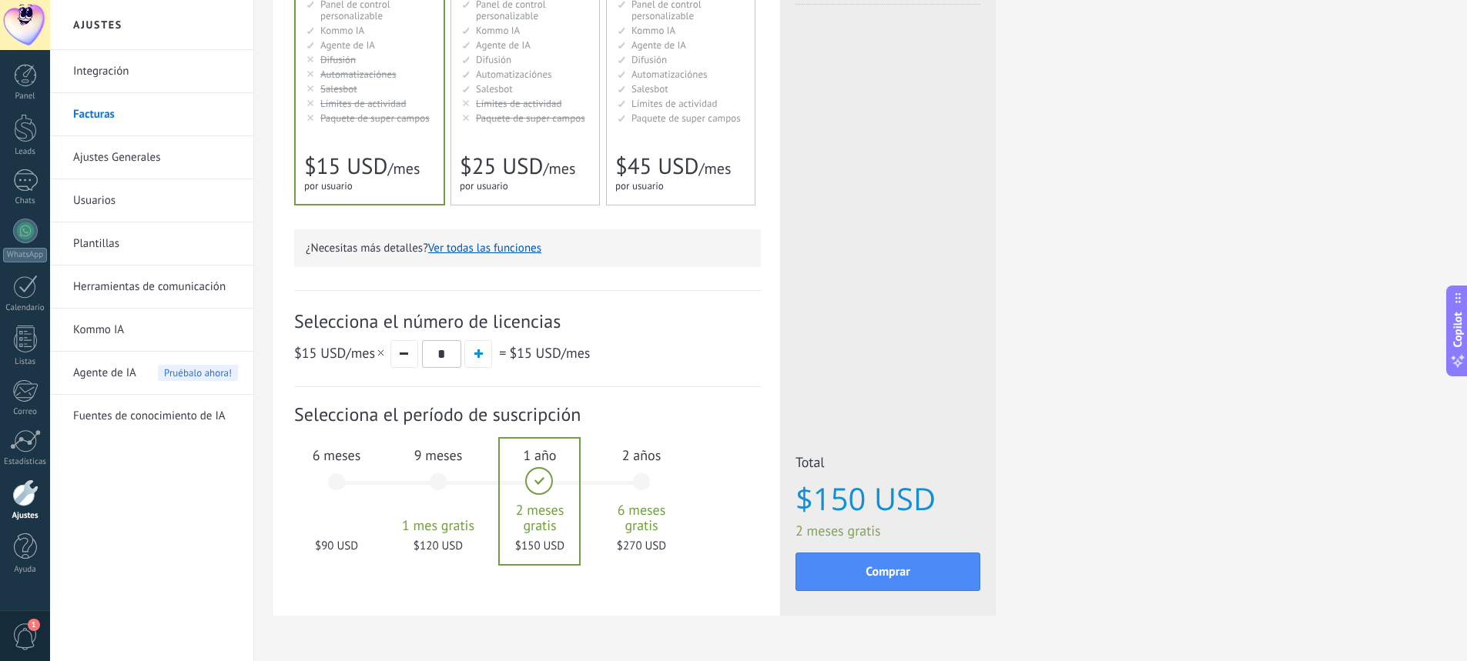
scroll to position [308, 0]
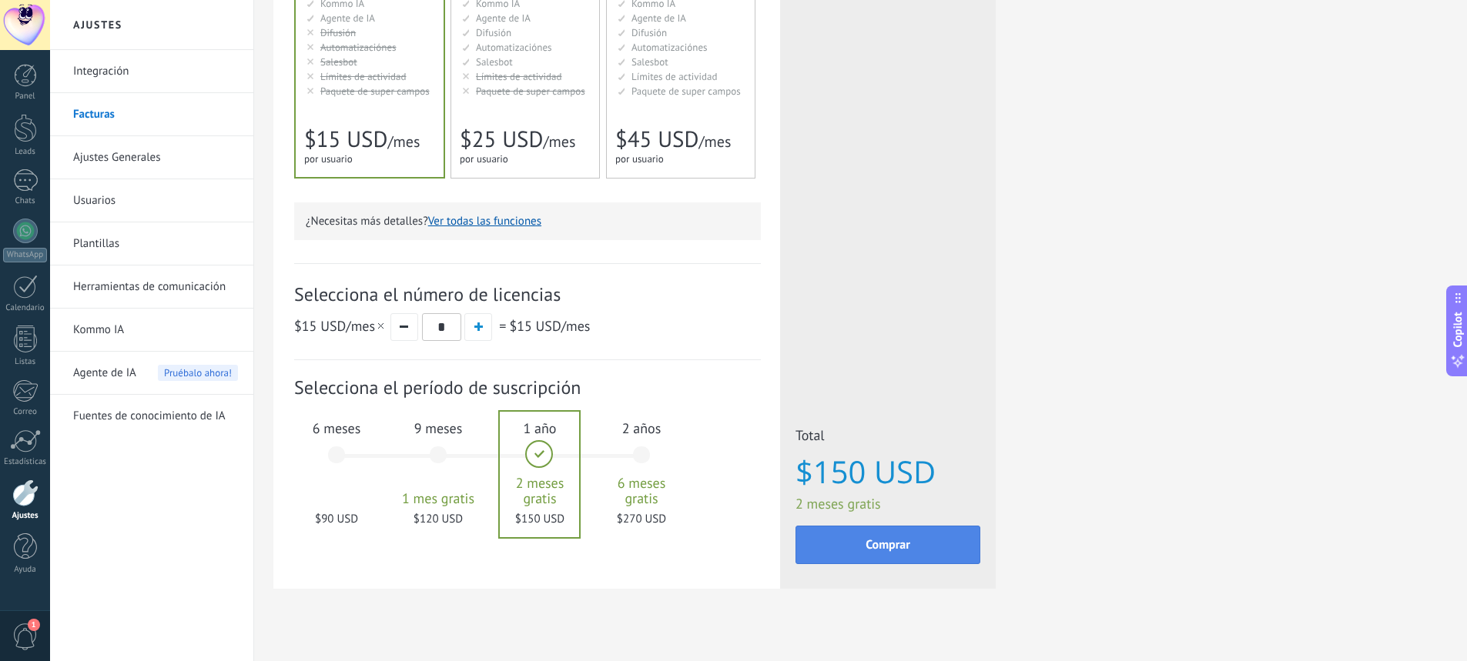
click at [831, 549] on button "Comprar" at bounding box center [887, 545] width 185 height 39
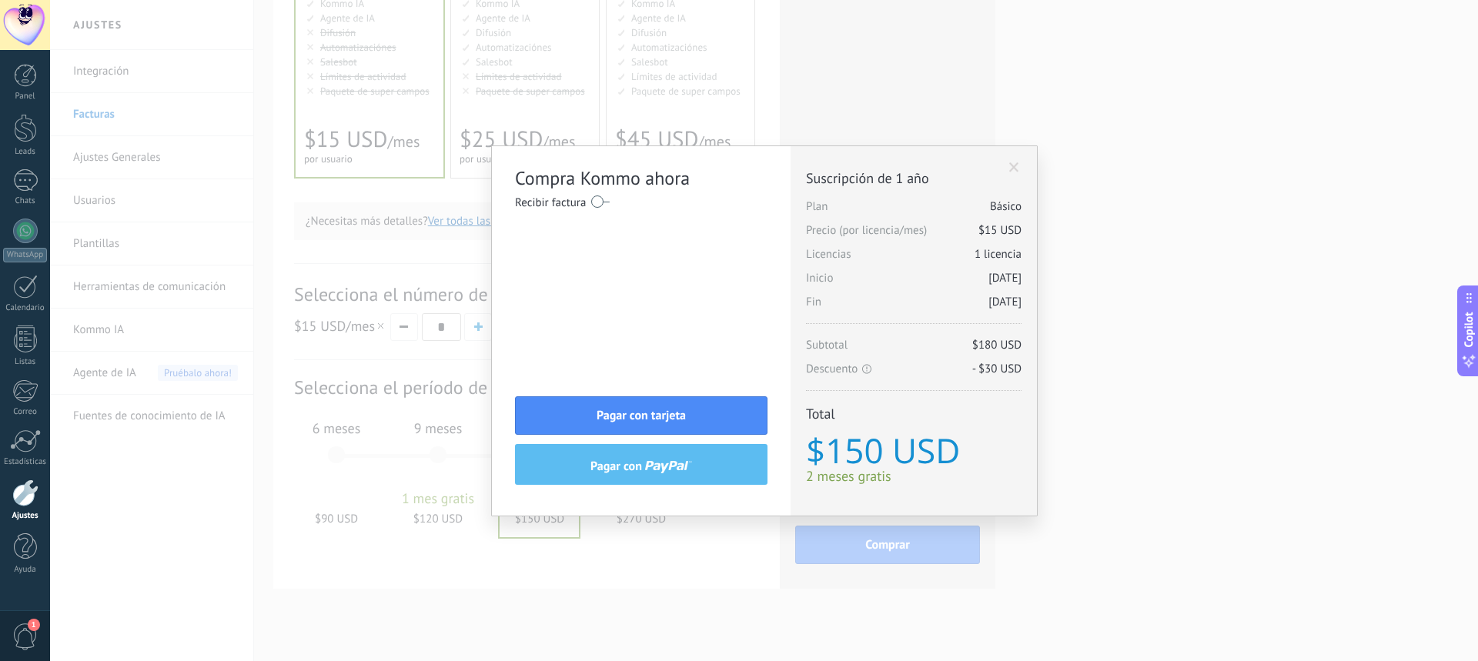
click at [1107, 541] on div "Compra Kommo ahora Recibir factura Nombre completo / Nombre de la empresa País …" at bounding box center [764, 330] width 1428 height 661
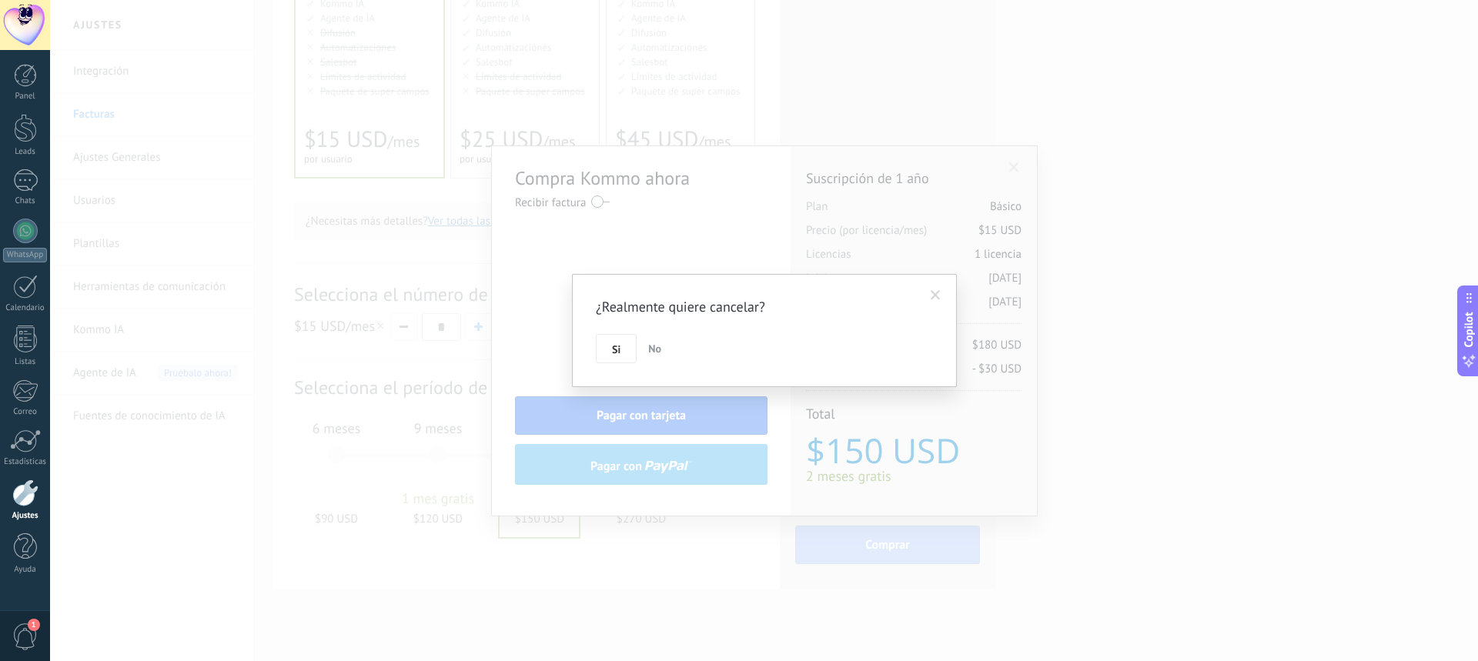
click at [940, 296] on span at bounding box center [936, 295] width 10 height 11
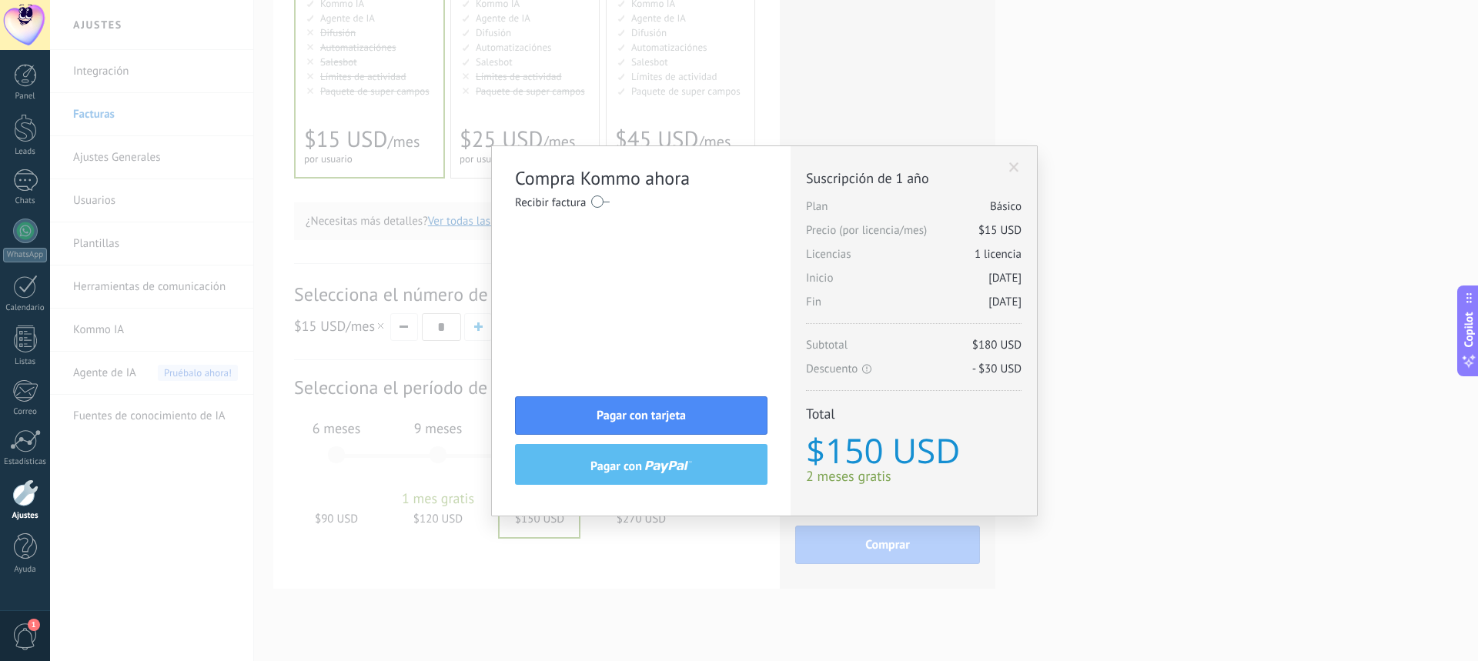
click at [581, 644] on div "Compra Kommo ahora Recibir factura Nombre completo / Nombre de la empresa País …" at bounding box center [764, 330] width 1428 height 661
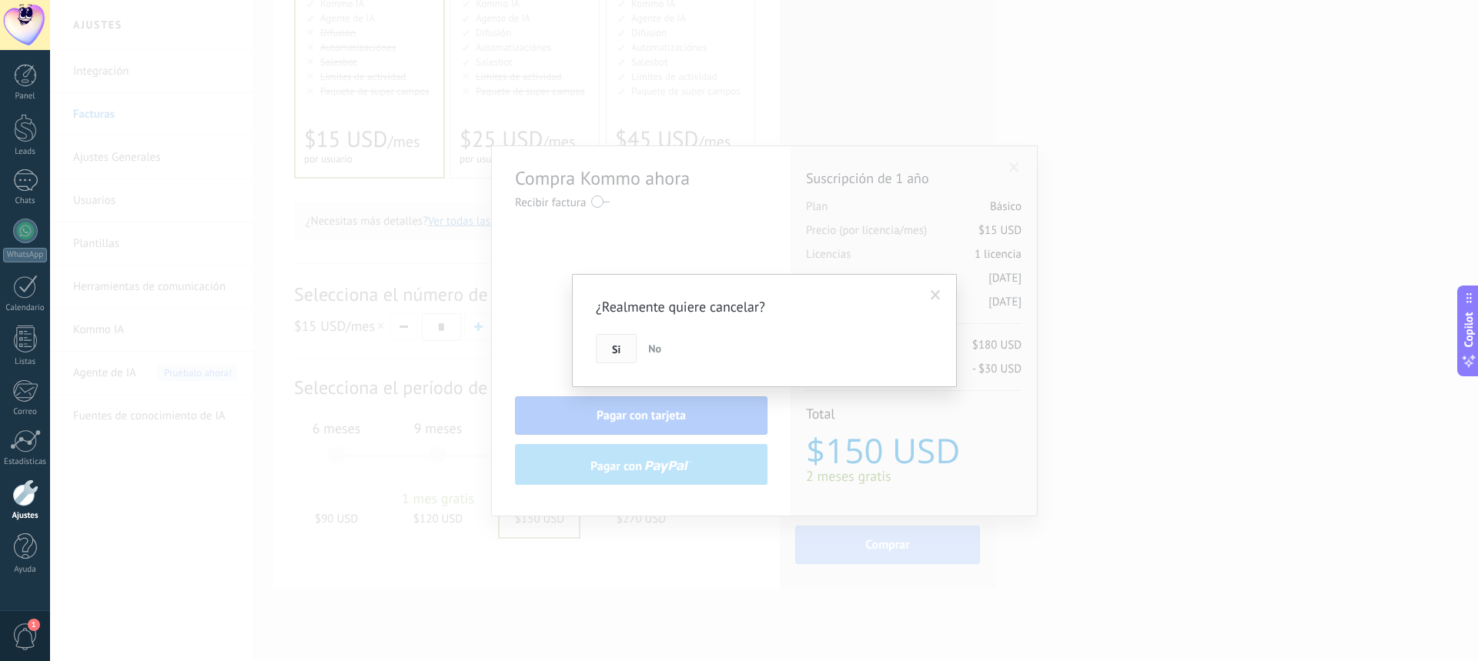
click at [617, 348] on span "Si" at bounding box center [616, 349] width 8 height 11
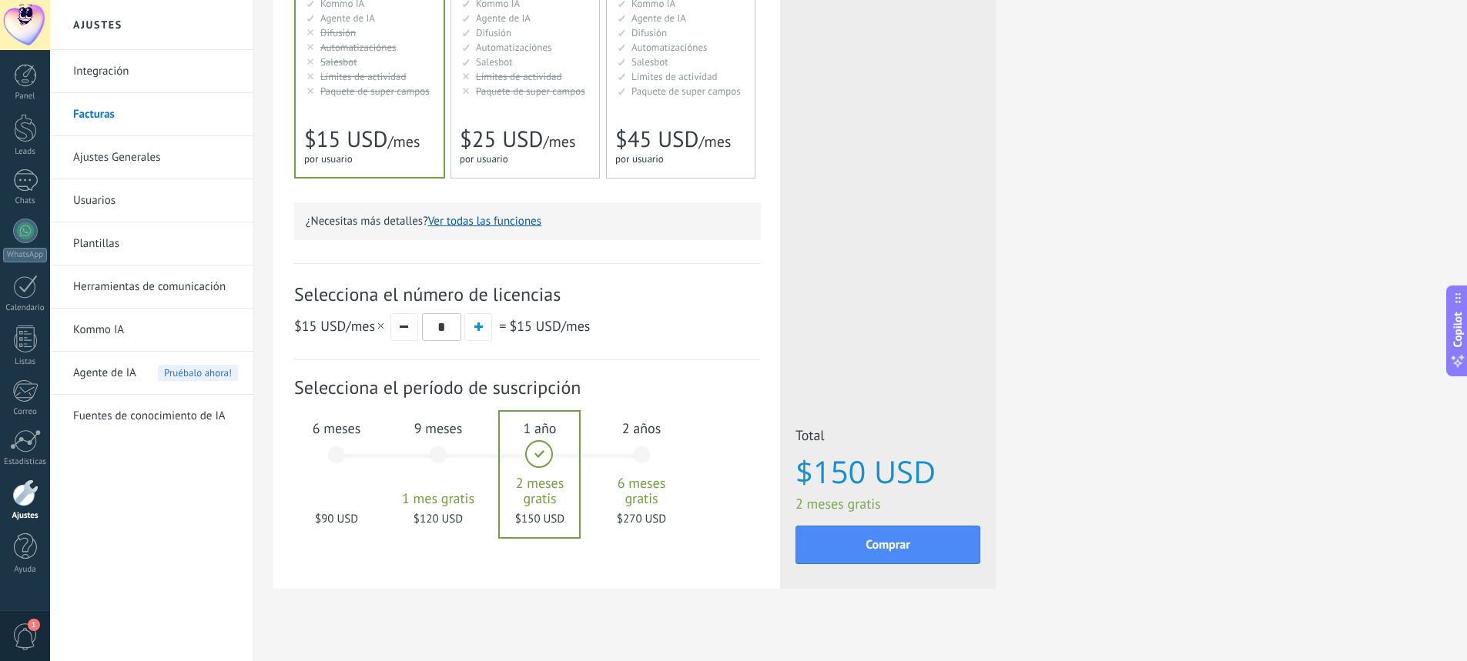
click at [360, 516] on span "$90 USD" at bounding box center [336, 519] width 83 height 15
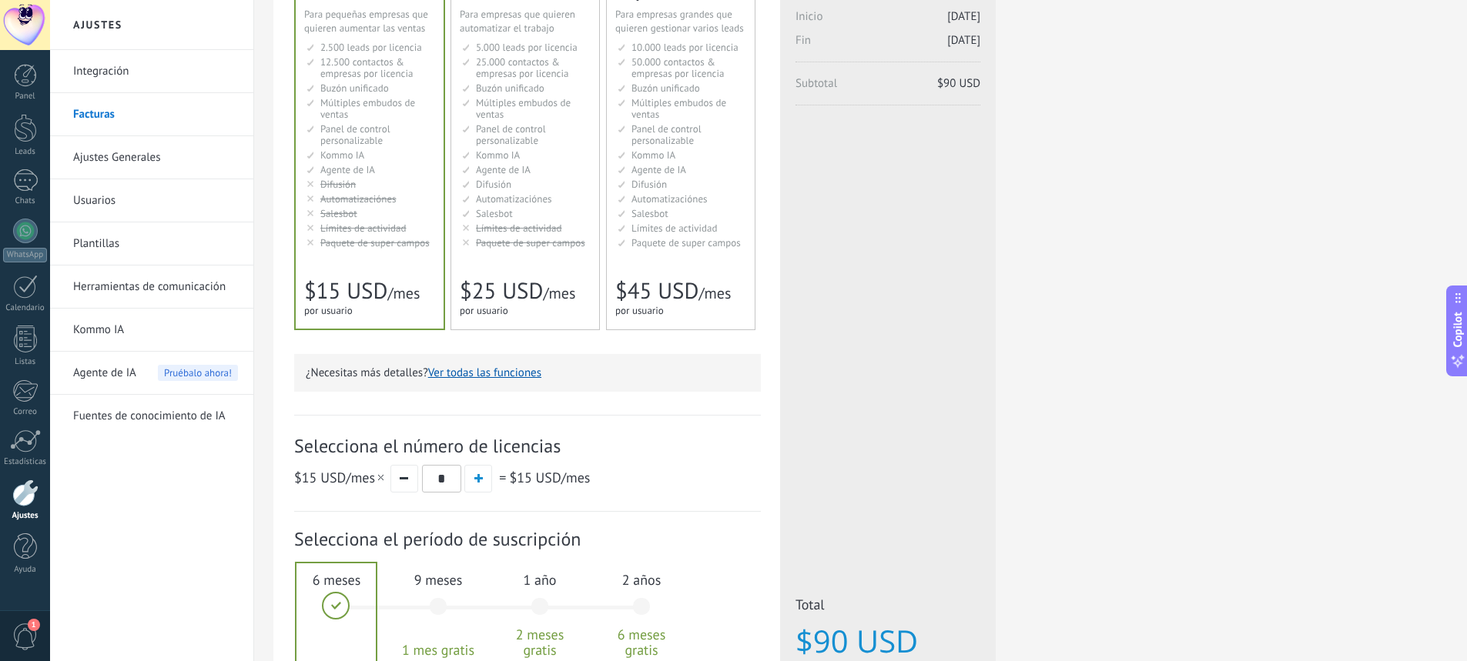
scroll to position [154, 0]
click at [1101, 355] on div "Detalles del plan Tu prueba gratuita con licencias ilimitadas y 10 GB de almace…" at bounding box center [860, 338] width 1174 height 886
